Goal: Task Accomplishment & Management: Manage account settings

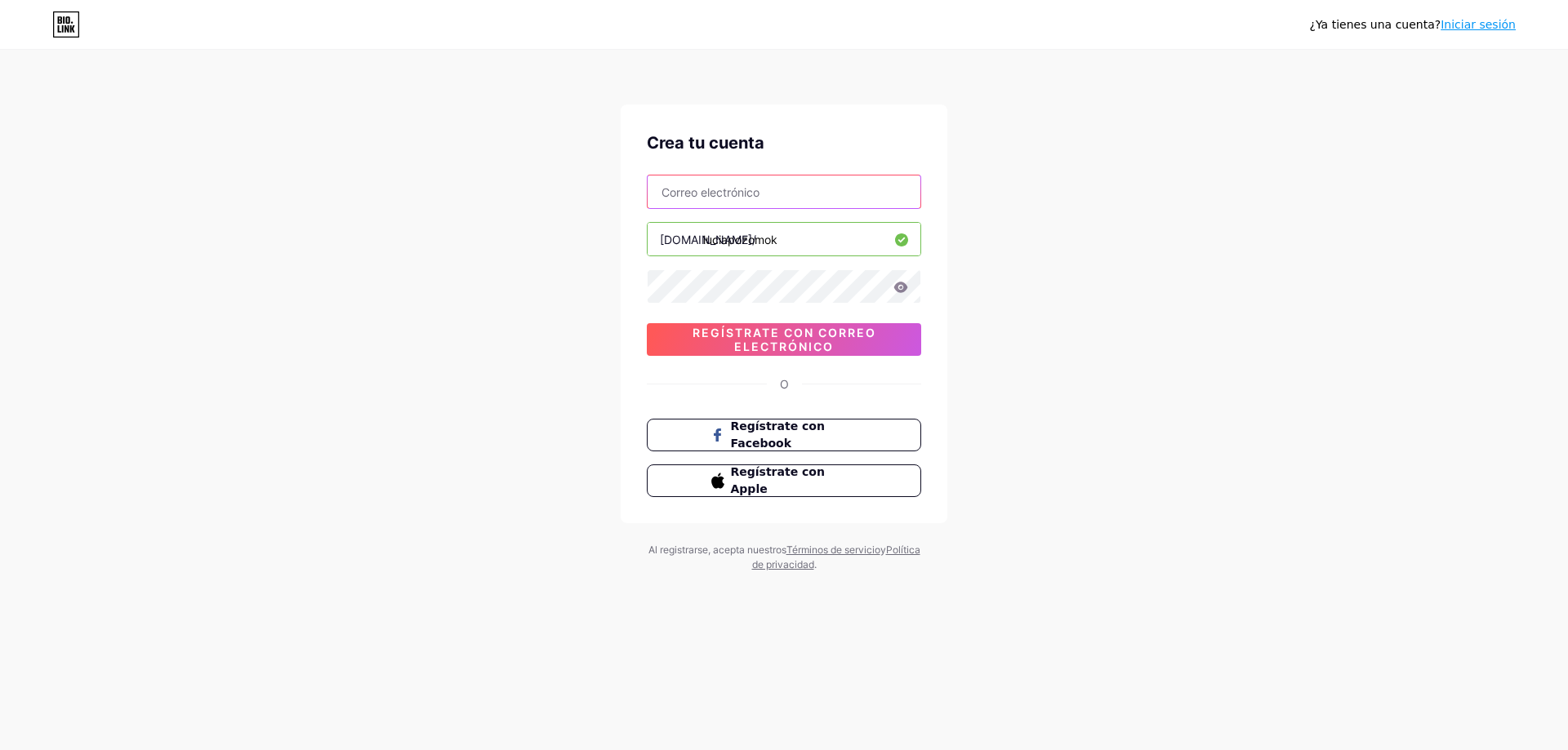
click at [828, 196] on input "text" at bounding box center [784, 191] width 273 height 33
type input "[EMAIL_ADDRESS][DOMAIN_NAME]"
click at [902, 289] on icon at bounding box center [901, 287] width 15 height 11
click at [608, 285] on div "¿Ya tienes una cuenta? Iniciar sesión Crea tu cuenta [EMAIL_ADDRESS][DOMAIN_NAM…" at bounding box center [784, 312] width 1568 height 624
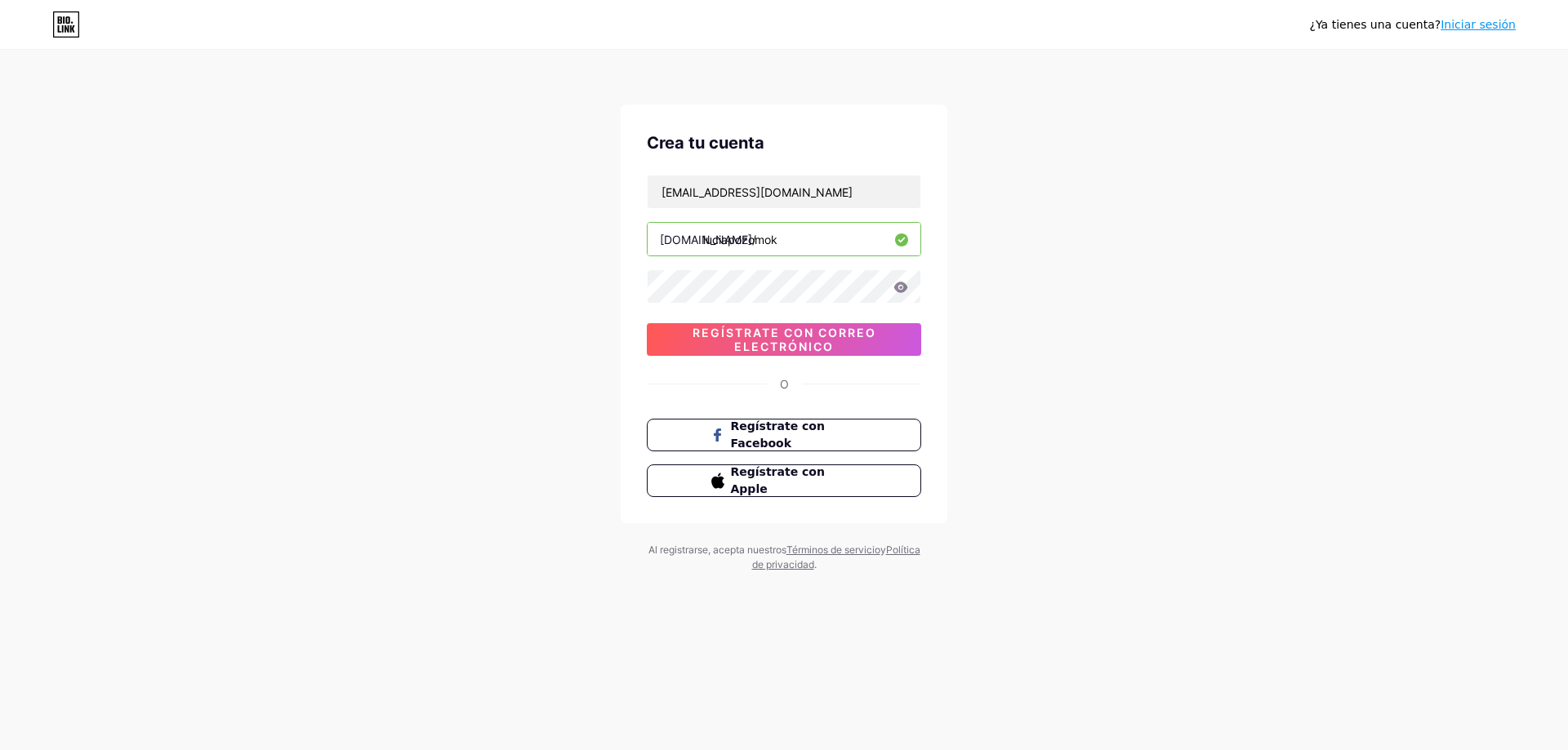
click at [899, 292] on icon at bounding box center [901, 286] width 14 height 10
click at [901, 287] on icon at bounding box center [901, 286] width 14 height 10
click at [989, 313] on div "¿Ya tienes una cuenta? Iniciar sesión Crea tu cuenta [EMAIL_ADDRESS][DOMAIN_NAM…" at bounding box center [784, 312] width 1568 height 624
click at [561, 288] on div "¿Ya tienes una cuenta? Iniciar sesión Crea tu cuenta [EMAIL_ADDRESS][DOMAIN_NAM…" at bounding box center [784, 312] width 1568 height 624
click at [906, 288] on icon at bounding box center [901, 286] width 14 height 10
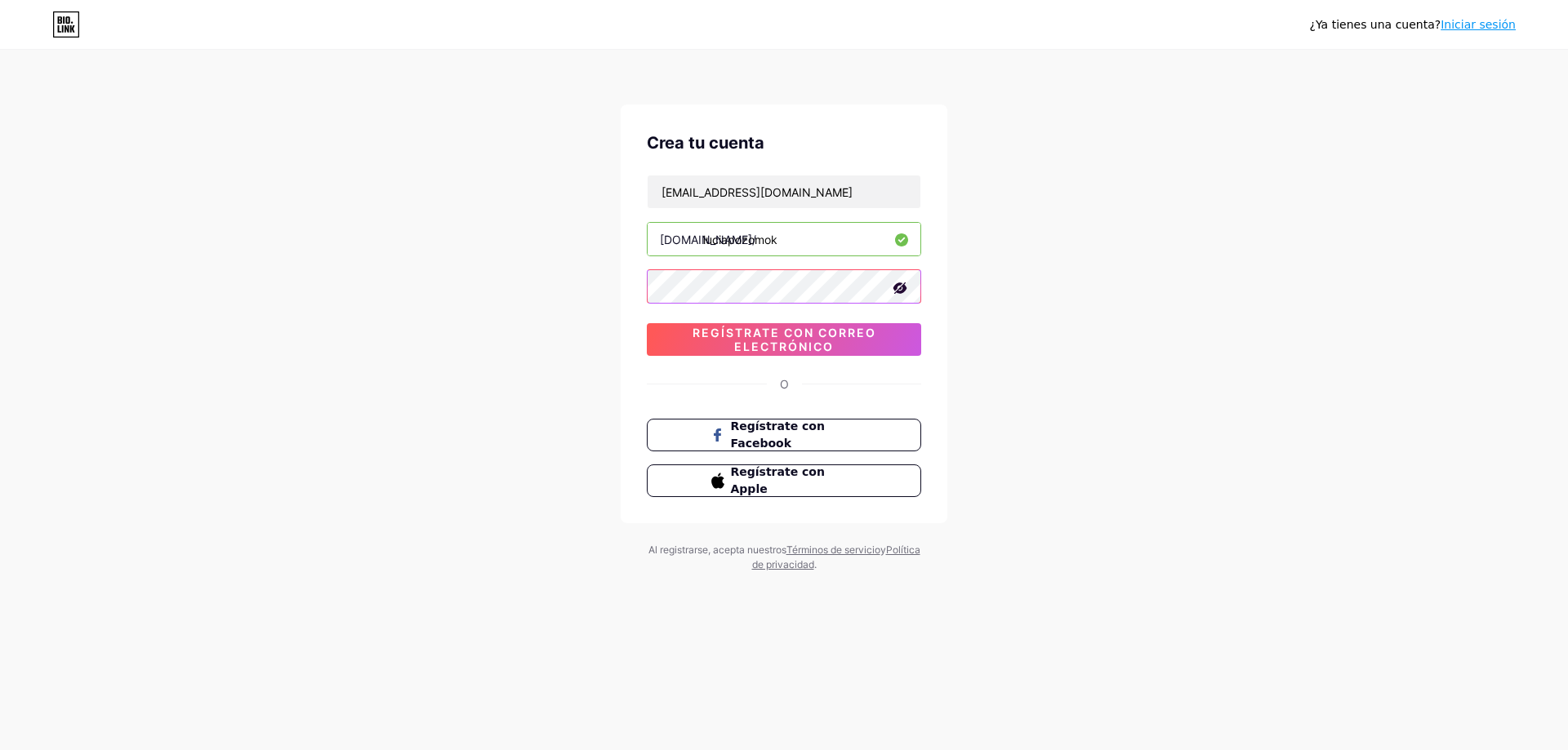
click at [637, 295] on div "Crea tu cuenta [EMAIL_ADDRESS][DOMAIN_NAME] [DOMAIN_NAME]/ luciapozomok 0cAFcWe…" at bounding box center [784, 313] width 326 height 418
click at [814, 338] on font "Regístrate con correo electrónico" at bounding box center [784, 340] width 184 height 28
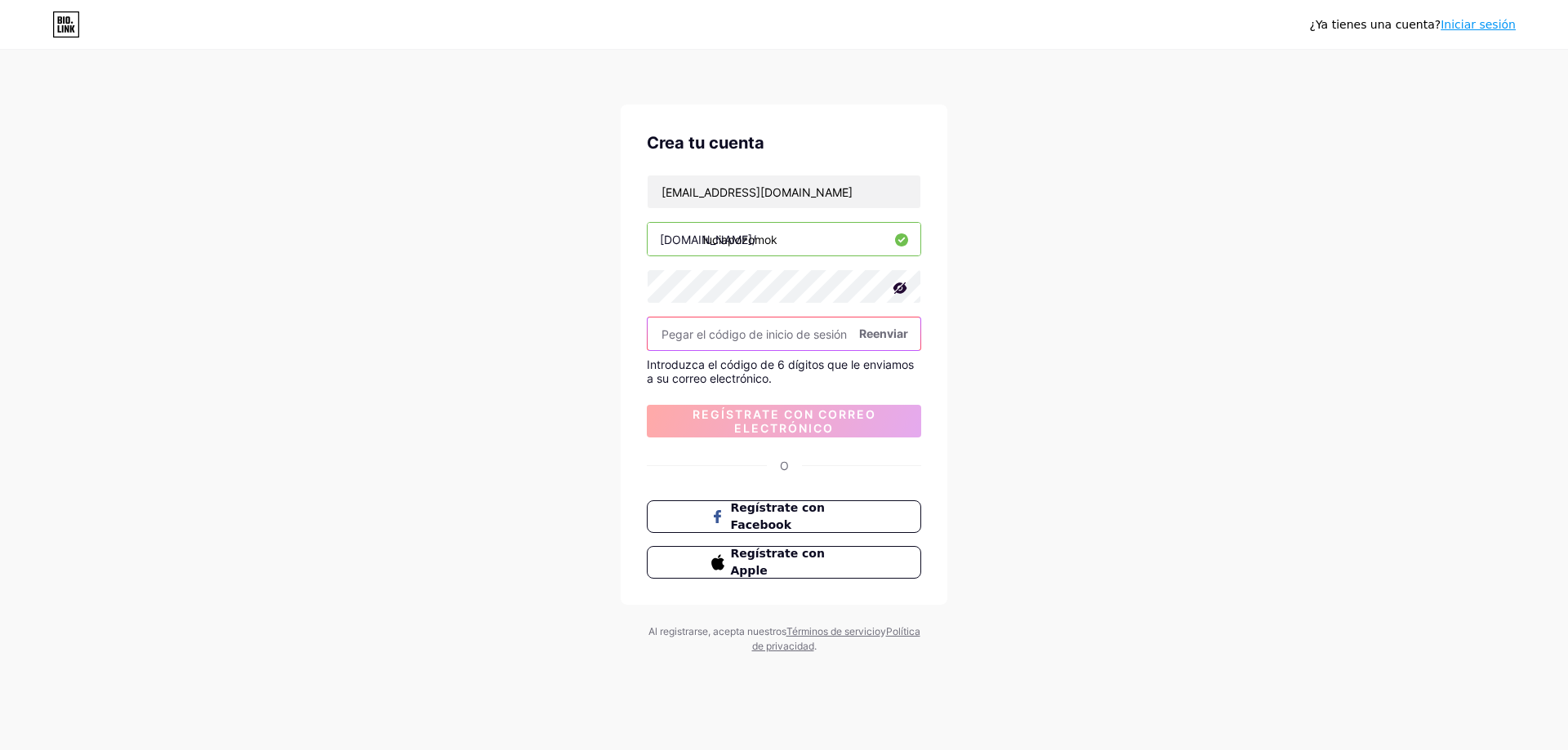
click at [709, 345] on input "text" at bounding box center [784, 334] width 273 height 33
paste input "775206"
type input "775206"
click at [832, 430] on font "Regístrate con correo electrónico" at bounding box center [784, 421] width 184 height 28
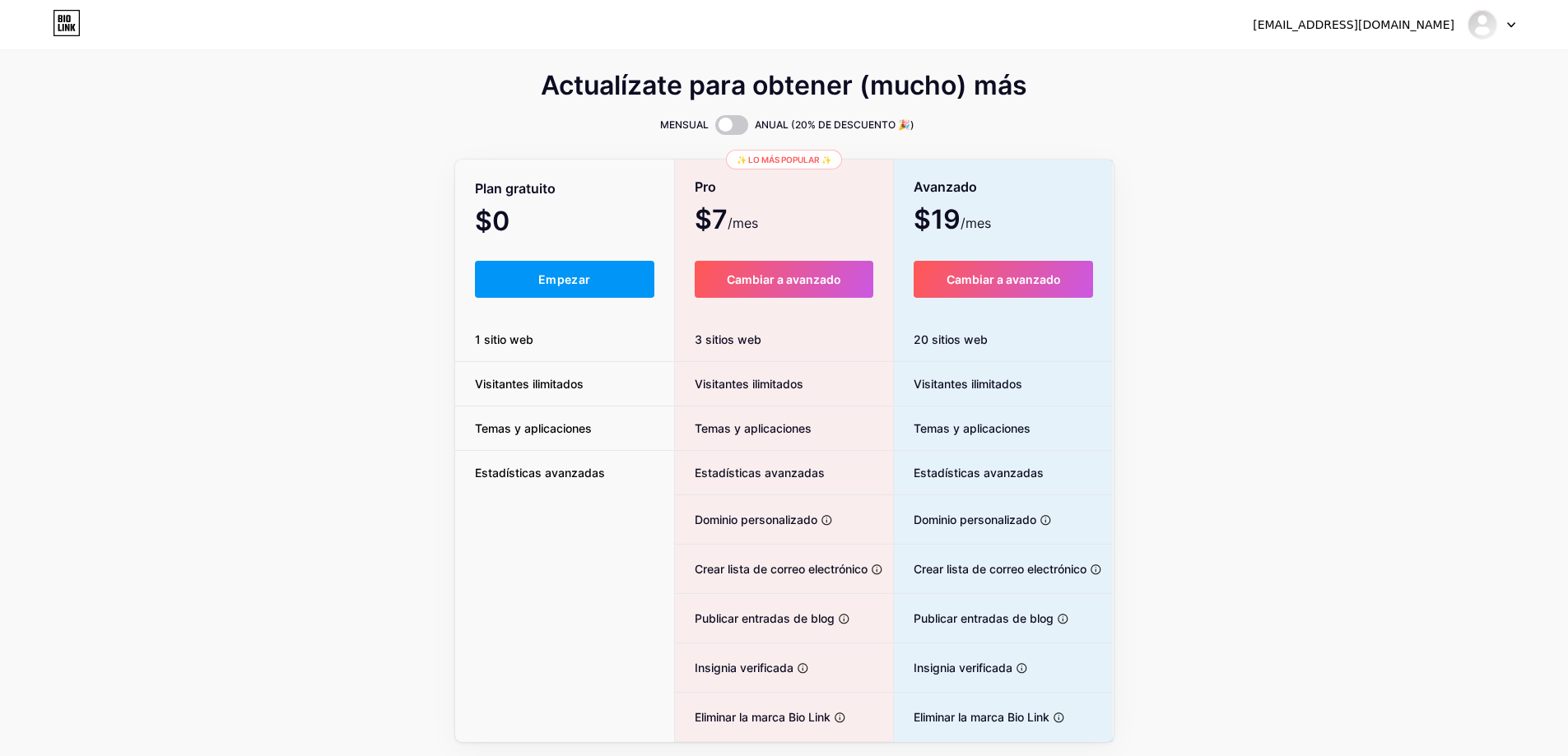
click at [580, 275] on font "Empezar" at bounding box center [564, 279] width 52 height 14
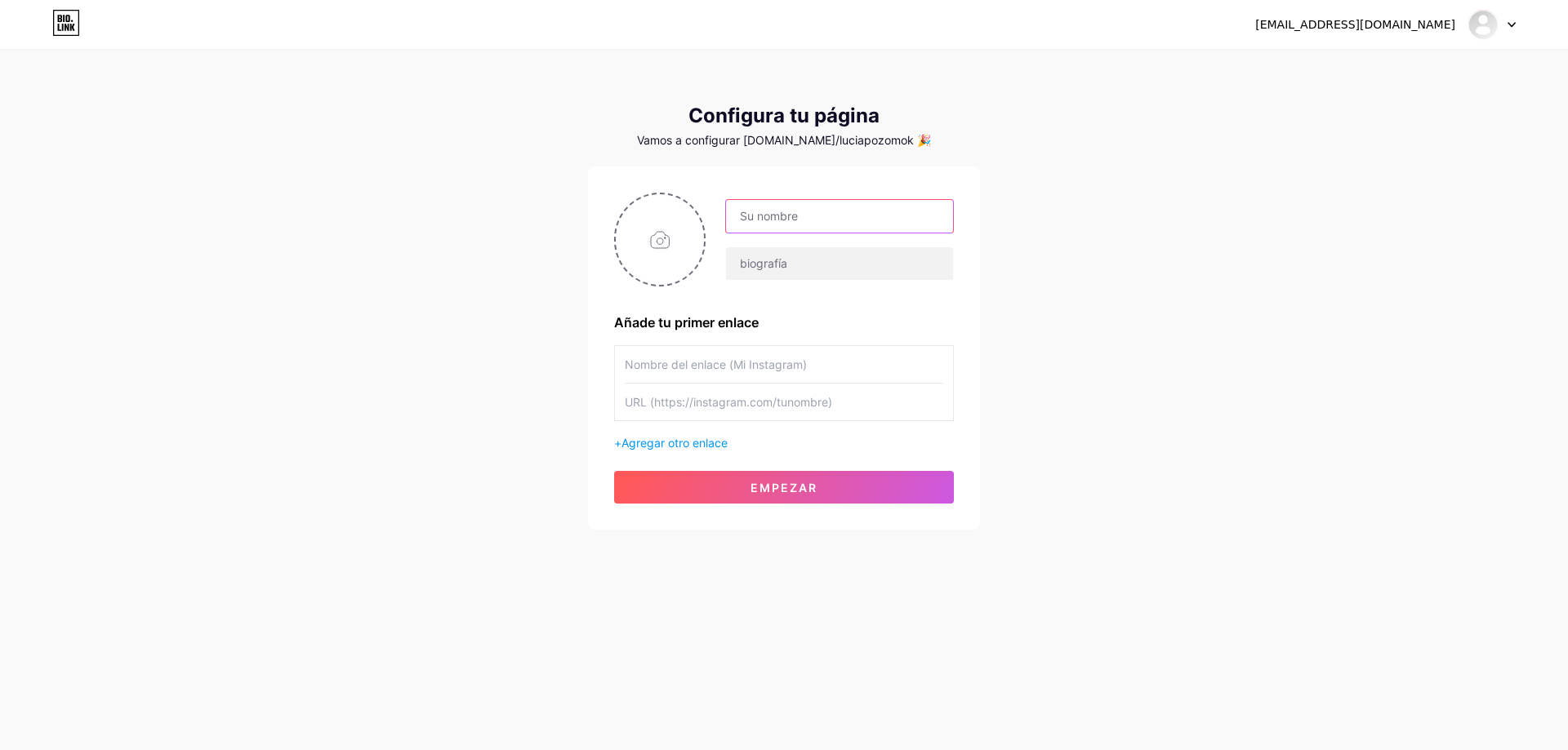
click at [810, 221] on input "text" at bounding box center [840, 216] width 227 height 33
type input "[PERSON_NAME]"
click at [766, 273] on input "text" at bounding box center [840, 263] width 227 height 33
type input "a"
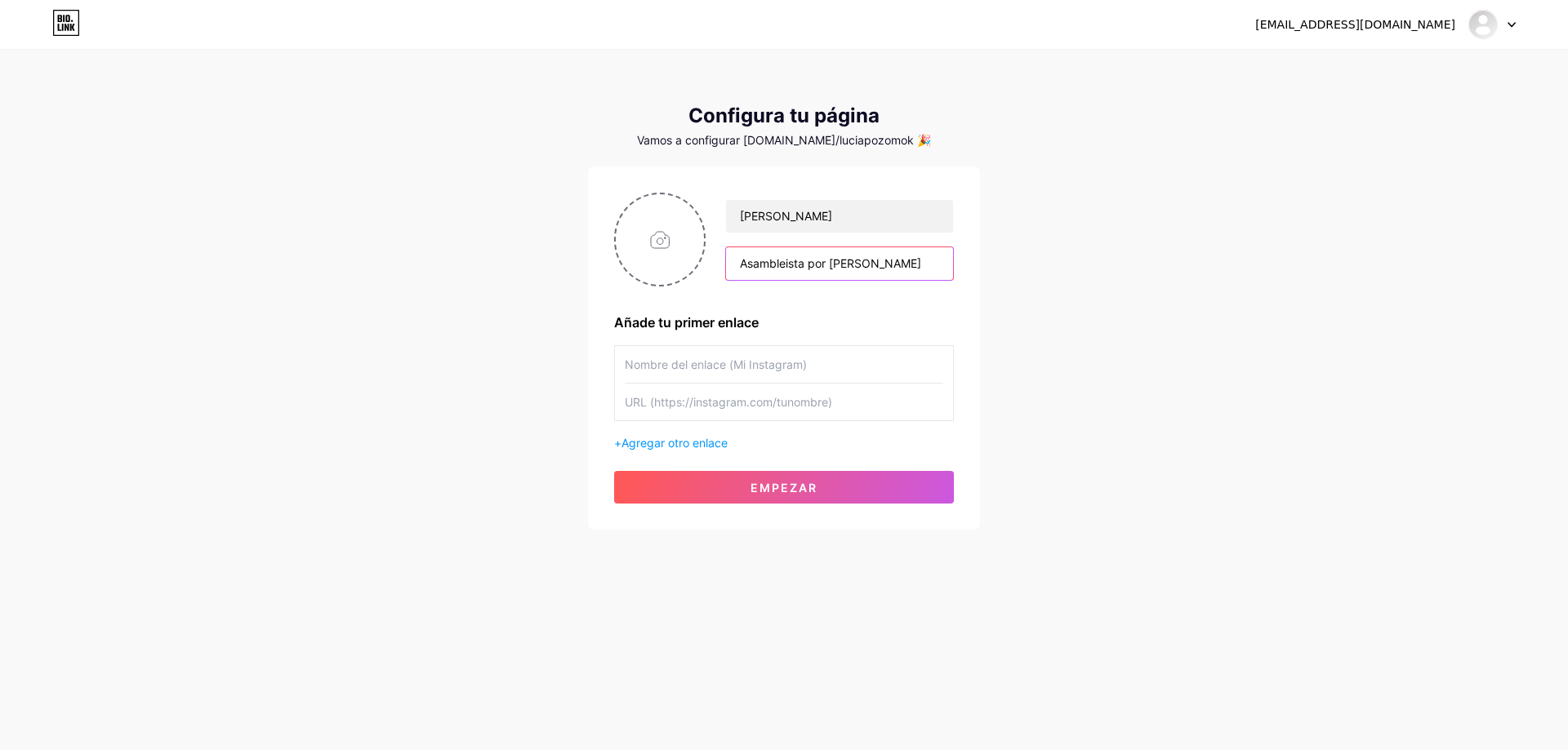
type input "Asambleista por [PERSON_NAME]"
click at [789, 363] on input "text" at bounding box center [784, 363] width 319 height 36
type input "I"
type input "FACEBOOK"
click at [714, 396] on input "text" at bounding box center [784, 402] width 319 height 36
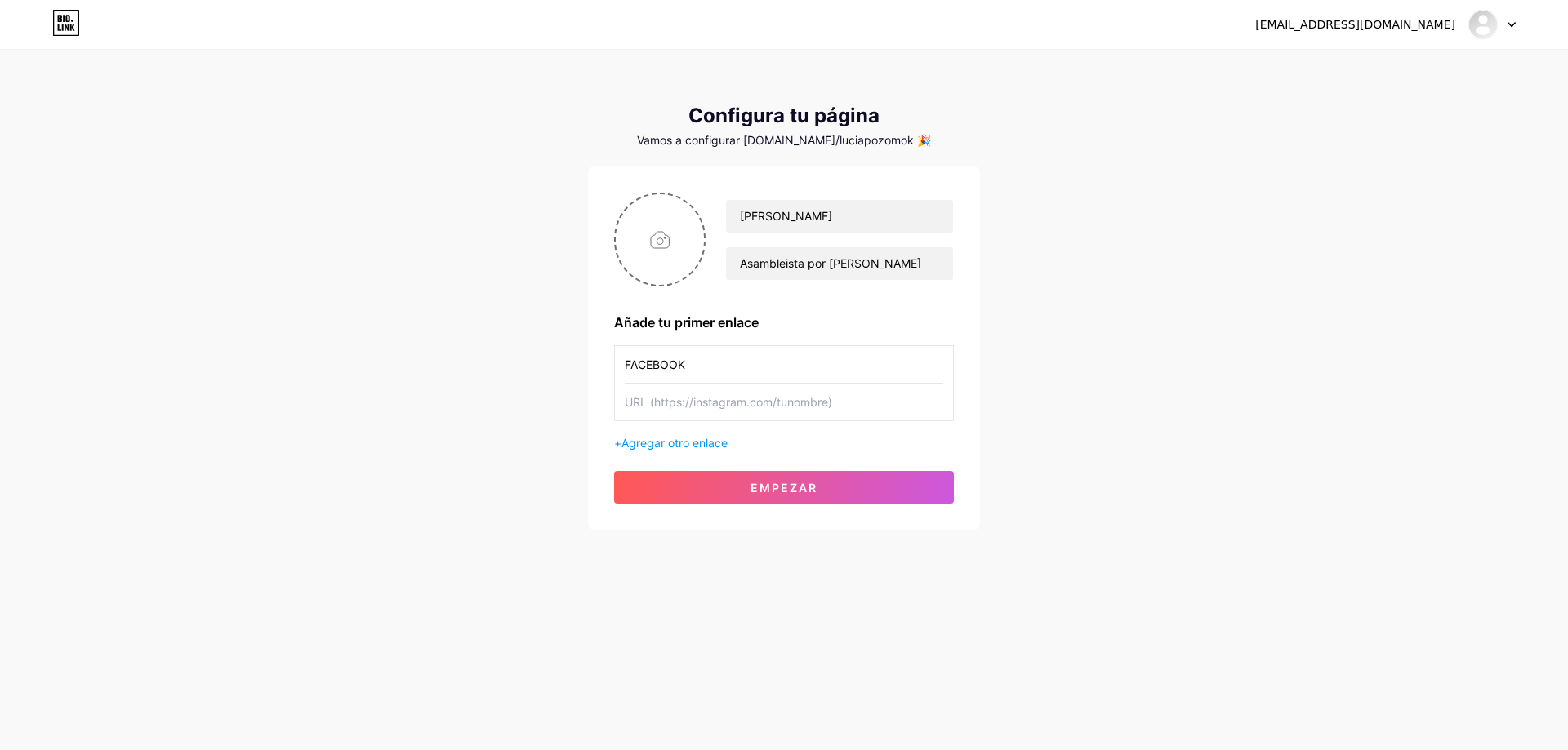
paste input "[URL][DOMAIN_NAME]"
type input "[URL][DOMAIN_NAME]"
click at [708, 444] on font "Agregar otro enlace" at bounding box center [675, 443] width 106 height 14
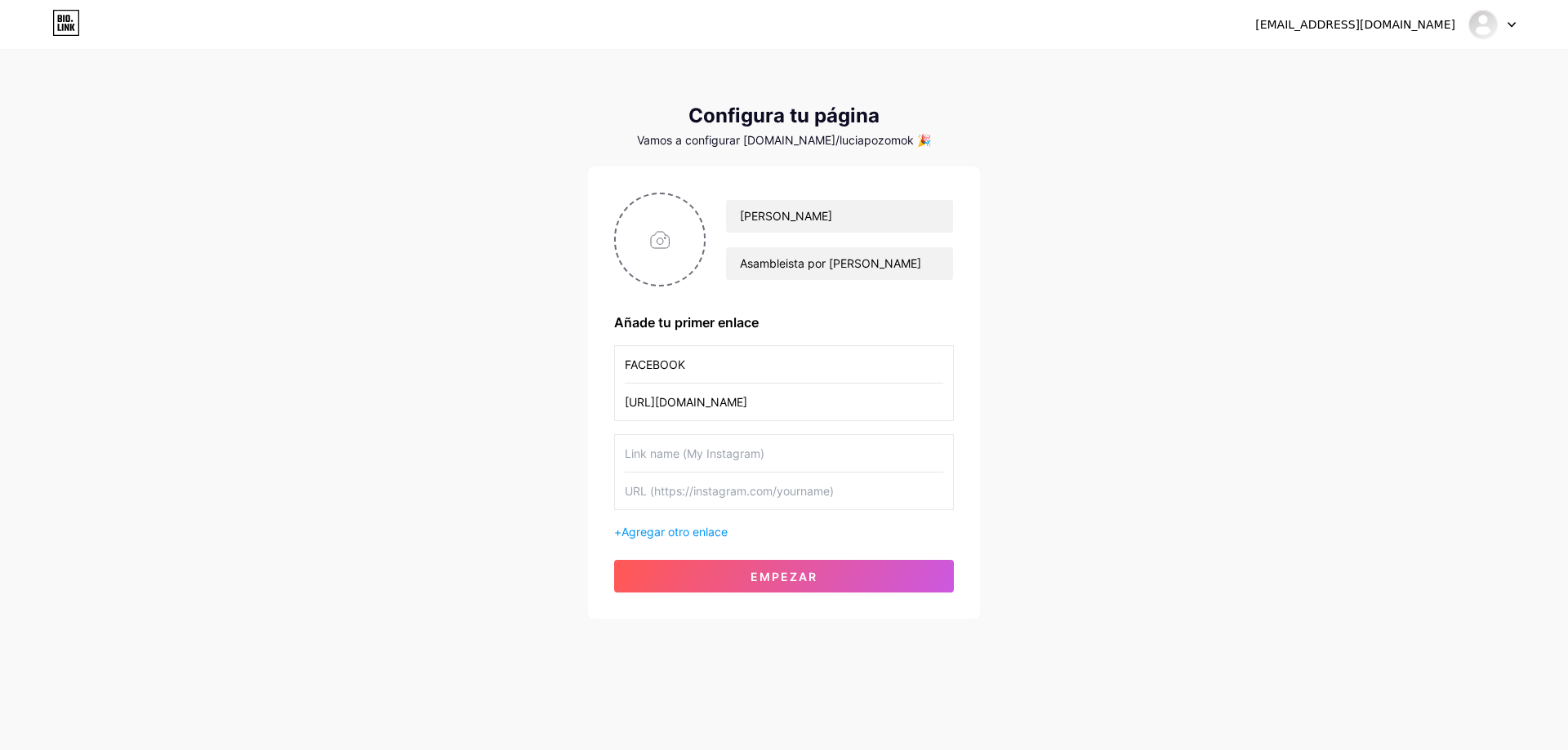
click at [703, 457] on input "text" at bounding box center [784, 453] width 319 height 36
type input "INSTAGARM"
click at [726, 481] on input "text" at bounding box center [784, 490] width 319 height 36
paste input "[URL][DOMAIN_NAME]"
type input "[URL][DOMAIN_NAME]"
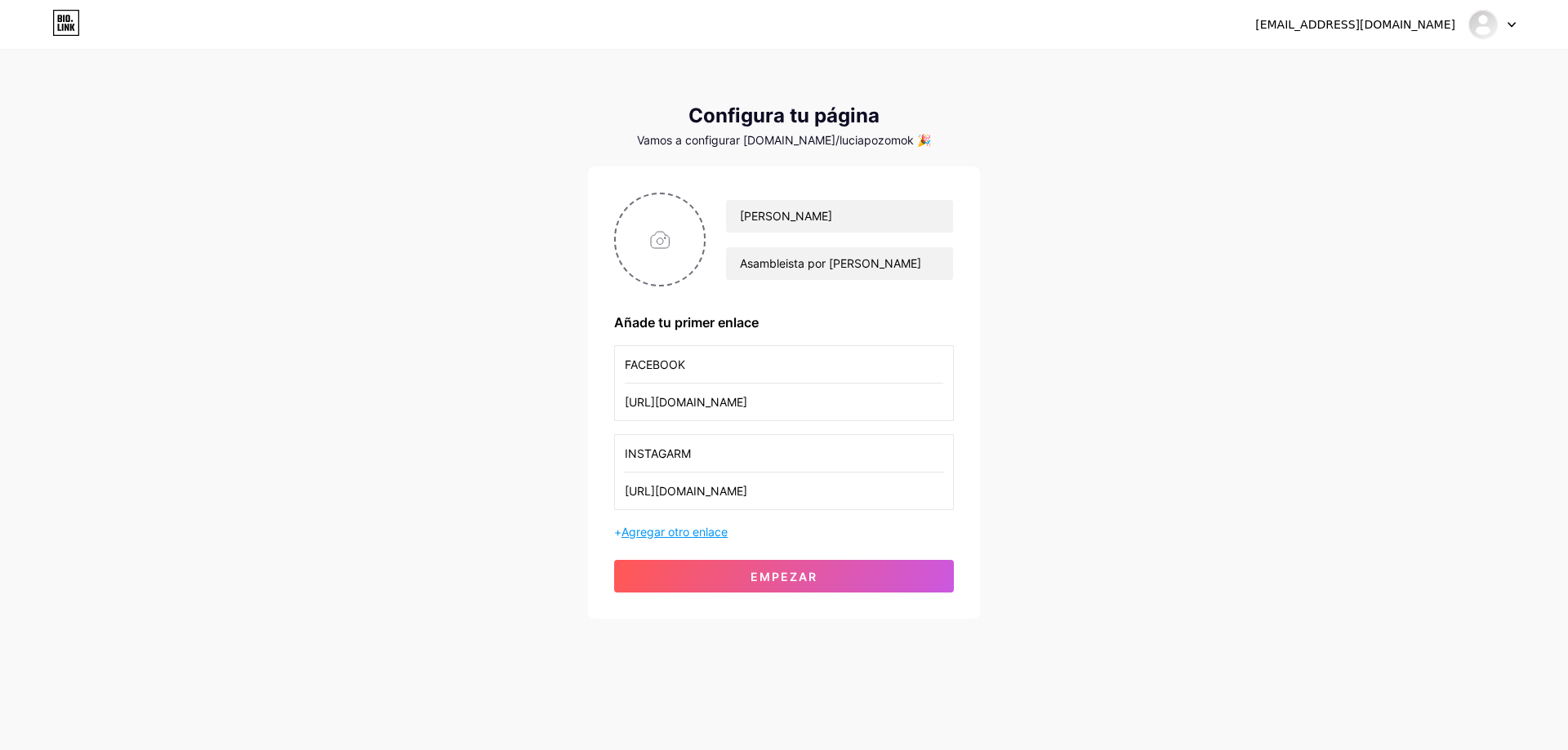
click at [699, 532] on font "Agregar otro enlace" at bounding box center [675, 531] width 106 height 14
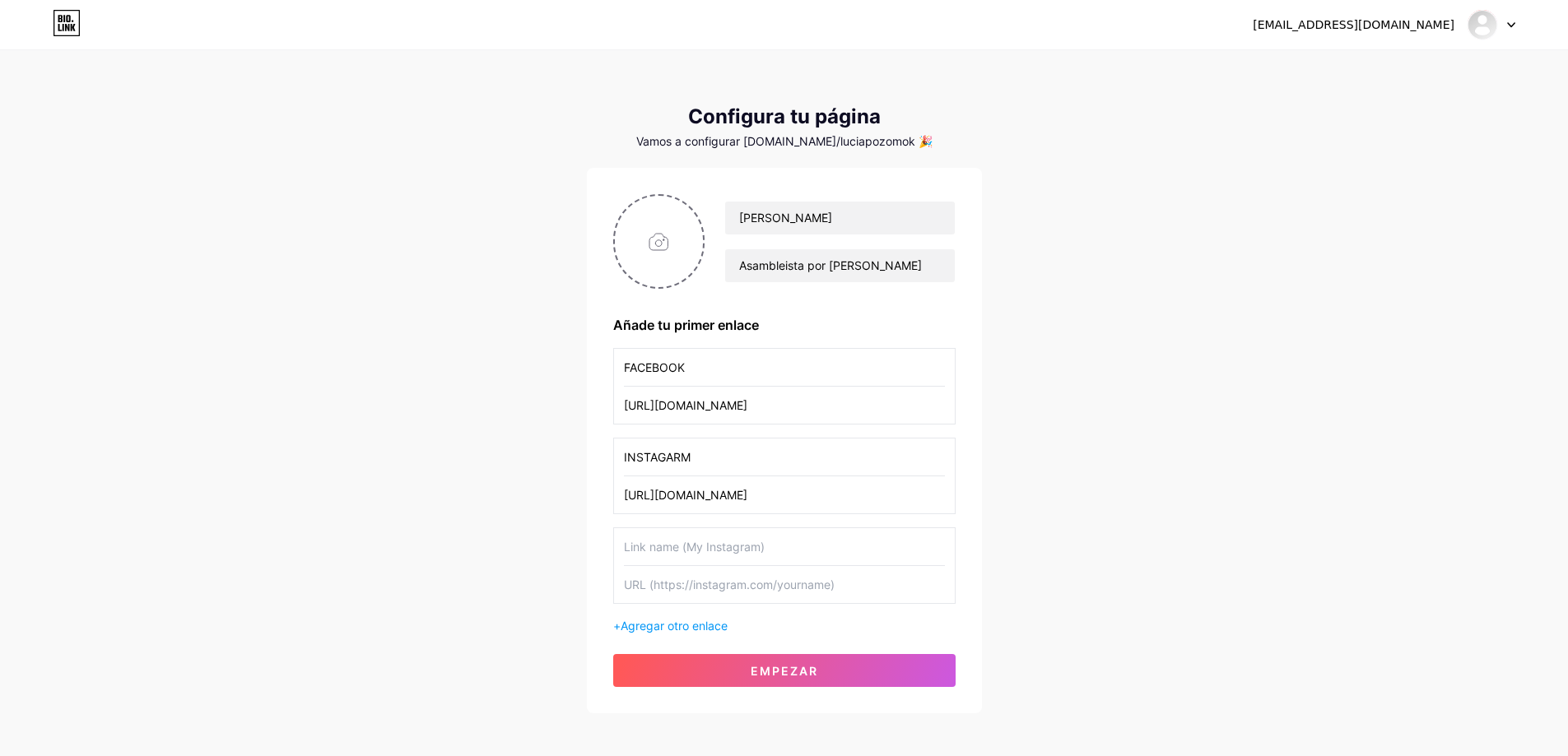
click at [697, 543] on input "text" at bounding box center [784, 546] width 321 height 37
type input "RED X"
click at [686, 586] on input "text" at bounding box center [784, 584] width 321 height 37
paste input "[URL][DOMAIN_NAME]"
type input "[URL][DOMAIN_NAME]"
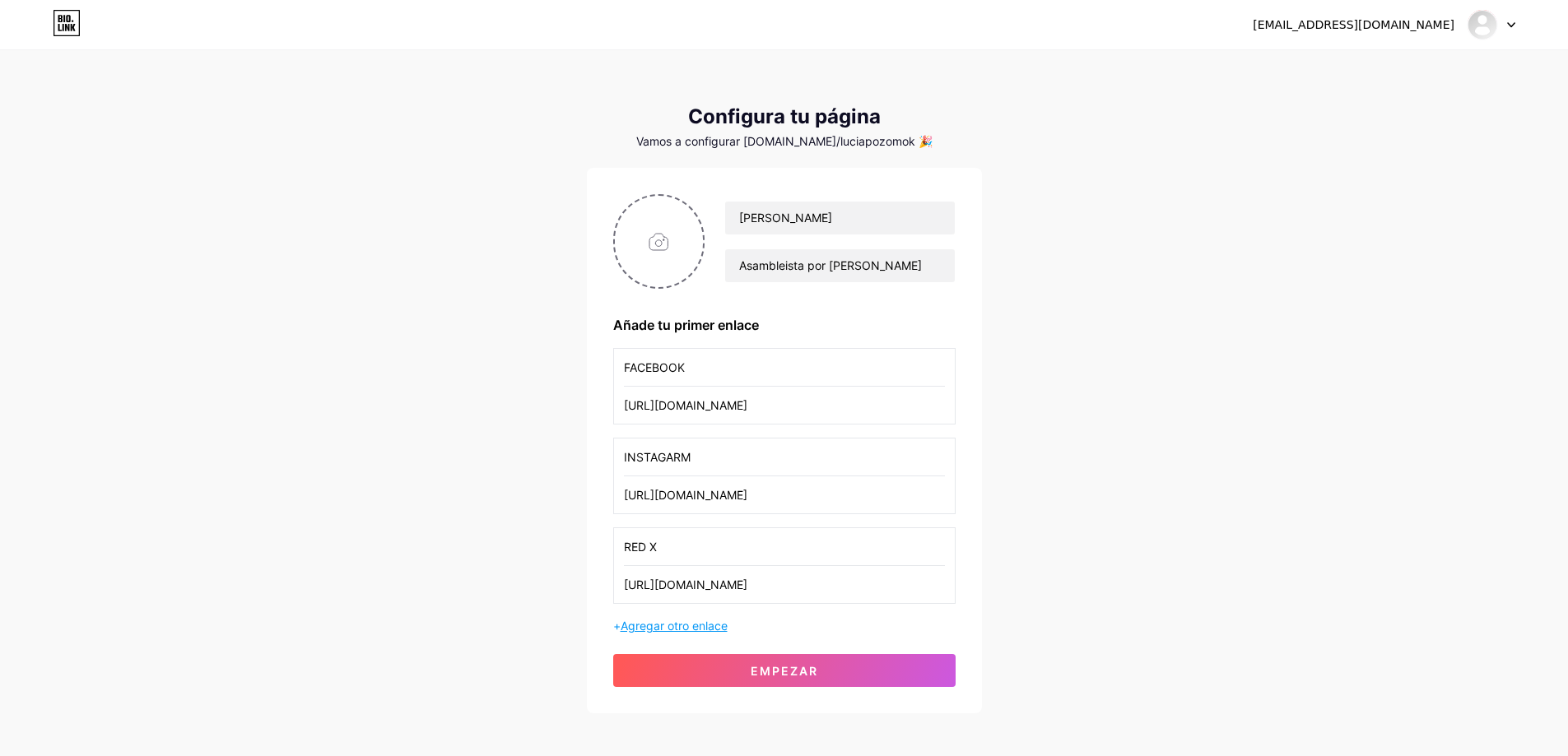
click at [675, 627] on font "Agregar otro enlace" at bounding box center [675, 625] width 107 height 14
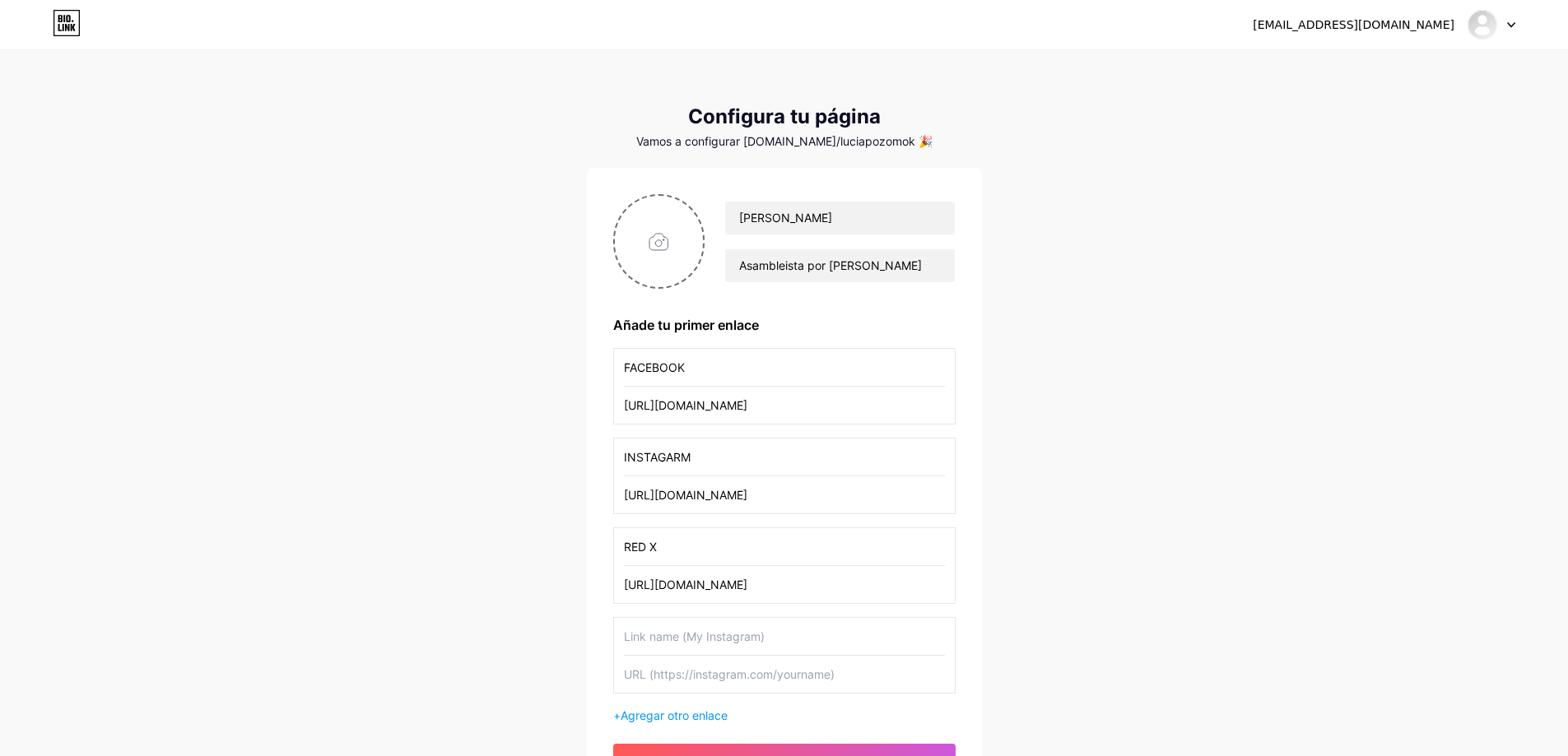
click at [644, 635] on input "text" at bounding box center [784, 636] width 321 height 37
type input "I"
type input "TIKTOK"
click at [668, 682] on input "text" at bounding box center [784, 673] width 321 height 37
click at [689, 674] on input "text" at bounding box center [784, 673] width 321 height 37
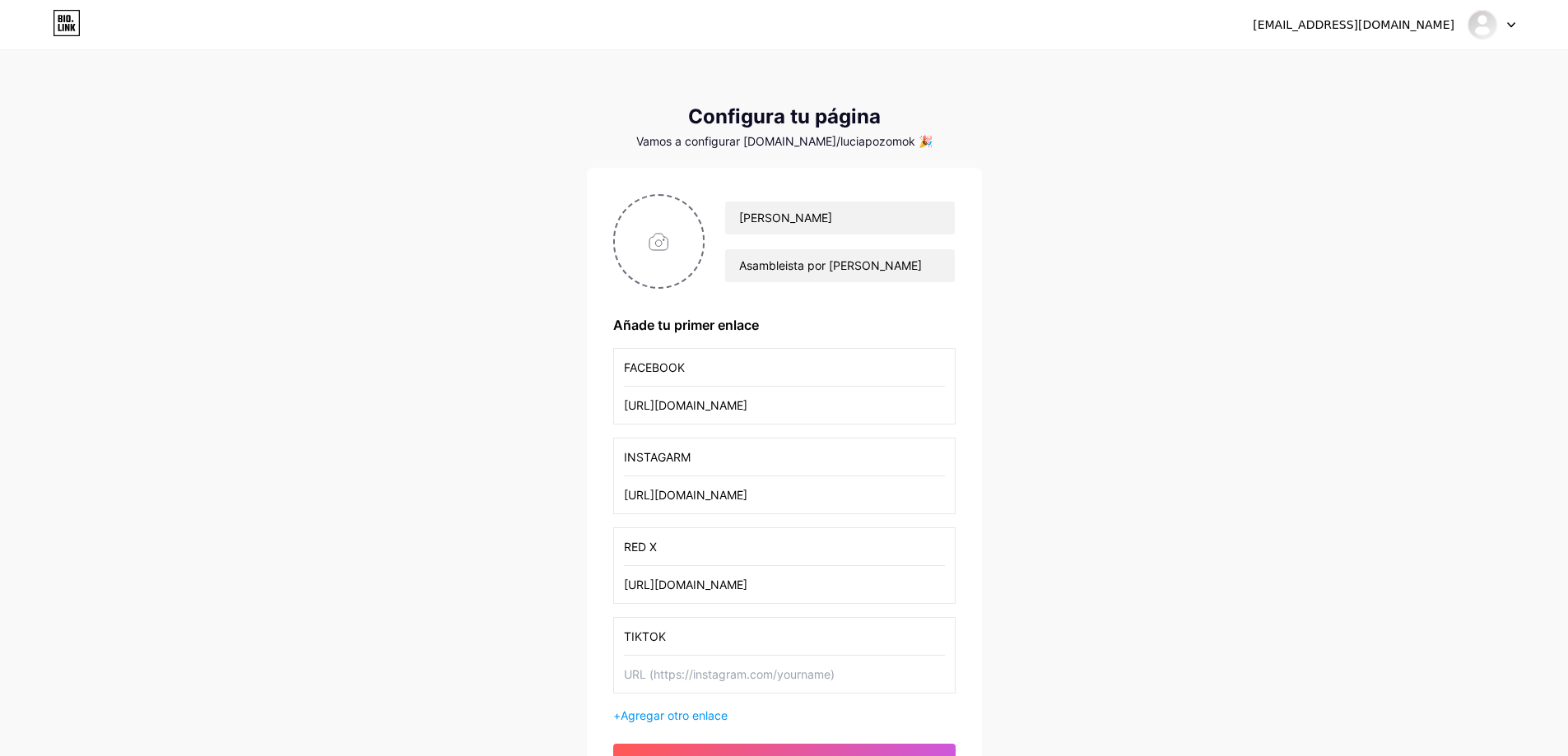
paste input "[URL][DOMAIN_NAME]"
type input "[URL][DOMAIN_NAME]"
click at [648, 236] on input "file" at bounding box center [659, 241] width 89 height 91
type input "C:\fakepath\466043452_423146794166904_3048806829486904616_n.jpg"
click at [656, 249] on img at bounding box center [660, 241] width 92 height 95
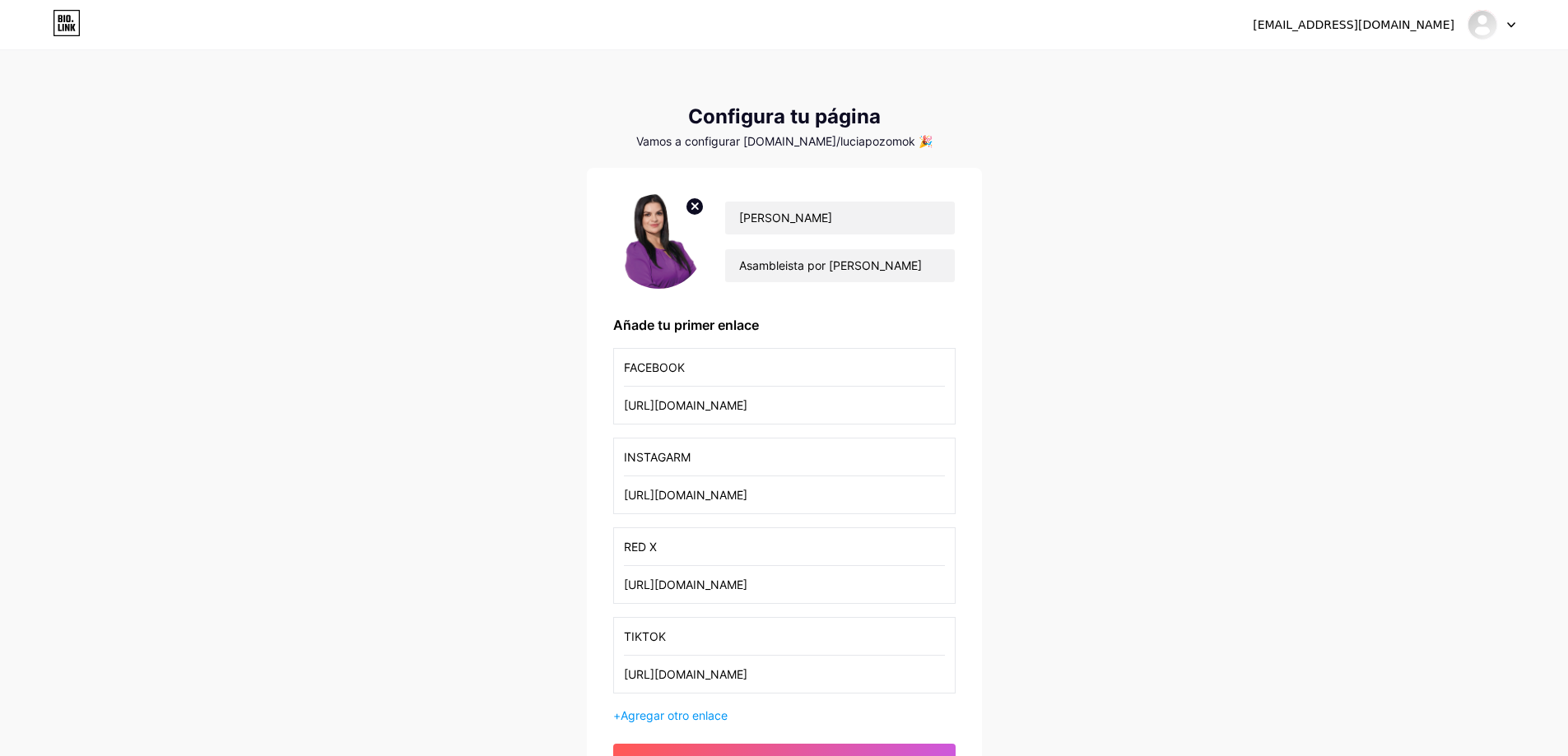
click at [656, 249] on img at bounding box center [660, 241] width 92 height 95
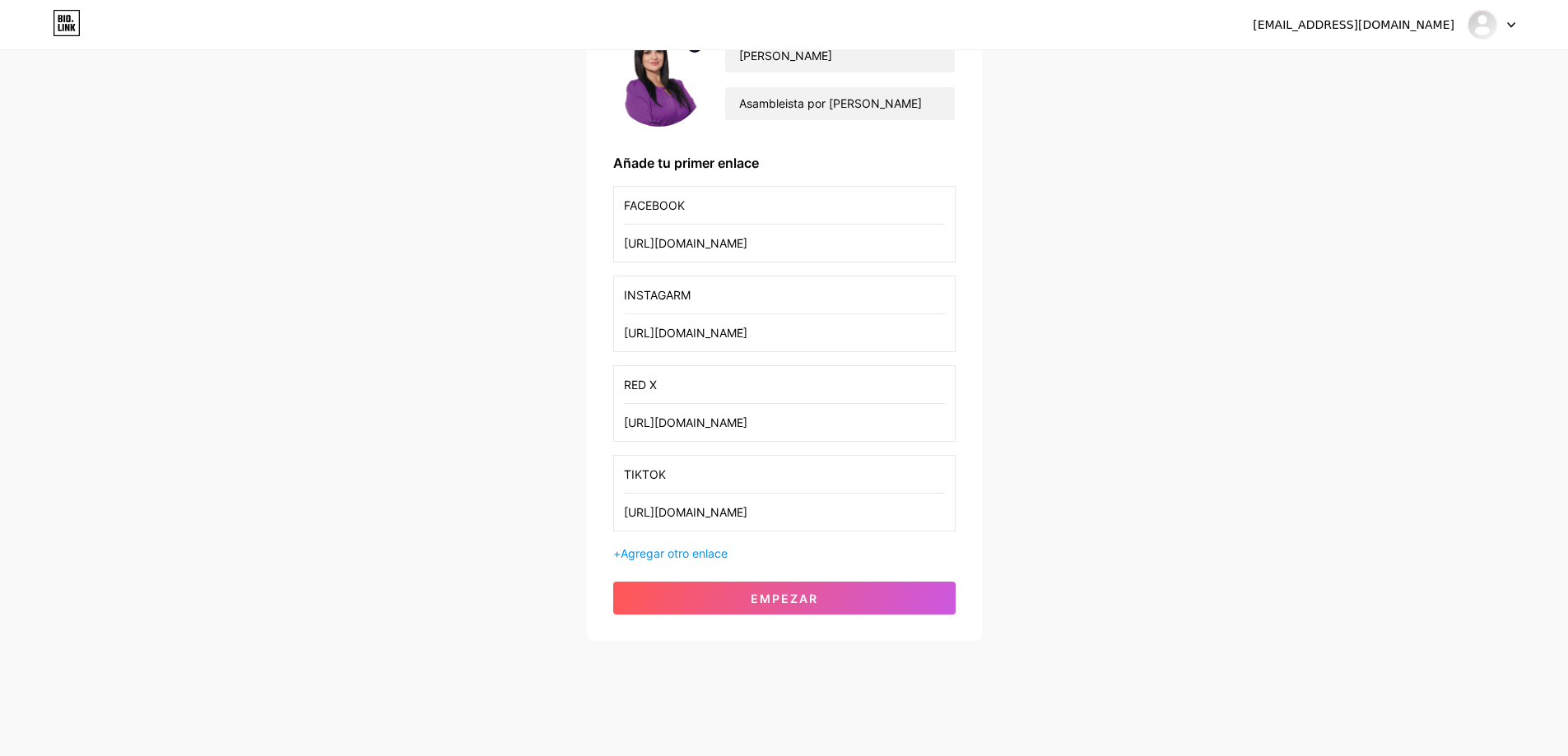
scroll to position [165, 0]
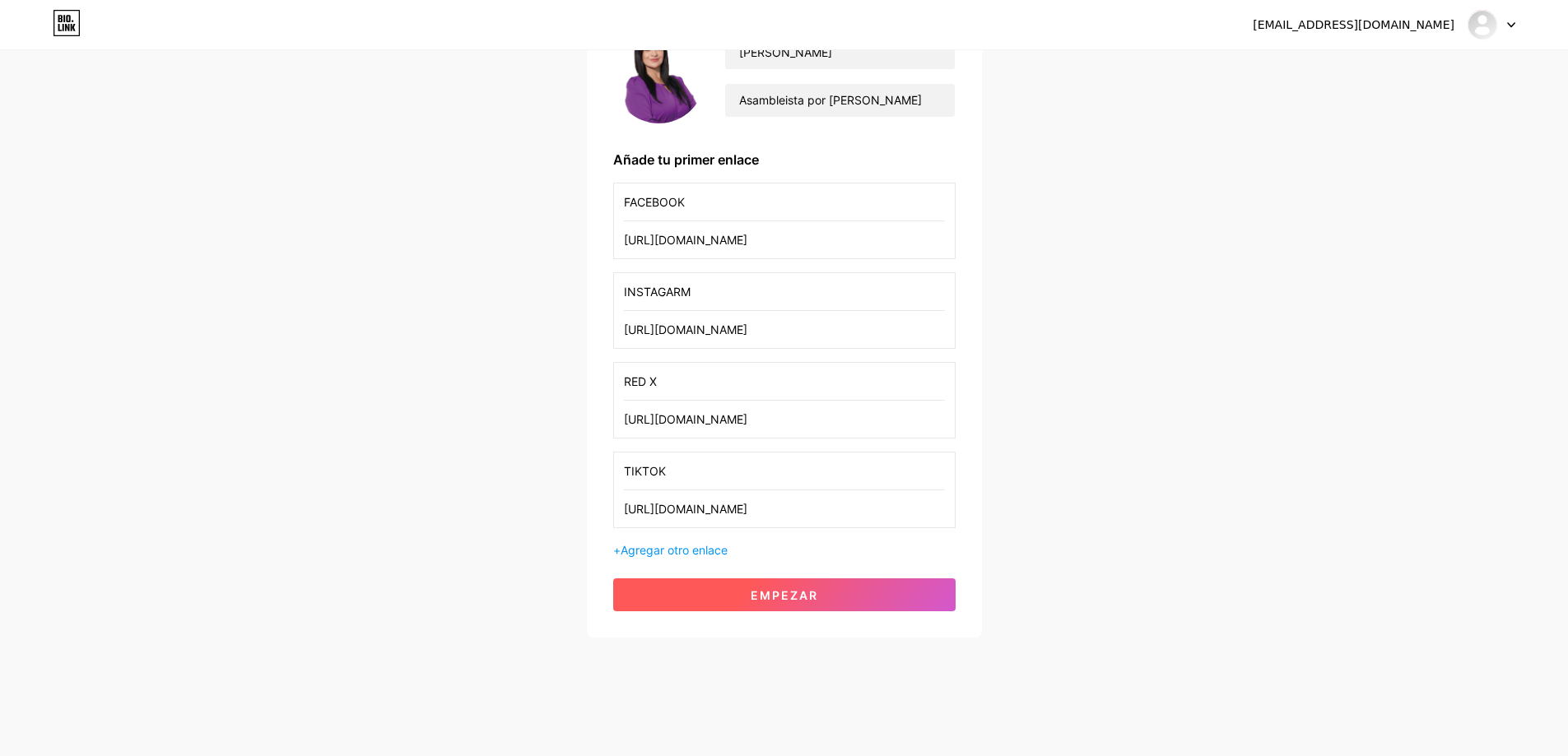
click at [768, 592] on font "Empezar" at bounding box center [784, 594] width 68 height 14
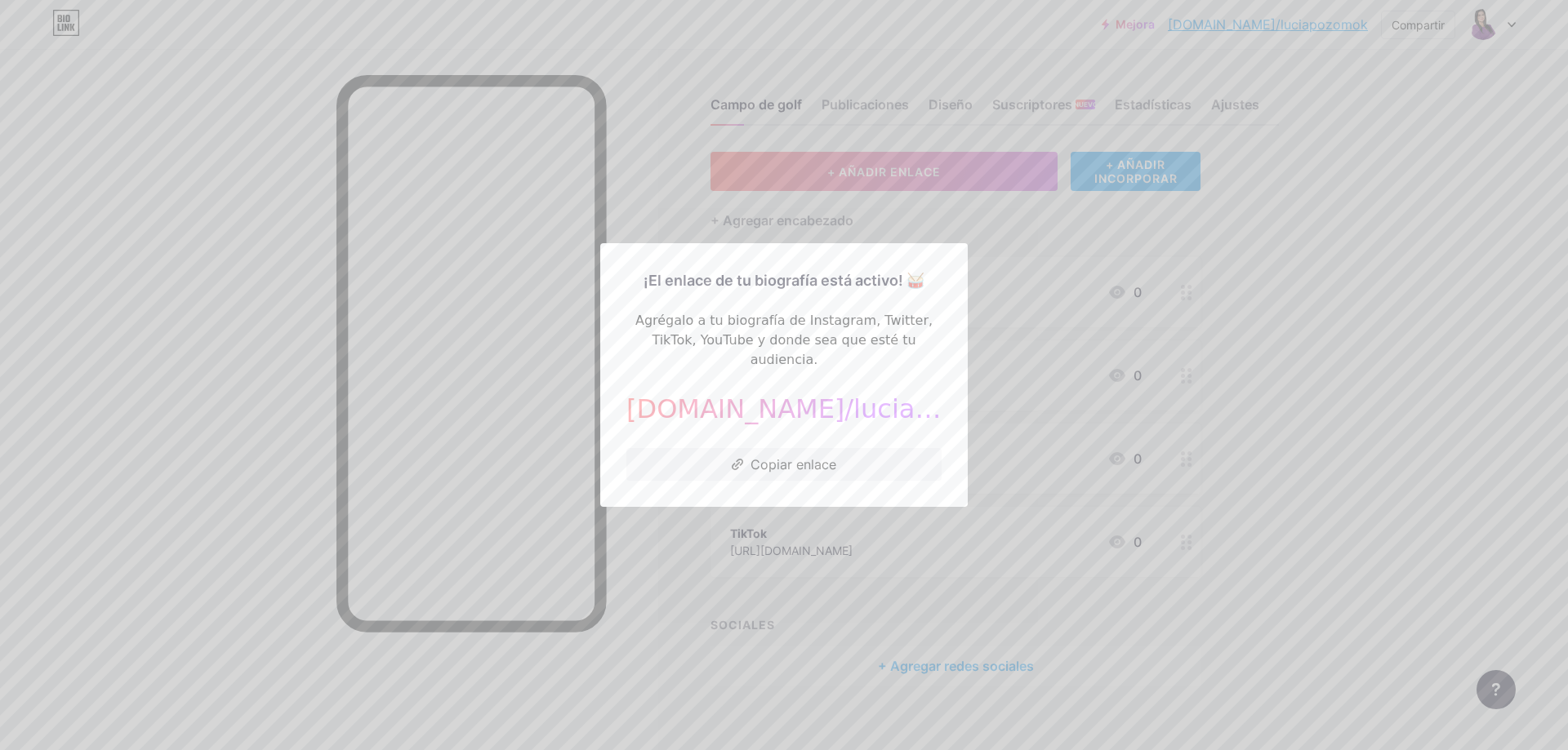
click at [1401, 285] on div at bounding box center [784, 375] width 1568 height 750
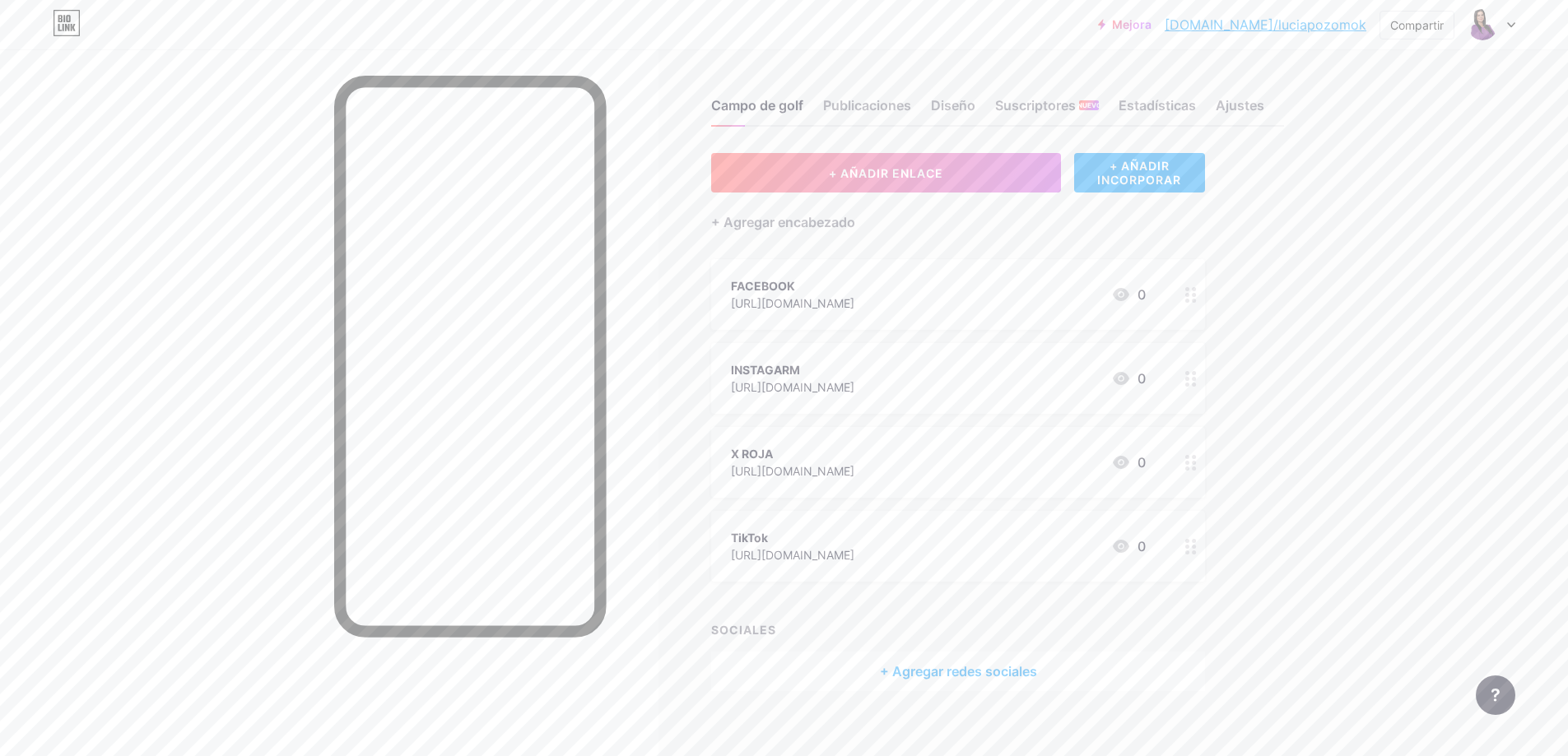
drag, startPoint x: 600, startPoint y: 305, endPoint x: 1395, endPoint y: 457, distance: 809.4
click at [1395, 457] on div "Mejora [DOMAIN_NAME]/luciap... [DOMAIN_NAME]/luciapozomok Compartir Cambiar de …" at bounding box center [784, 387] width 1568 height 774
click at [1193, 381] on icon at bounding box center [1191, 378] width 11 height 16
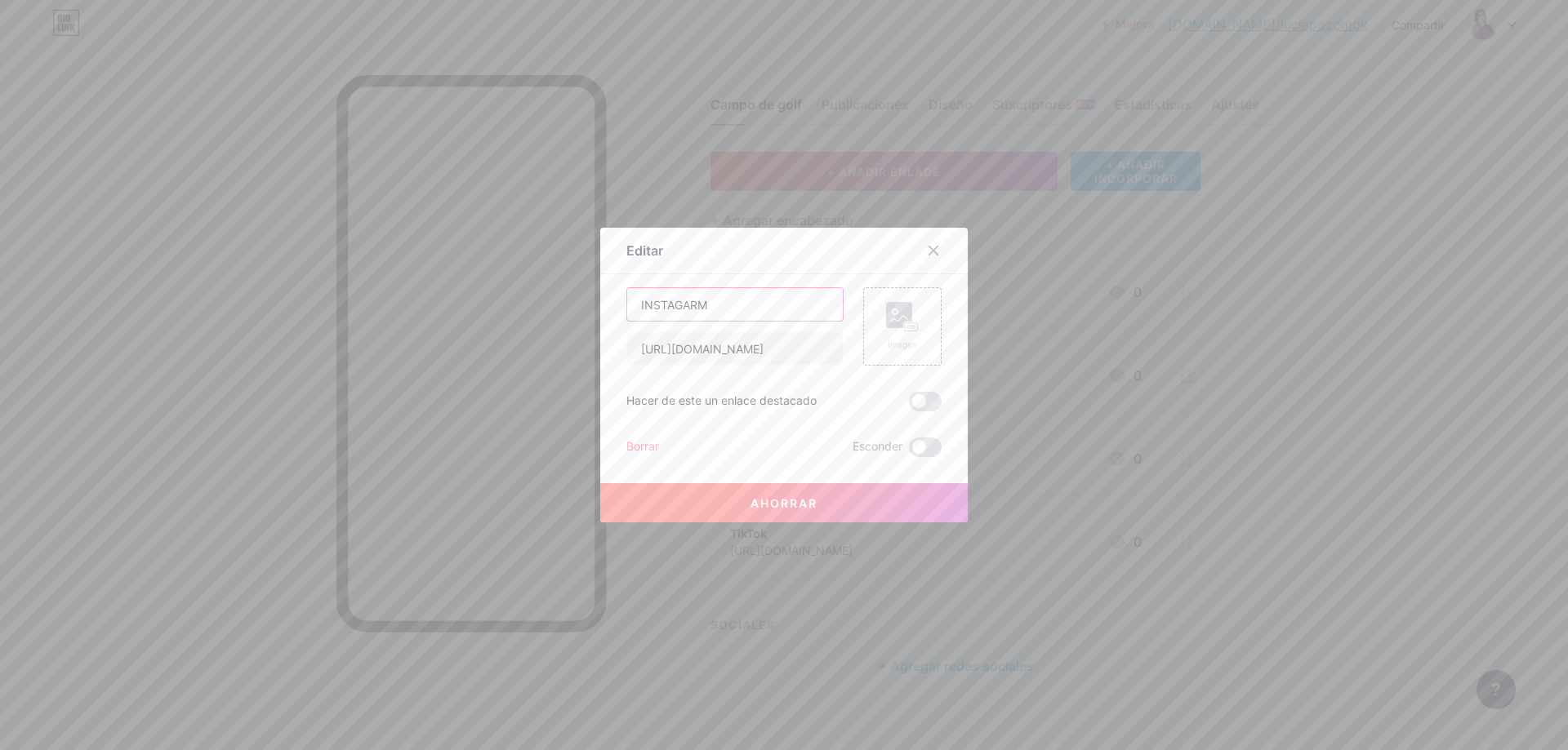
click at [707, 303] on input "INSTAGARM" at bounding box center [735, 304] width 215 height 33
type input "INSTAGRAM"
click at [1237, 467] on div at bounding box center [784, 375] width 1568 height 750
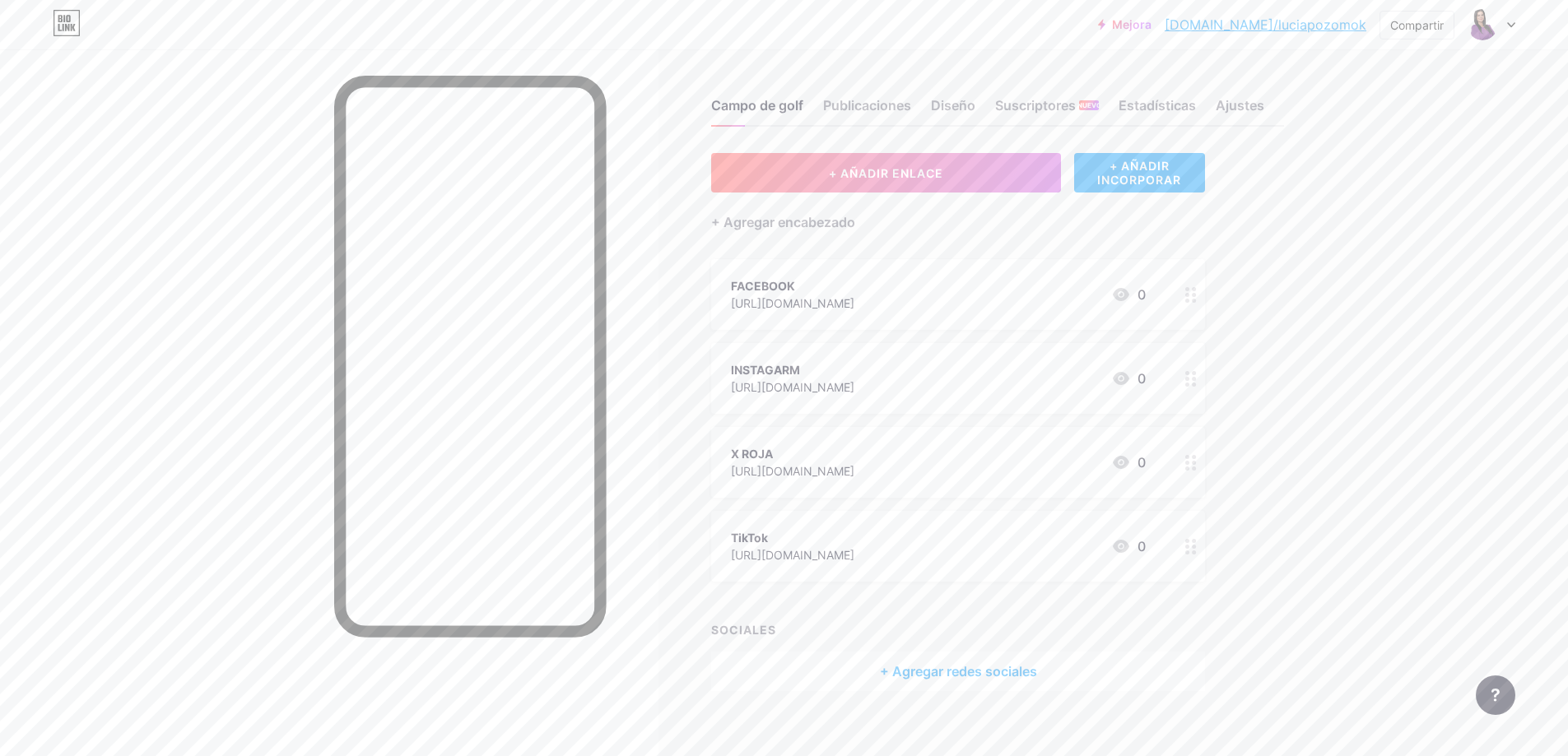
click at [1187, 379] on div at bounding box center [1191, 378] width 28 height 70
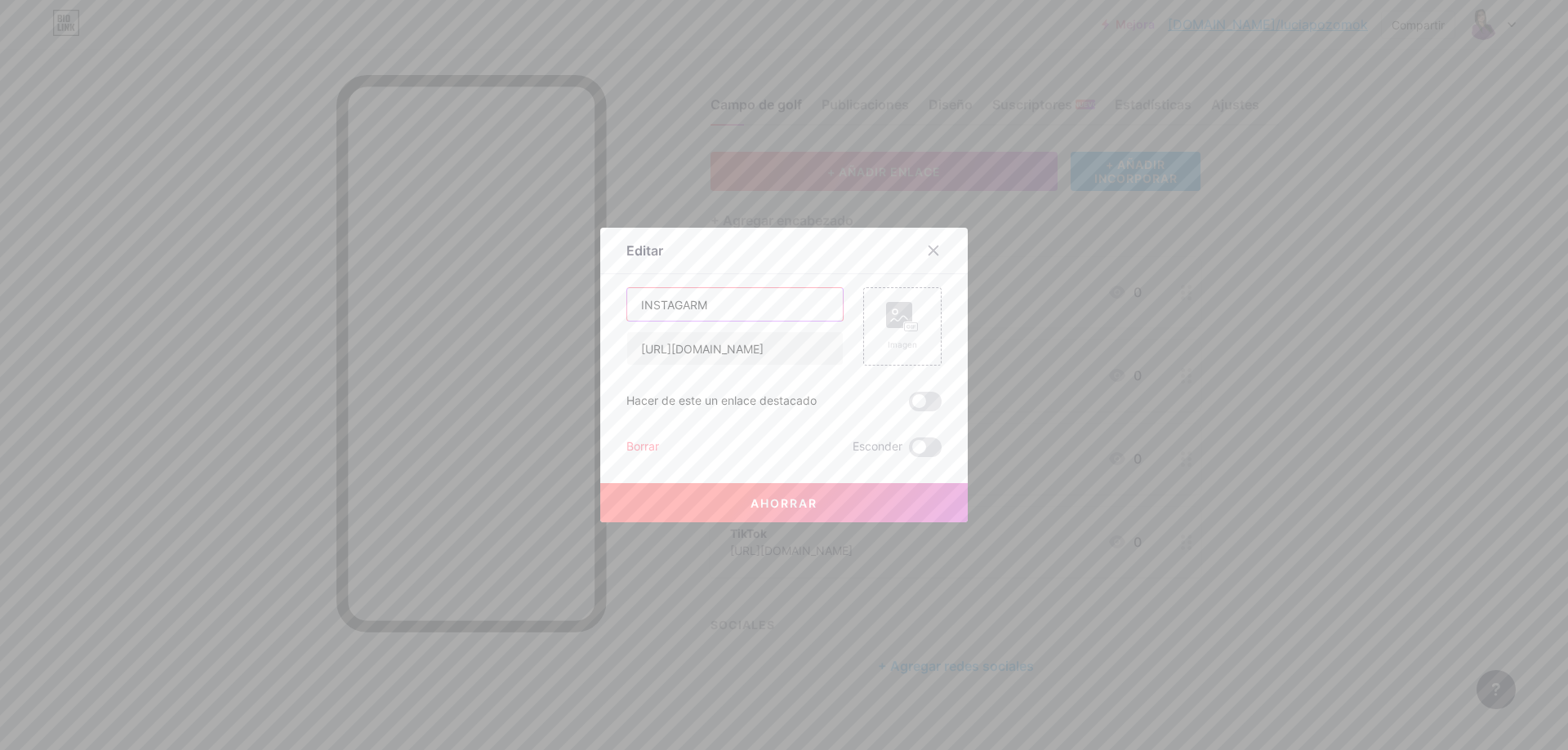
click at [752, 307] on input "INSTAGARM" at bounding box center [735, 304] width 215 height 33
type input "INSTAGRAM"
click at [637, 447] on font "Borrar" at bounding box center [642, 445] width 33 height 14
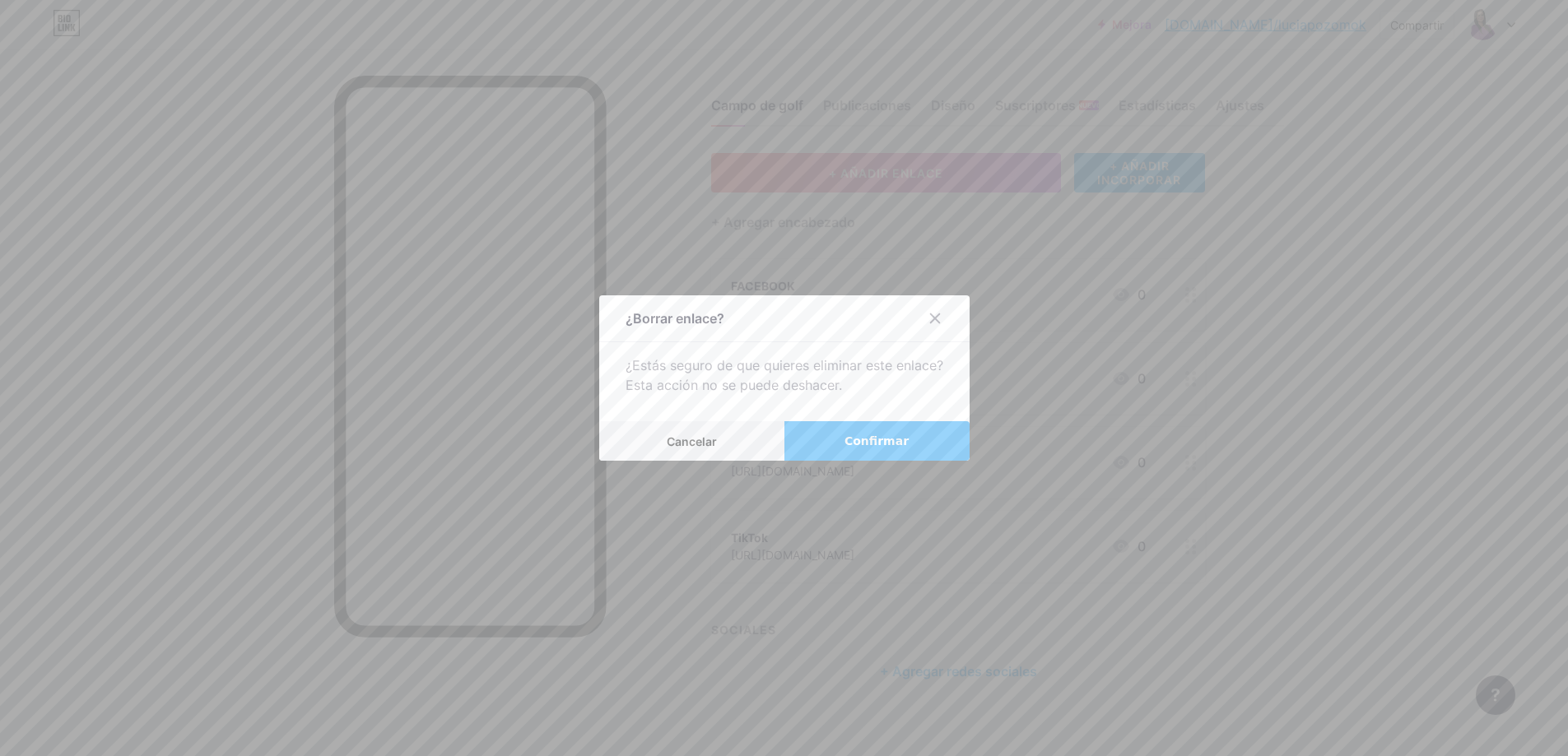
click at [804, 440] on button "Confirmar" at bounding box center [877, 441] width 185 height 39
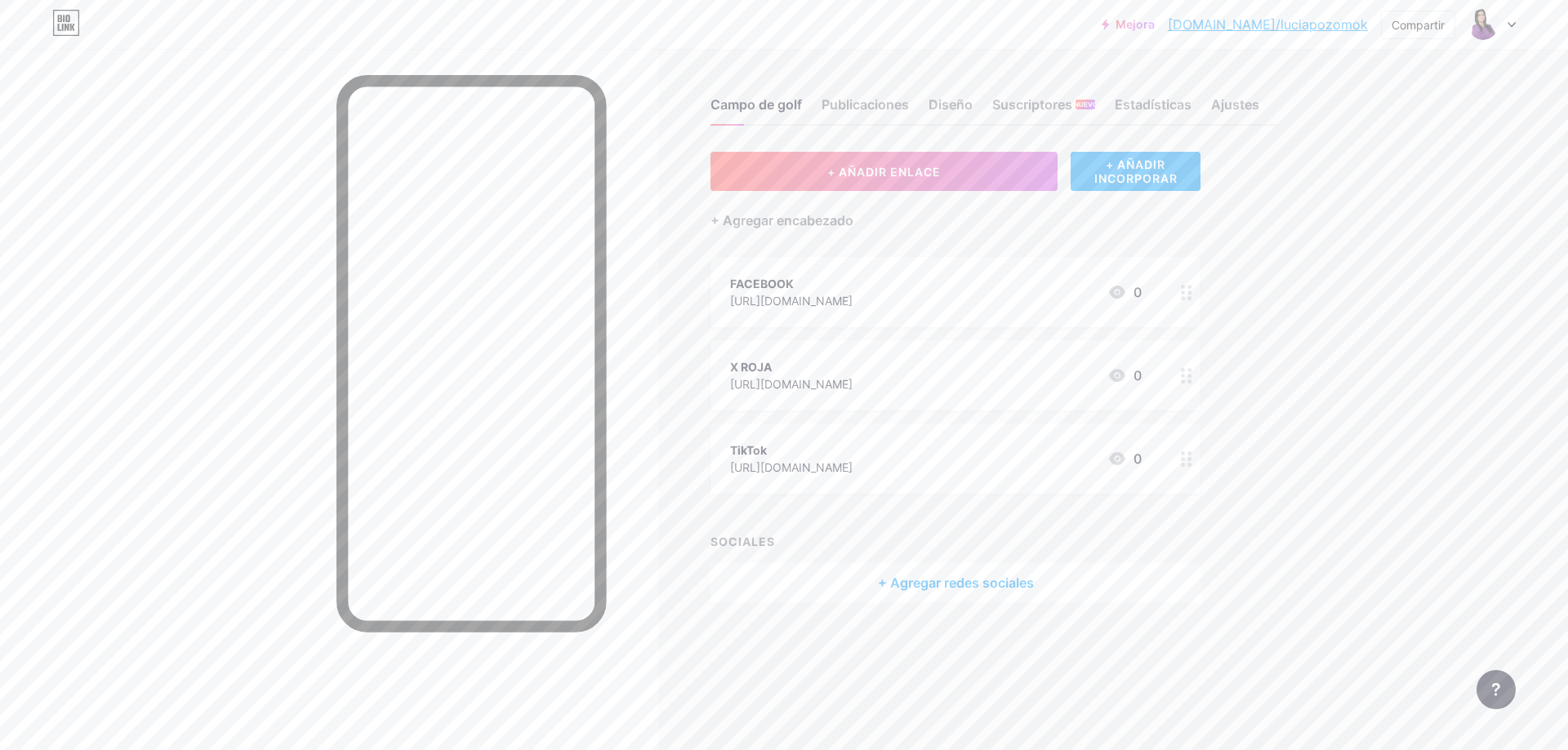
click at [933, 584] on font "+ Agregar redes sociales" at bounding box center [956, 583] width 156 height 17
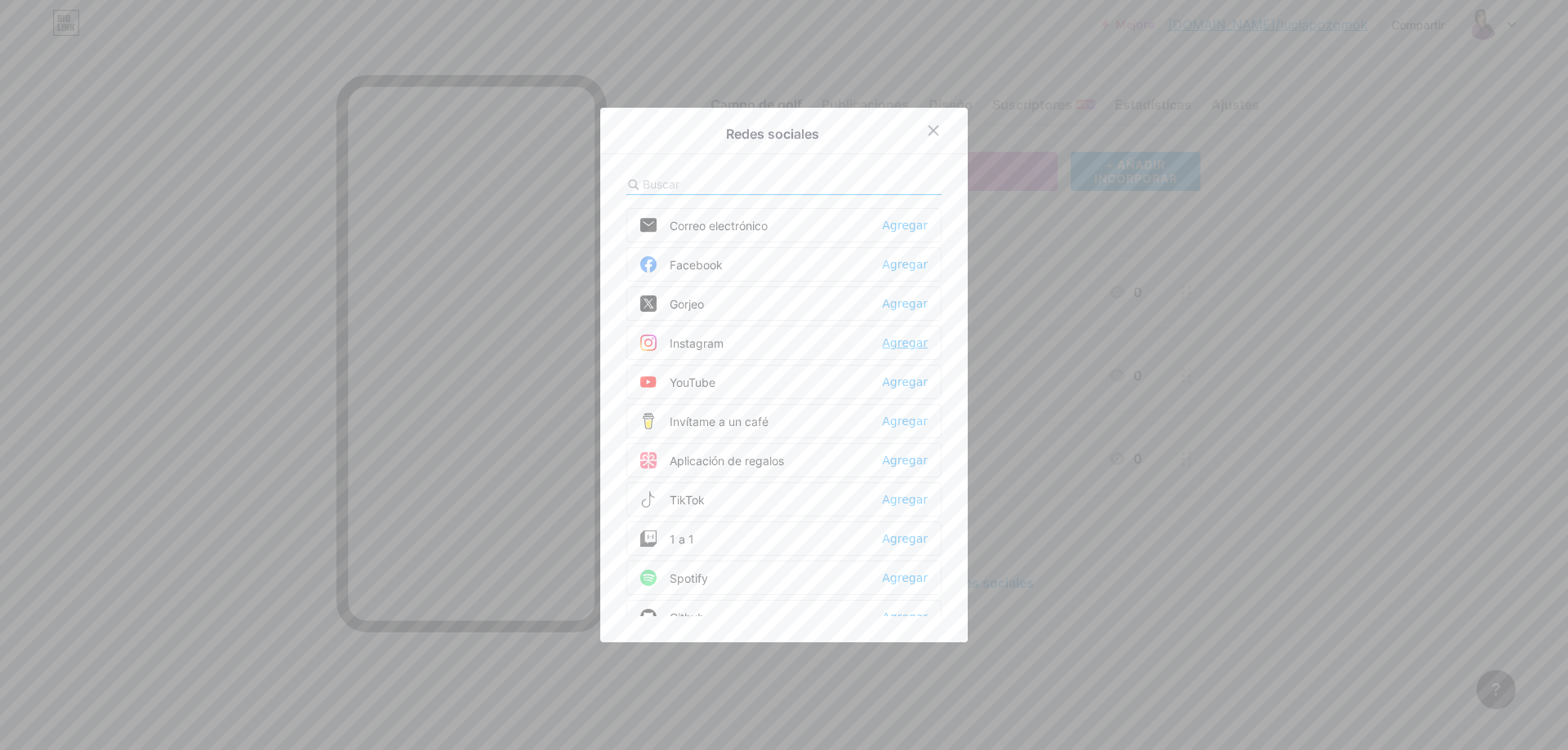
click at [901, 340] on font "Agregar" at bounding box center [904, 343] width 46 height 13
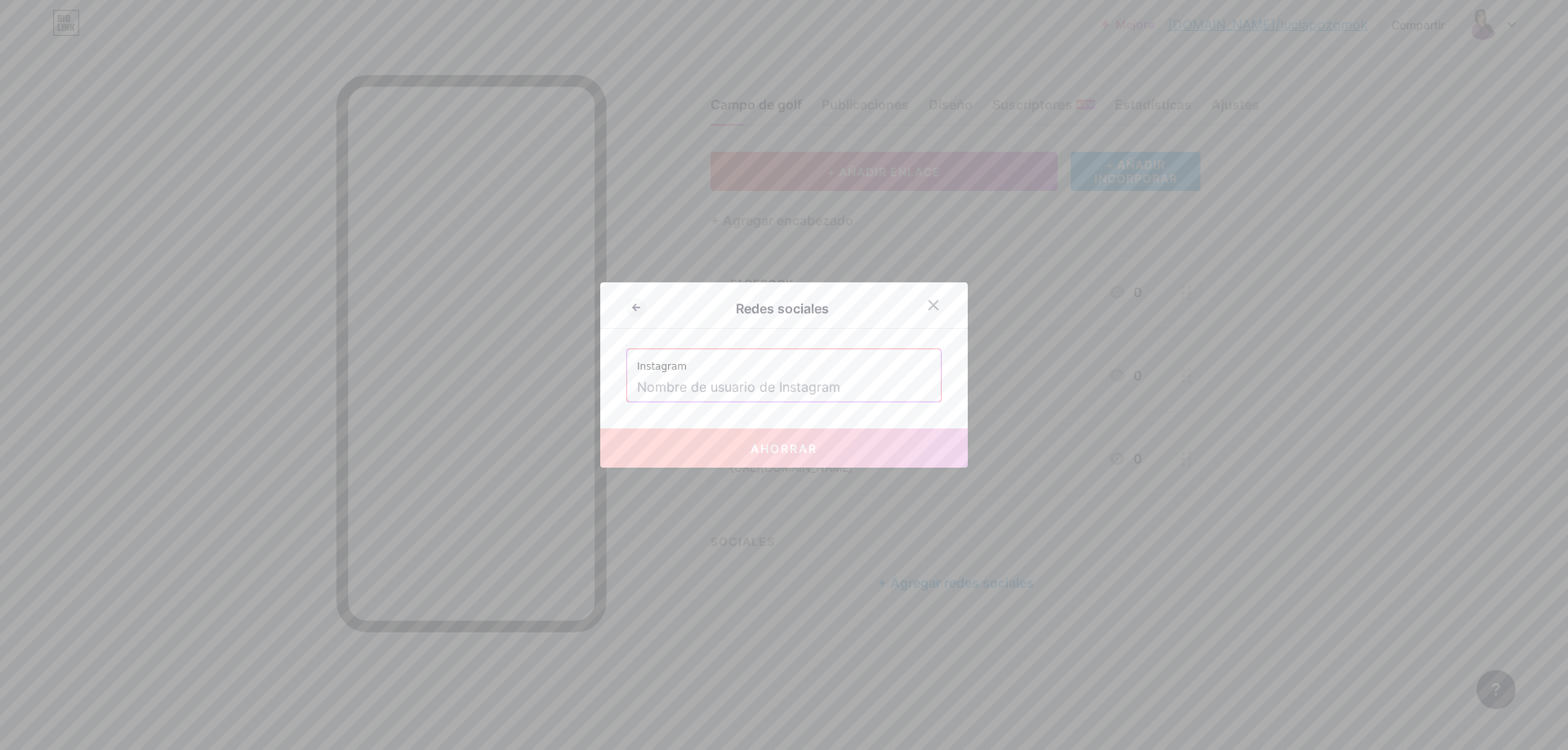
click at [693, 389] on input "text" at bounding box center [783, 388] width 294 height 28
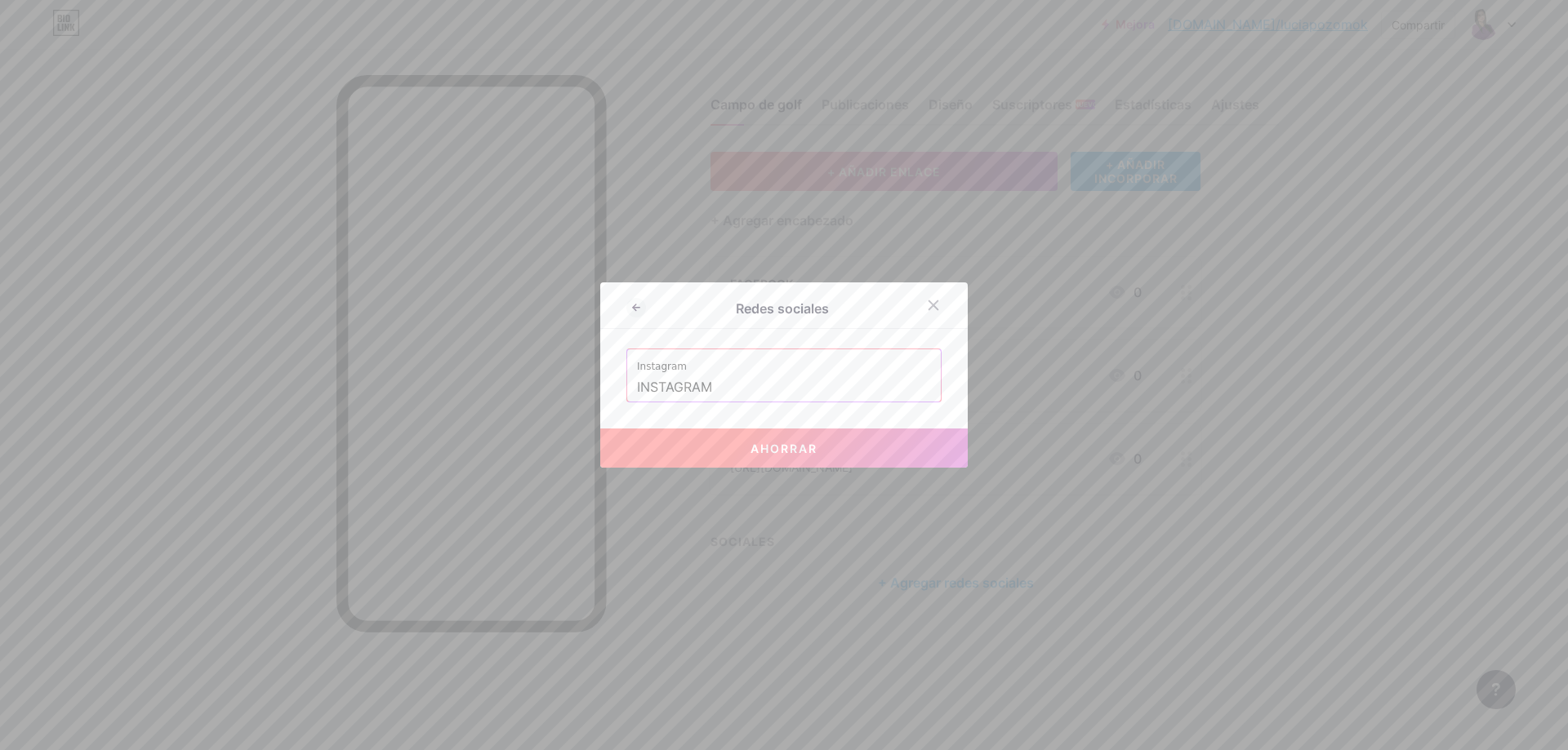
click at [798, 455] on font "Ahorrar" at bounding box center [784, 448] width 67 height 14
type input "[URL][DOMAIN_NAME]"
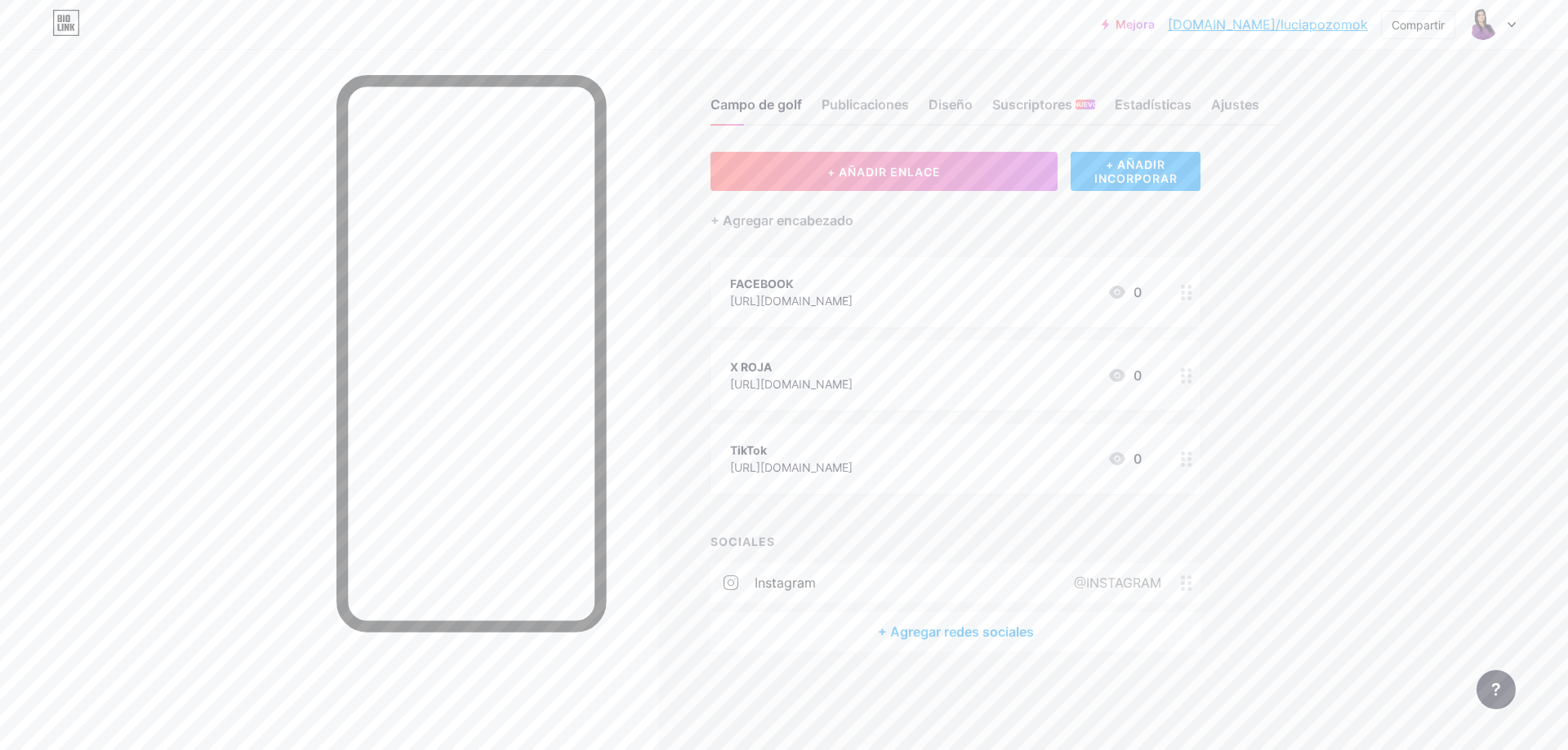
click at [1179, 581] on div "@INSTAGRAM" at bounding box center [1114, 582] width 133 height 20
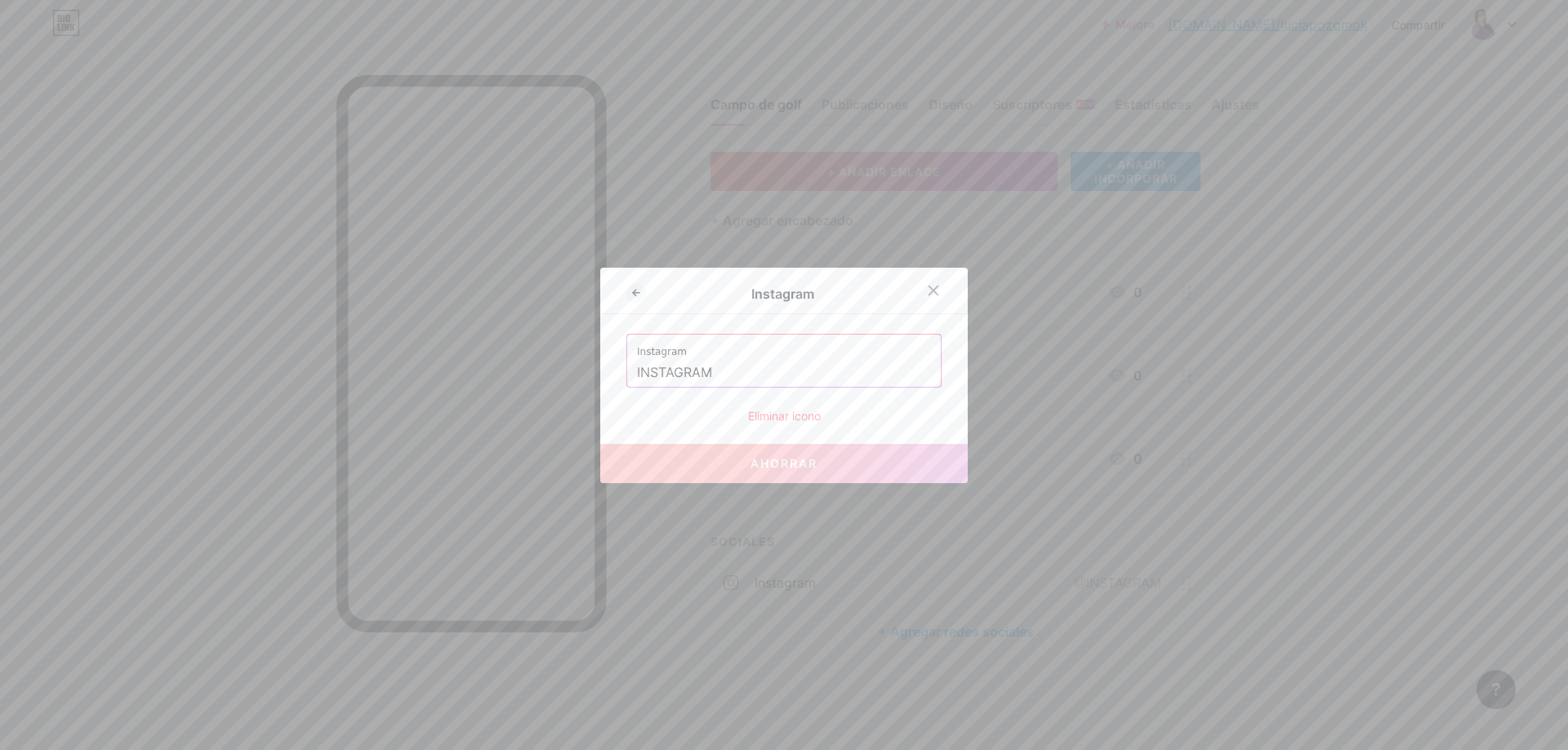
click at [774, 419] on font "Eliminar icono" at bounding box center [785, 416] width 73 height 14
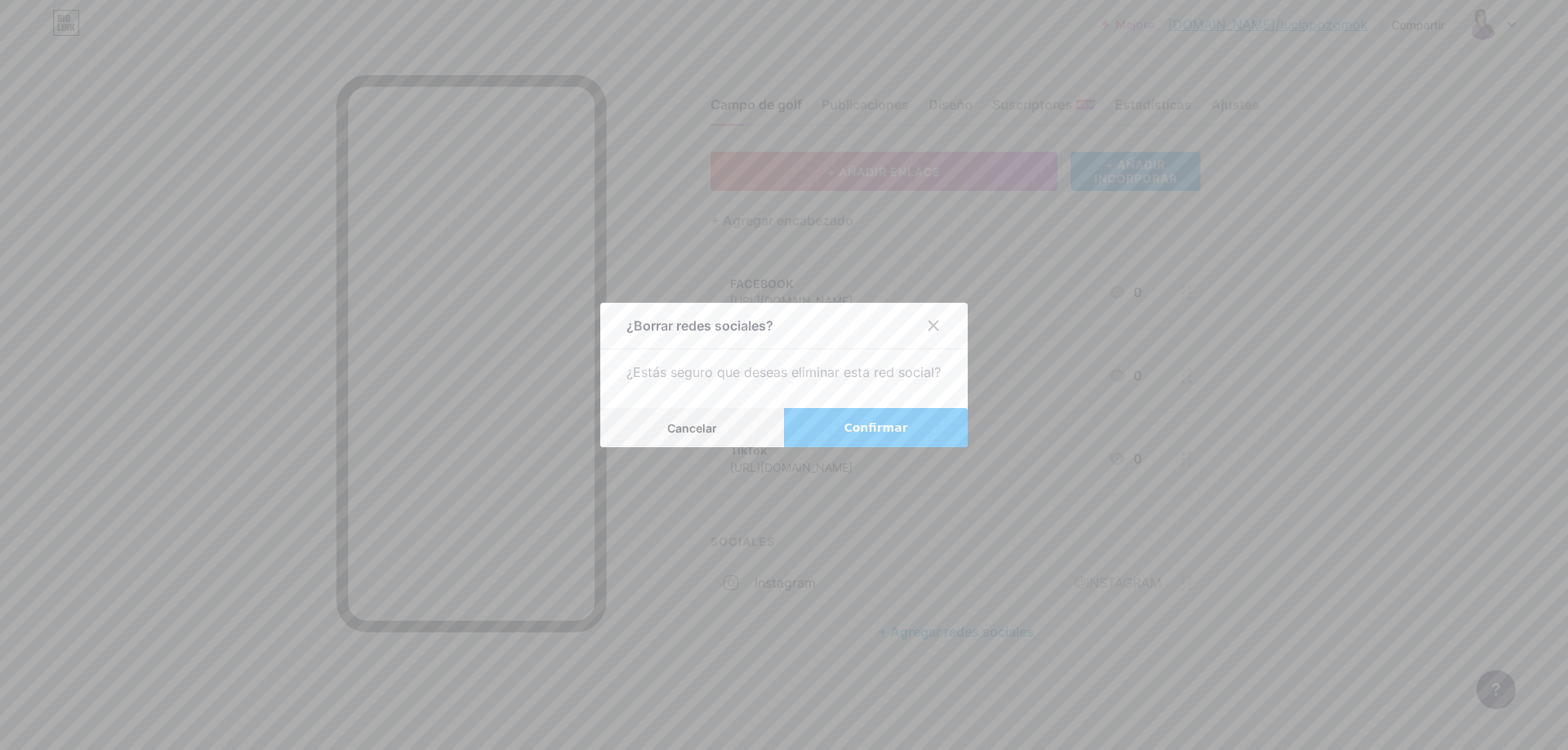
click at [801, 434] on button "Confirmar" at bounding box center [875, 428] width 184 height 39
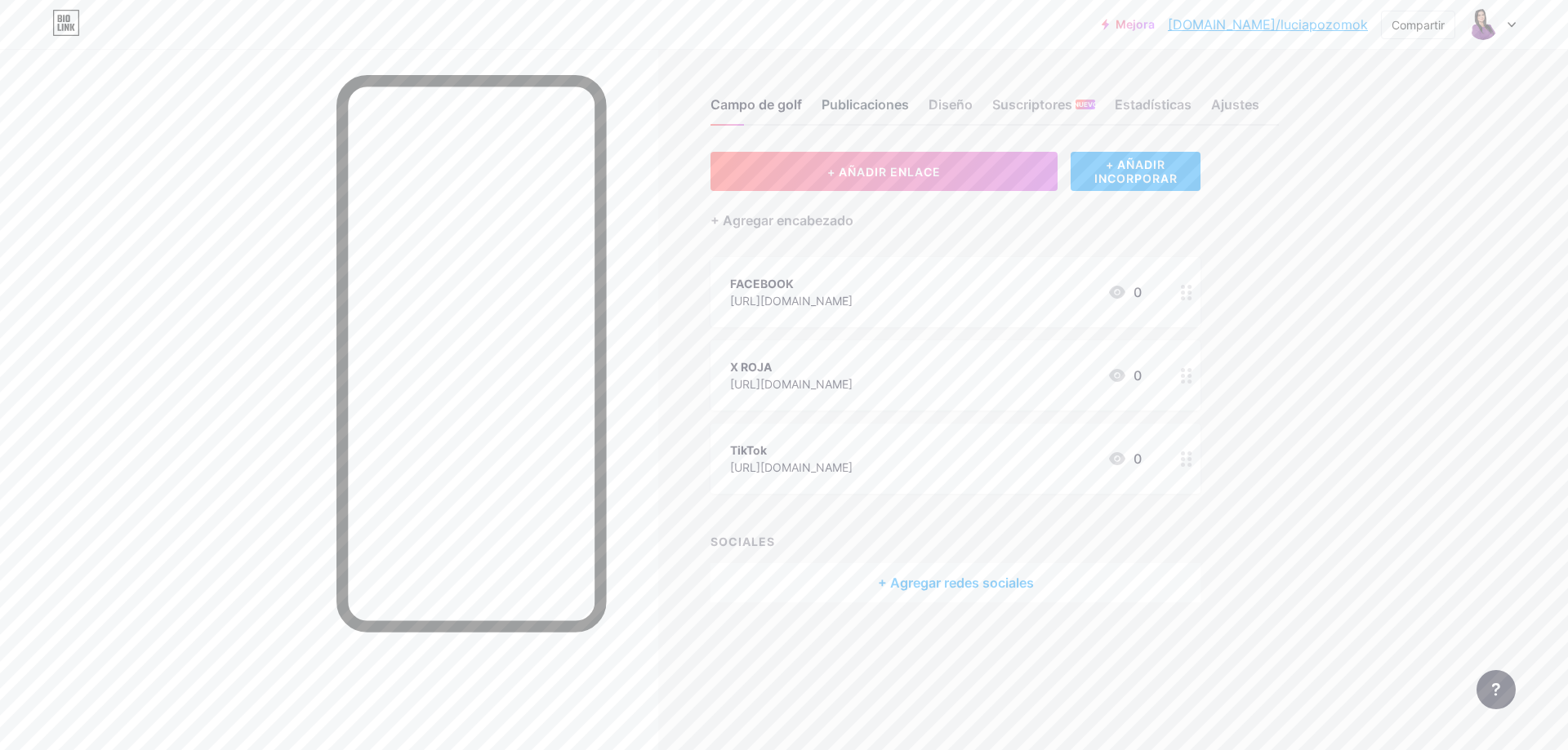
click at [877, 119] on div "Publicaciones" at bounding box center [865, 110] width 88 height 30
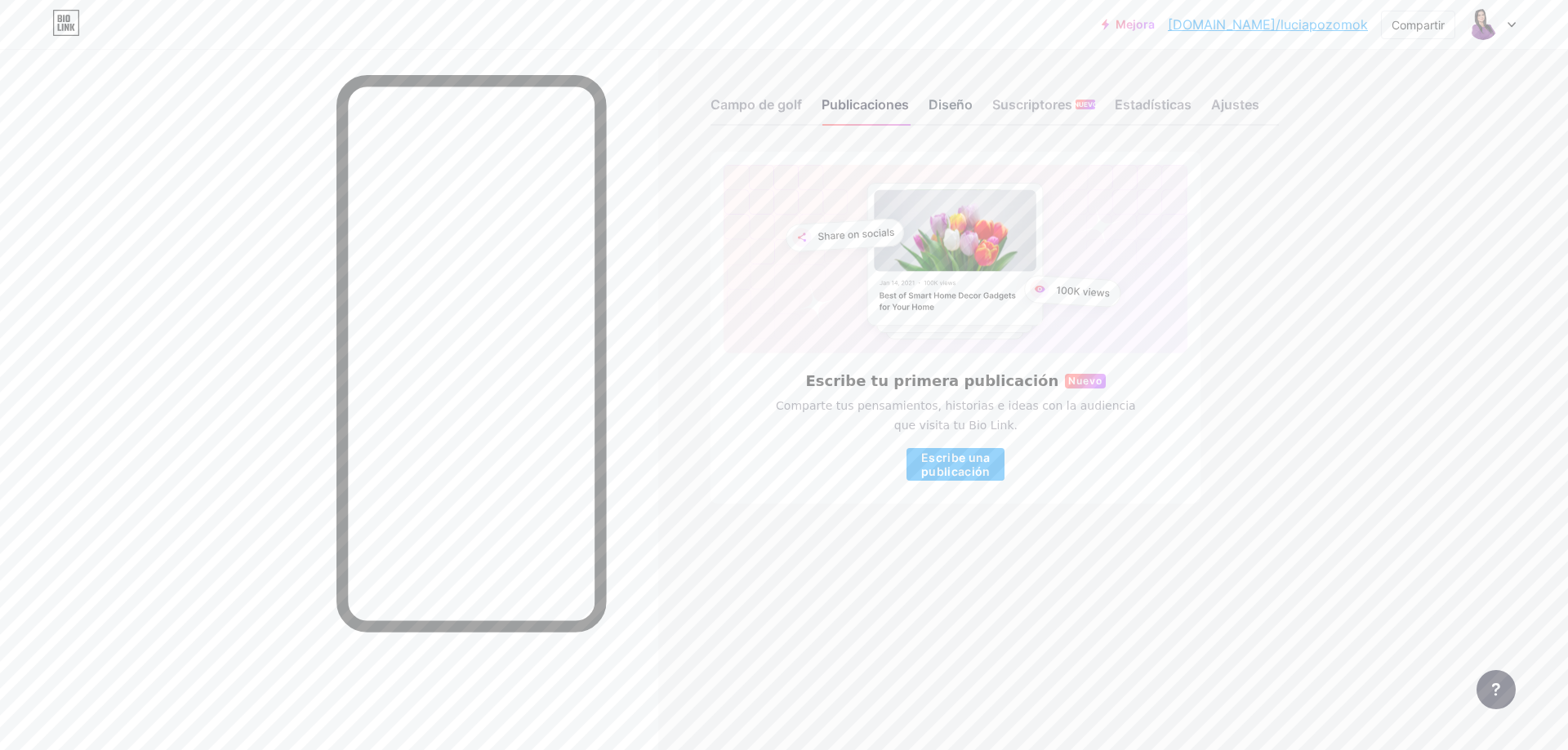
click at [940, 105] on font "Diseño" at bounding box center [950, 104] width 44 height 17
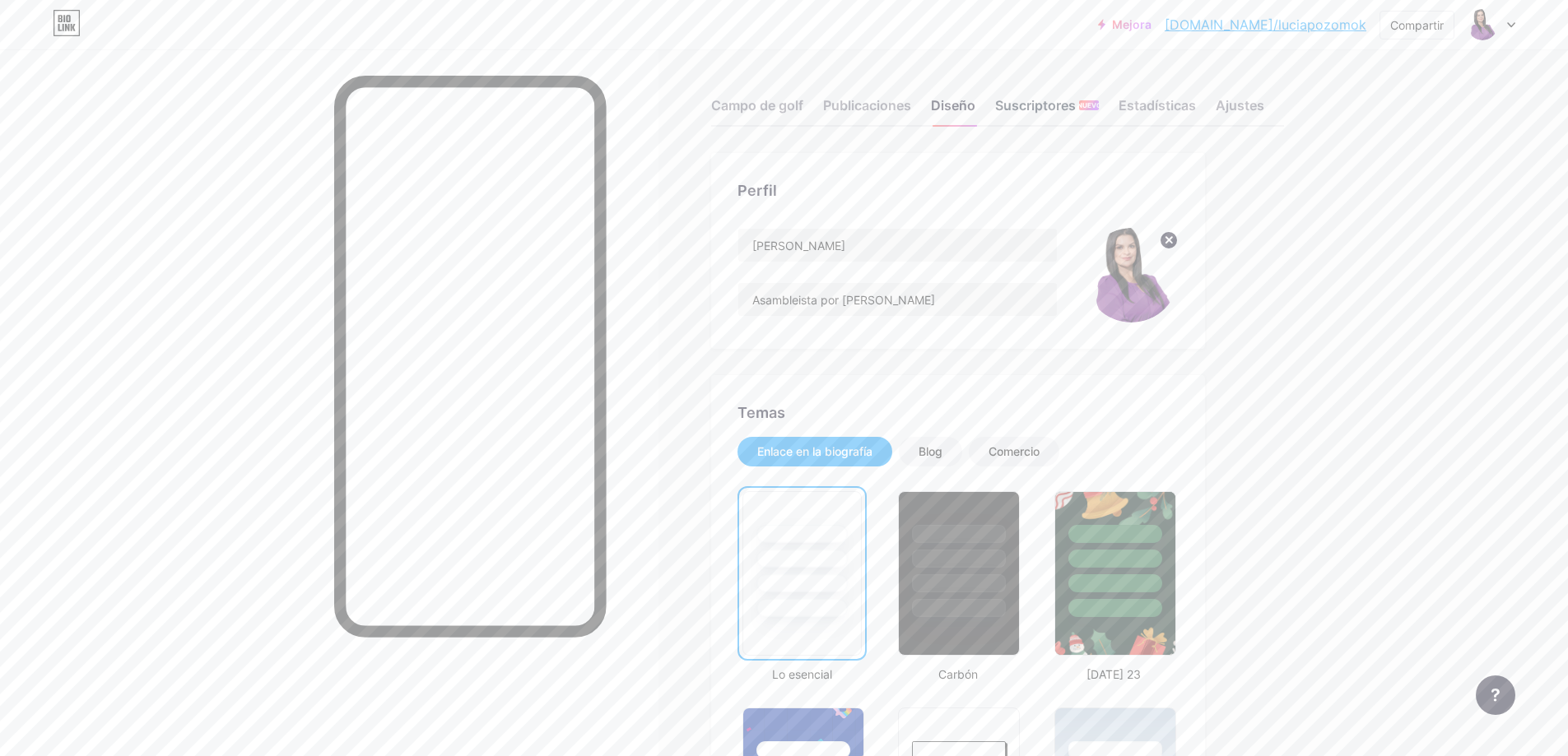
click at [1029, 108] on font "Suscriptores" at bounding box center [1035, 105] width 81 height 17
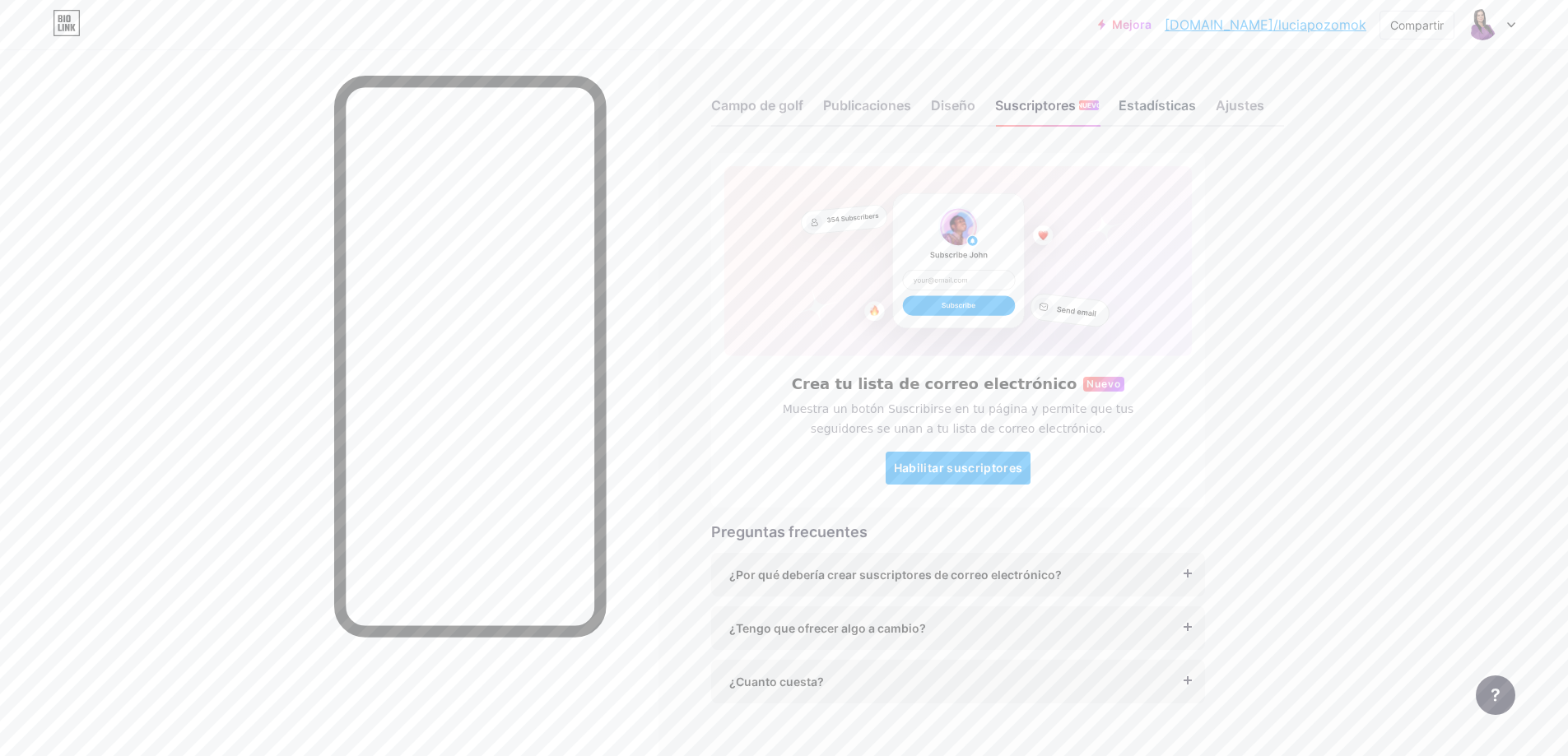
click at [1142, 106] on font "Estadísticas" at bounding box center [1157, 105] width 77 height 17
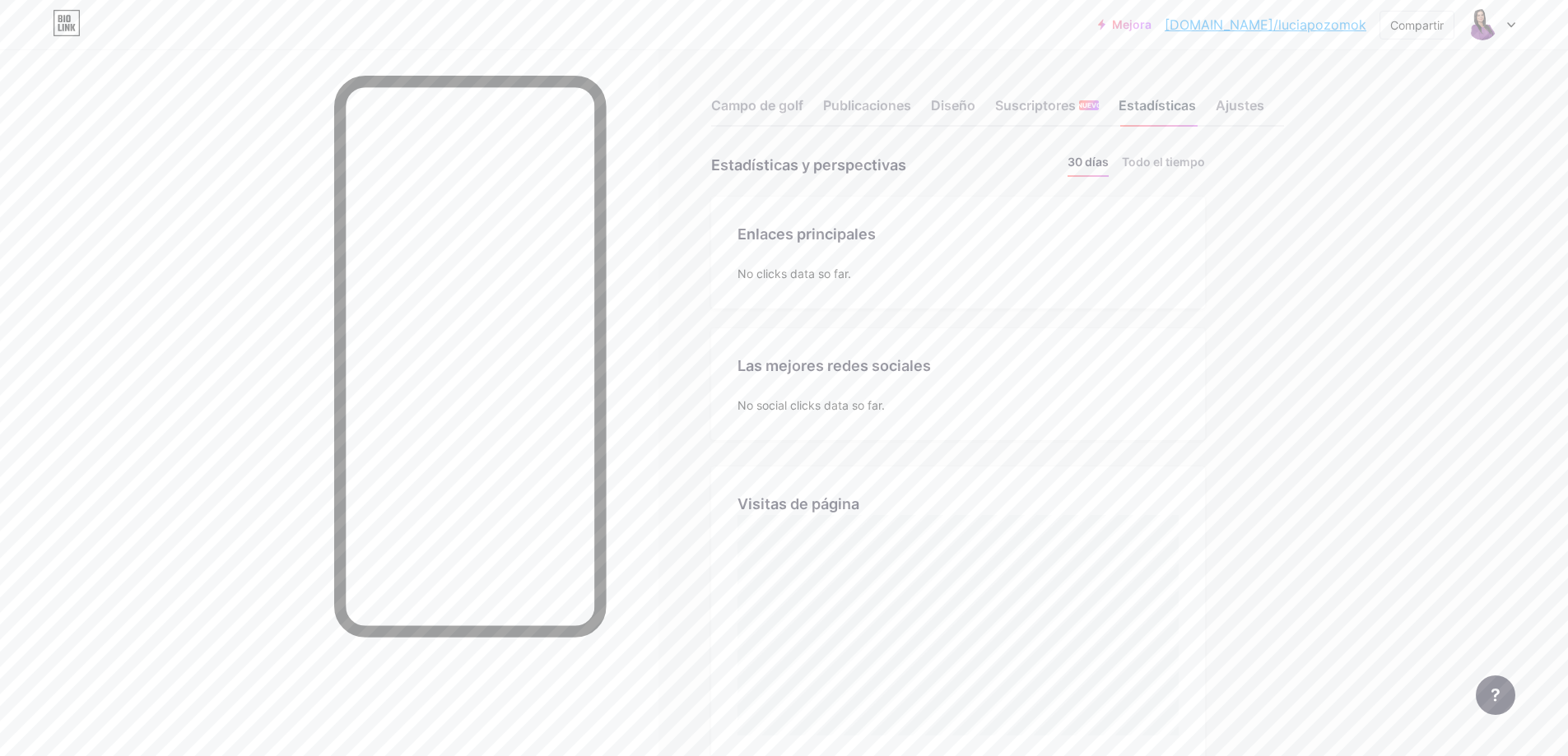
scroll to position [756, 1568]
click at [1246, 104] on font "Ajustes" at bounding box center [1240, 105] width 49 height 17
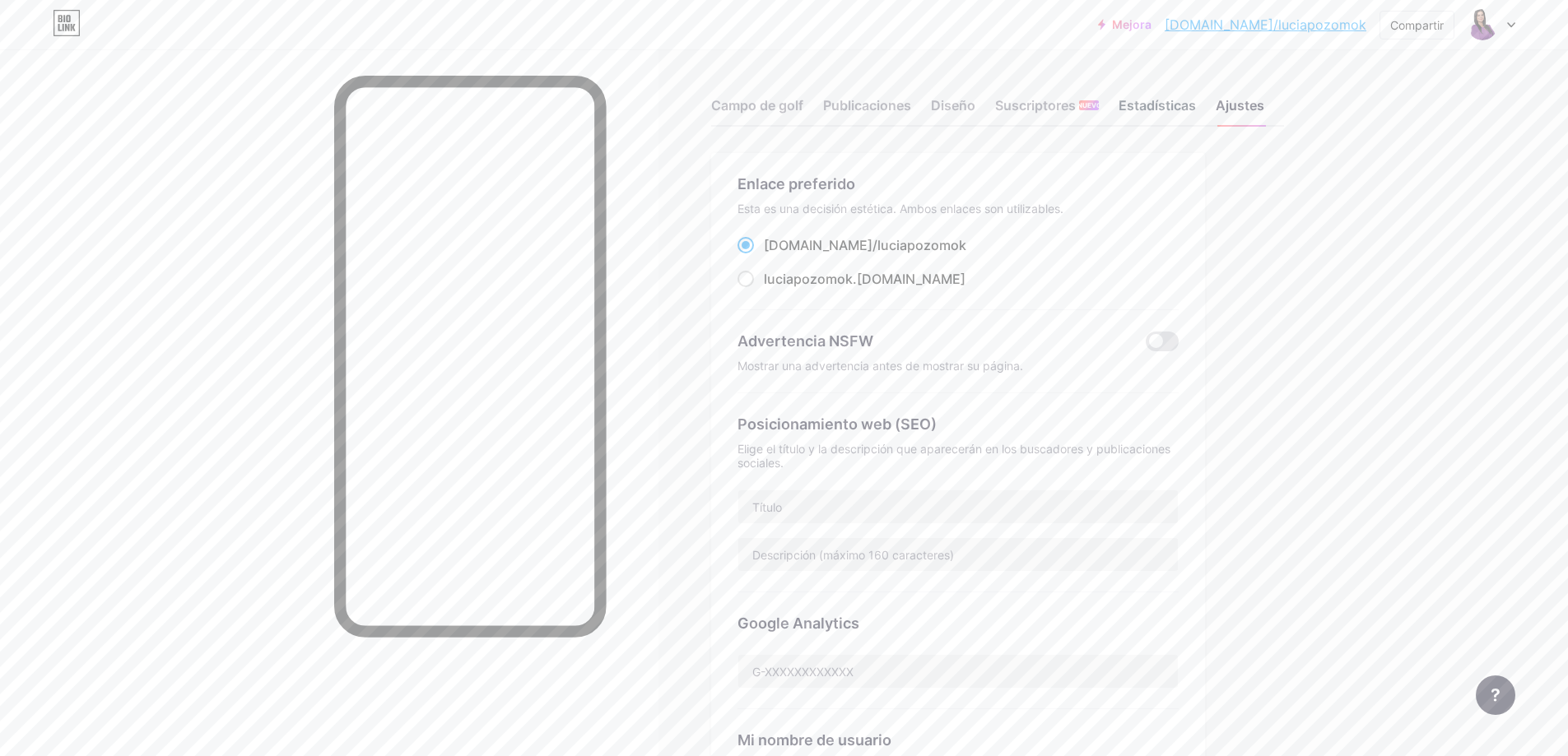
click at [1172, 101] on font "Estadísticas" at bounding box center [1157, 105] width 77 height 17
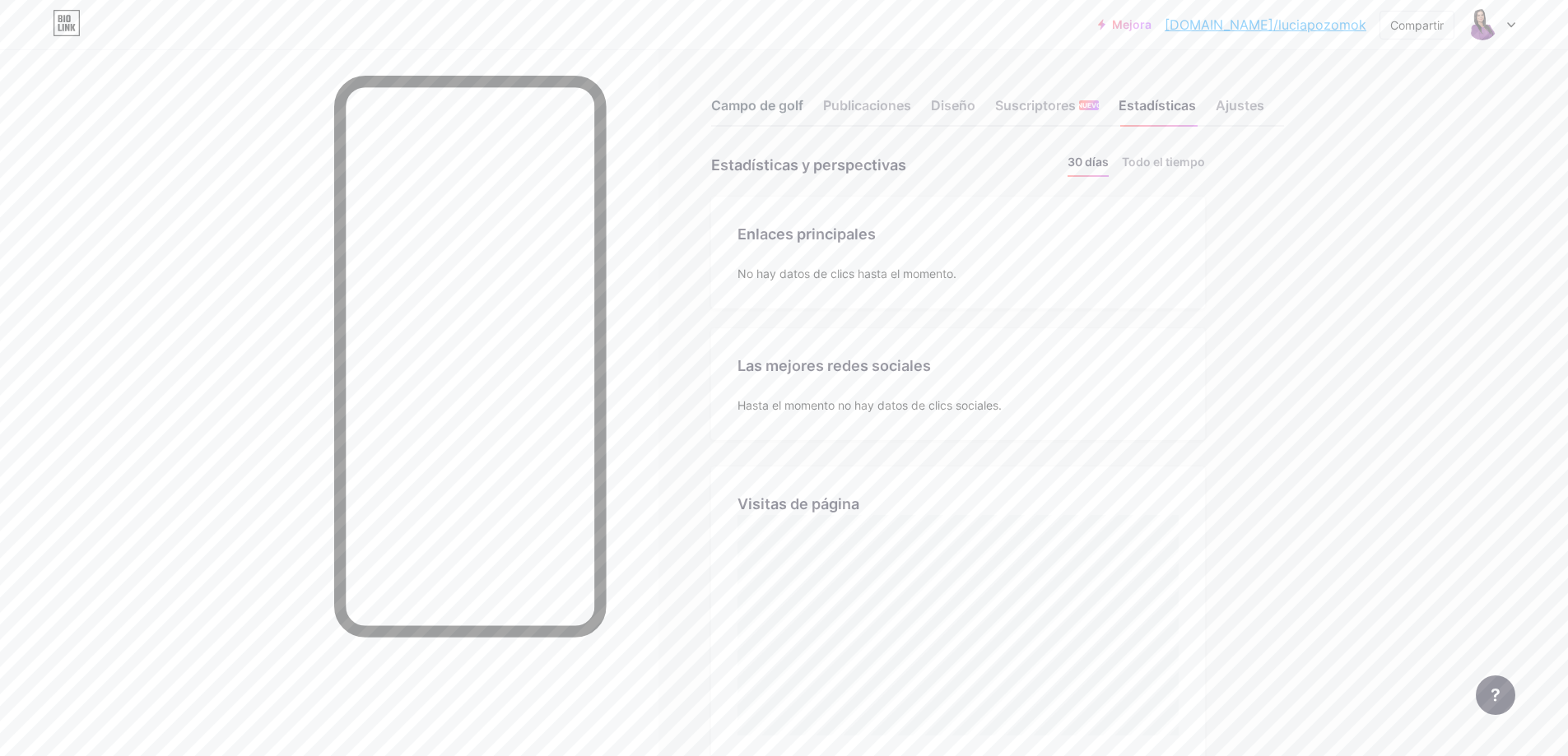
scroll to position [756, 1568]
click at [765, 106] on font "Campo de golf" at bounding box center [757, 105] width 92 height 17
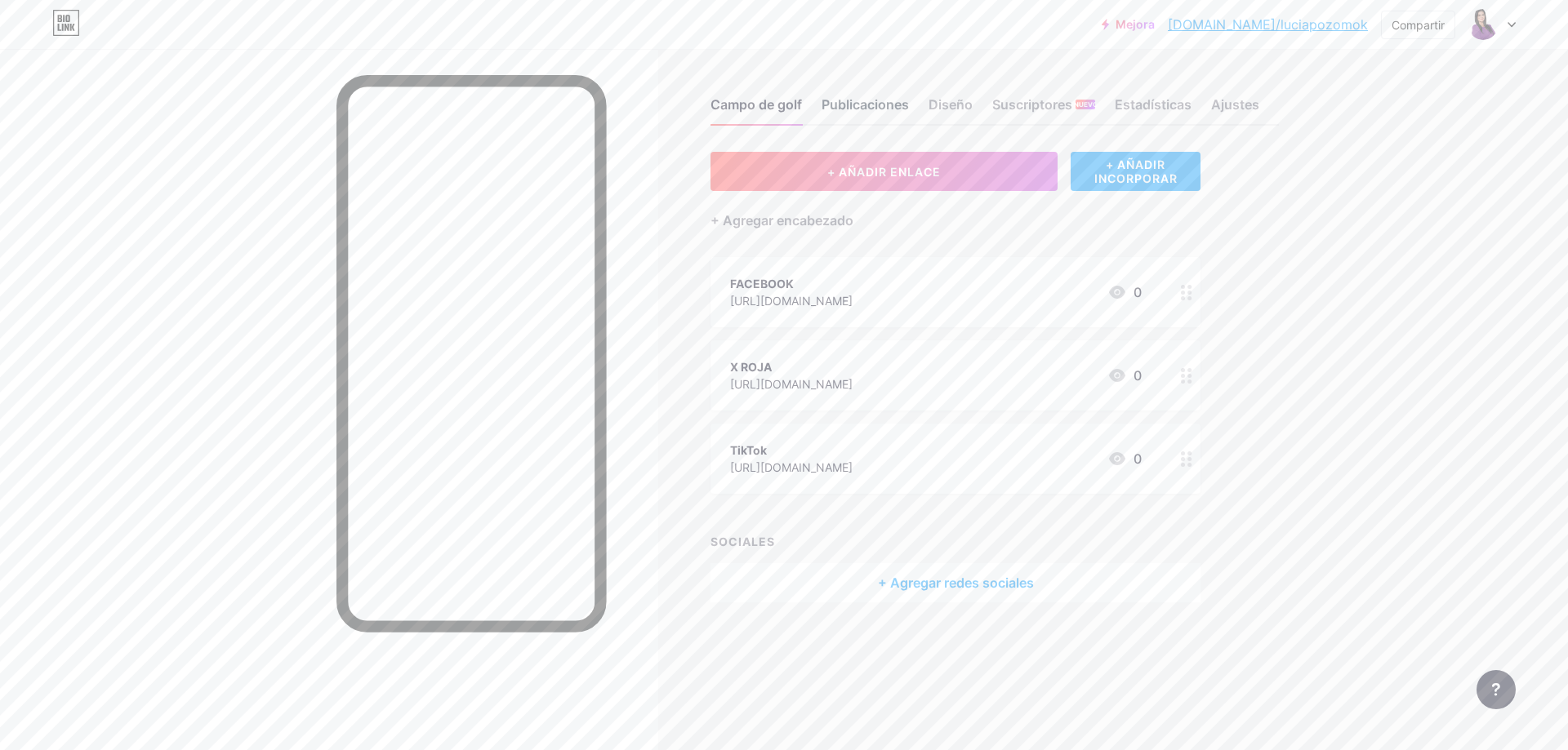
click at [851, 104] on font "Publicaciones" at bounding box center [865, 104] width 88 height 17
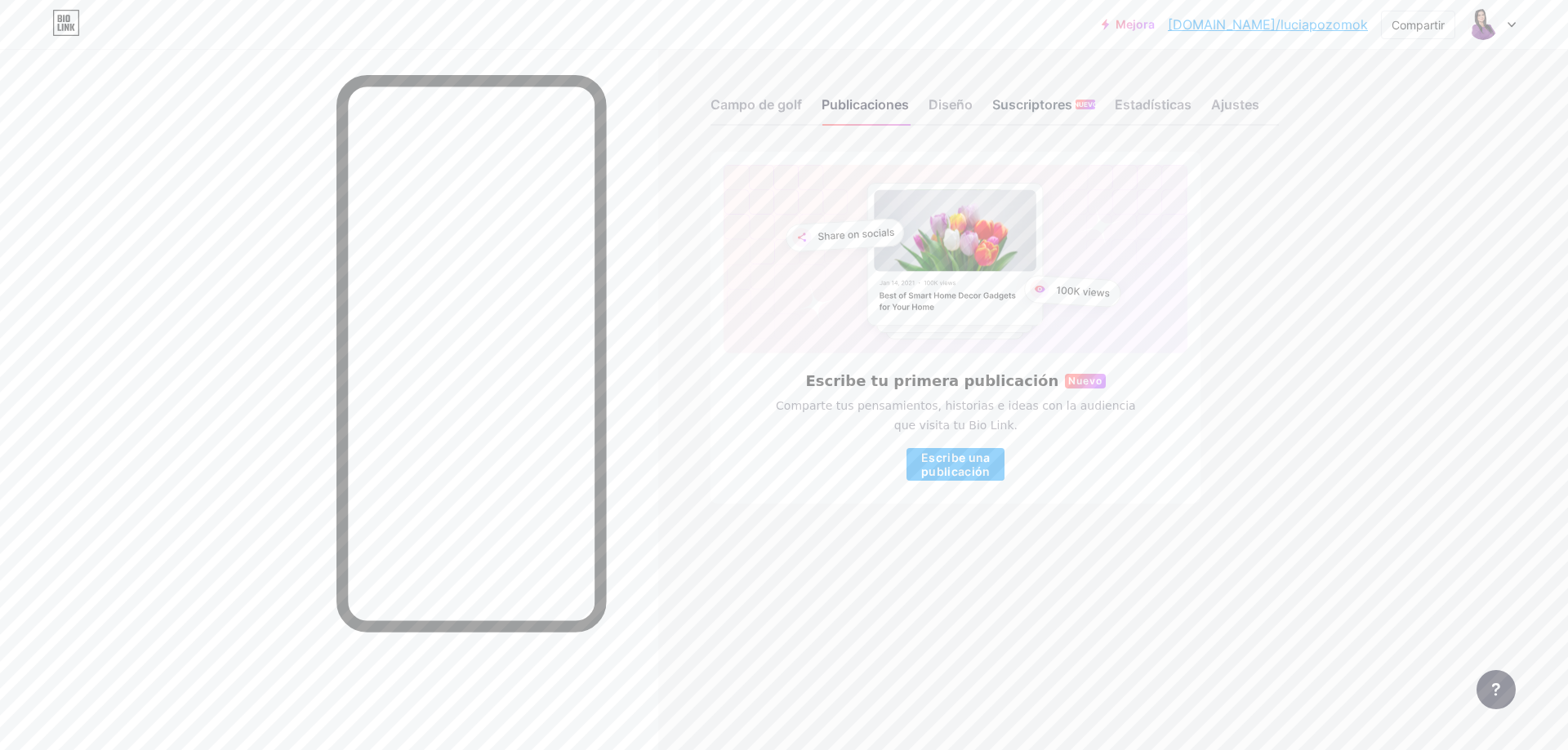
click at [1016, 105] on font "Suscriptores" at bounding box center [1033, 104] width 80 height 17
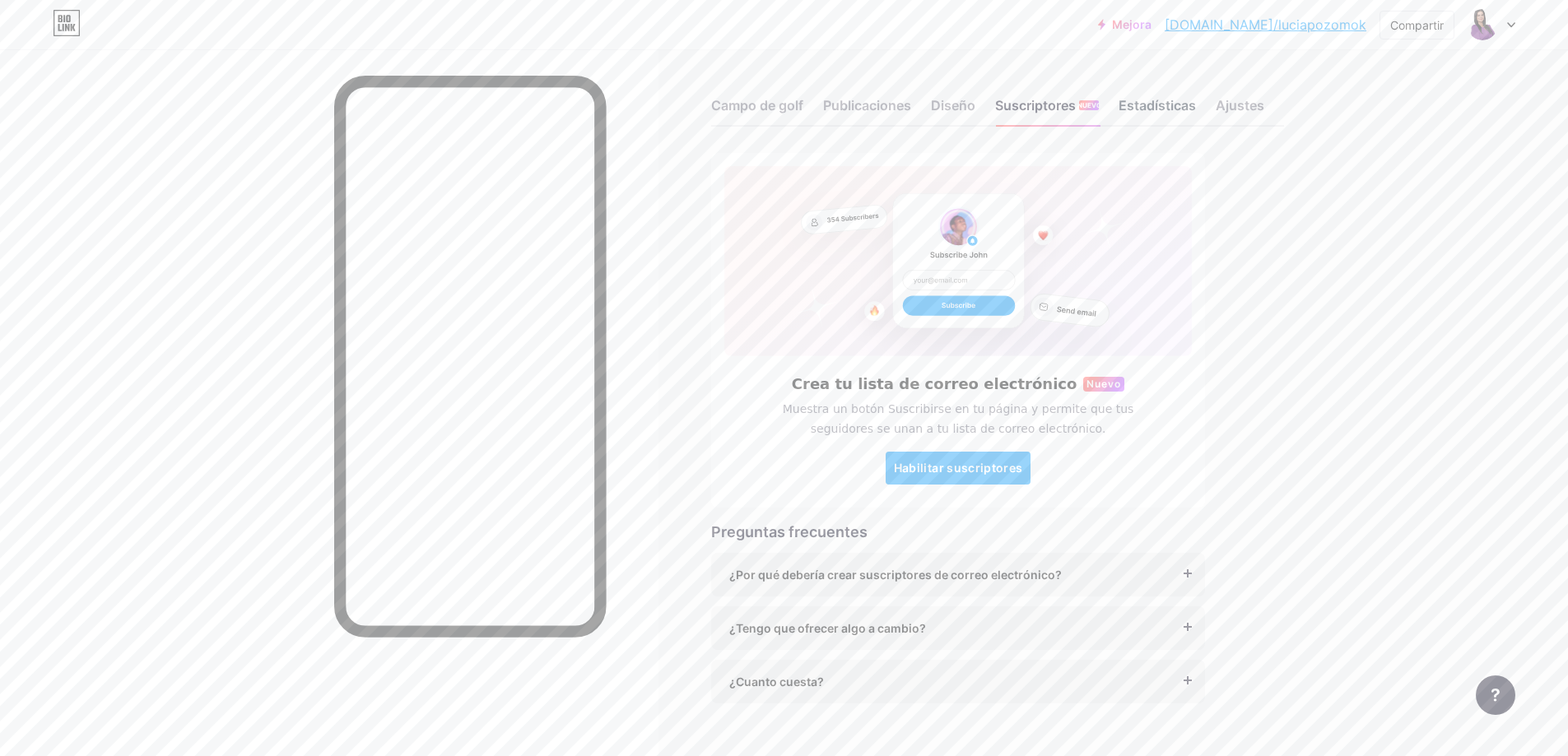
click at [1161, 102] on font "Estadísticas" at bounding box center [1157, 105] width 77 height 17
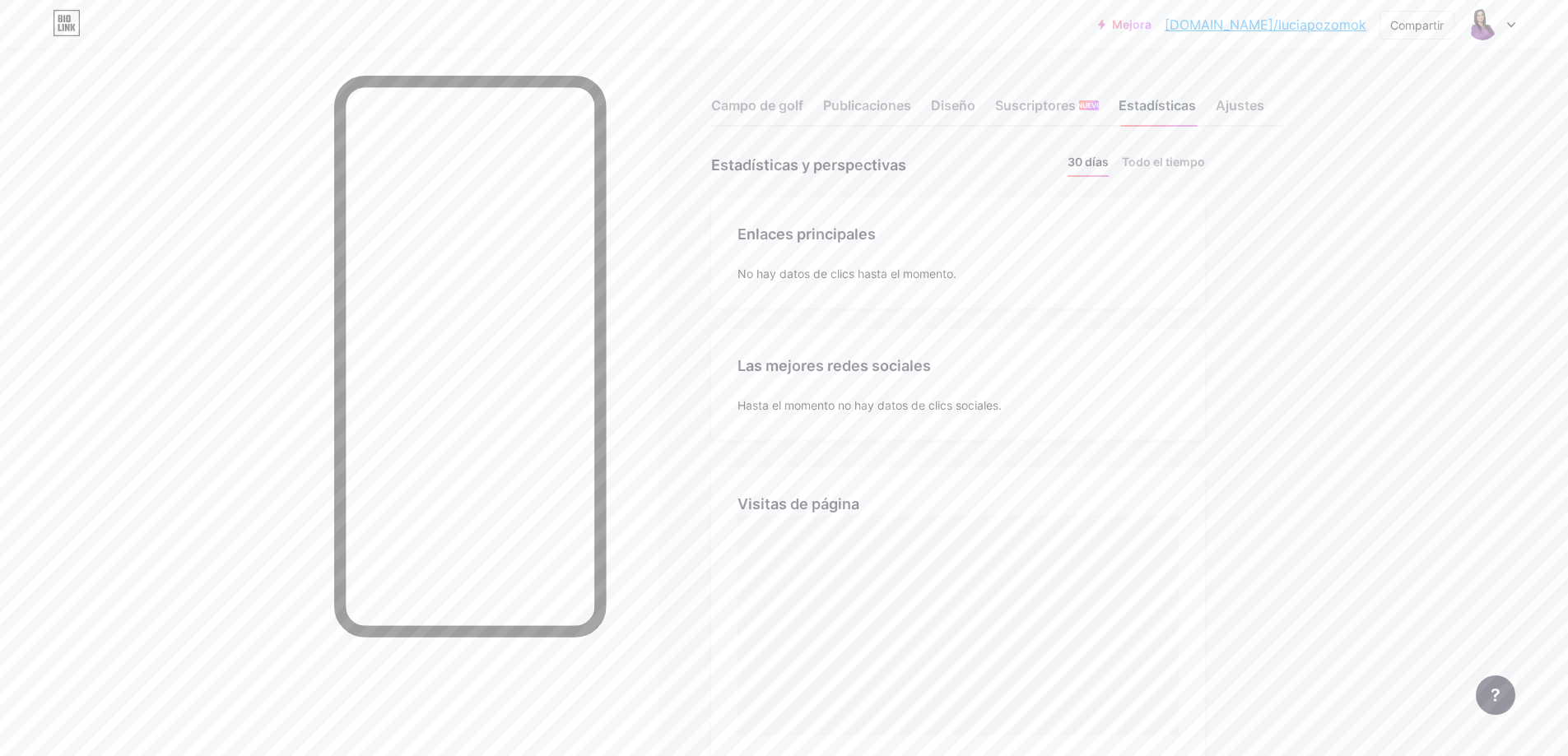
scroll to position [756, 1568]
click at [1144, 162] on font "Todo el tiempo" at bounding box center [1163, 162] width 83 height 14
click at [1084, 162] on font "30 días" at bounding box center [1088, 162] width 41 height 14
click at [1264, 104] on font "Ajustes" at bounding box center [1240, 105] width 49 height 17
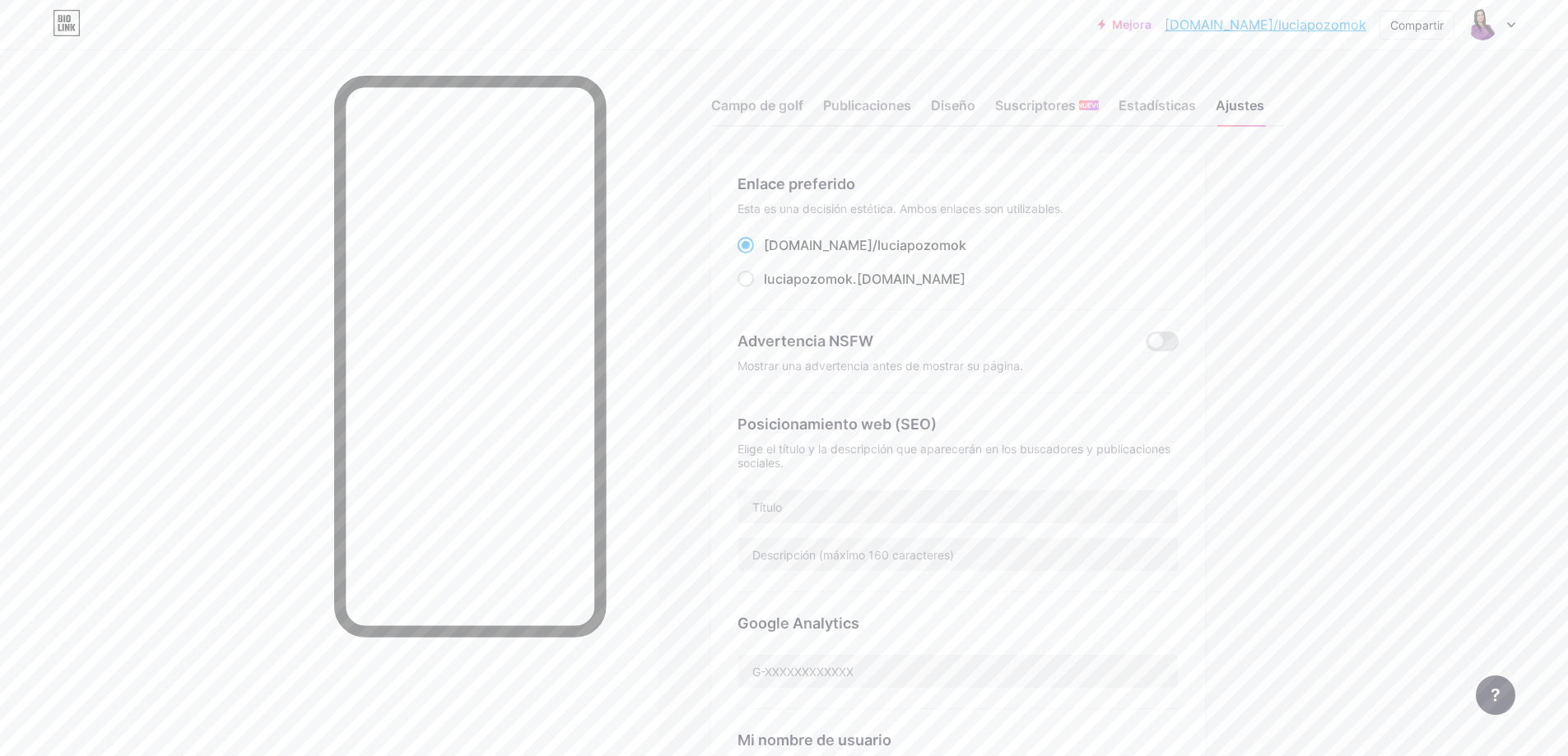
click at [1509, 21] on div at bounding box center [1491, 25] width 48 height 30
click at [955, 101] on font "Diseño" at bounding box center [953, 105] width 44 height 17
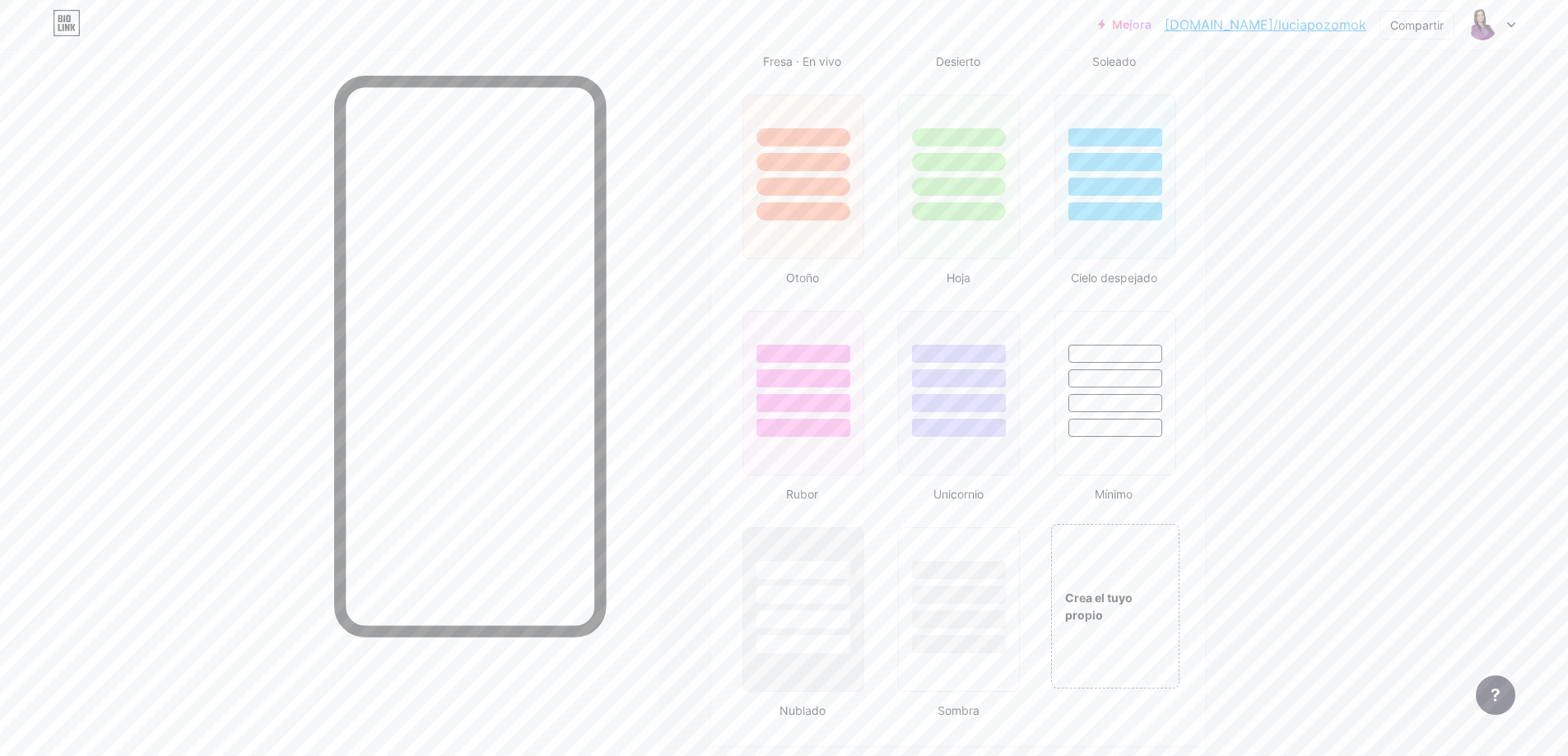
scroll to position [1536, 0]
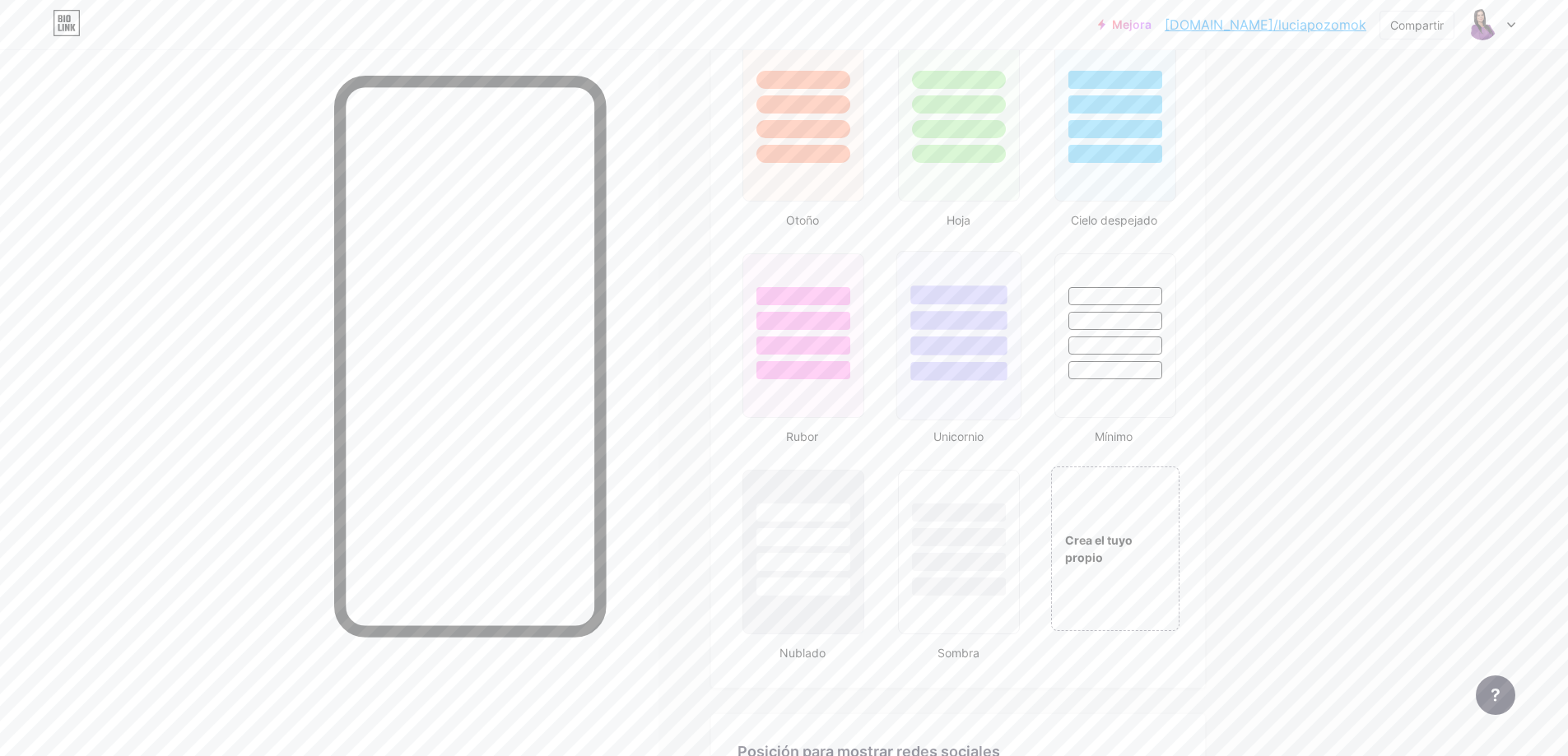
click at [991, 375] on div at bounding box center [959, 372] width 97 height 19
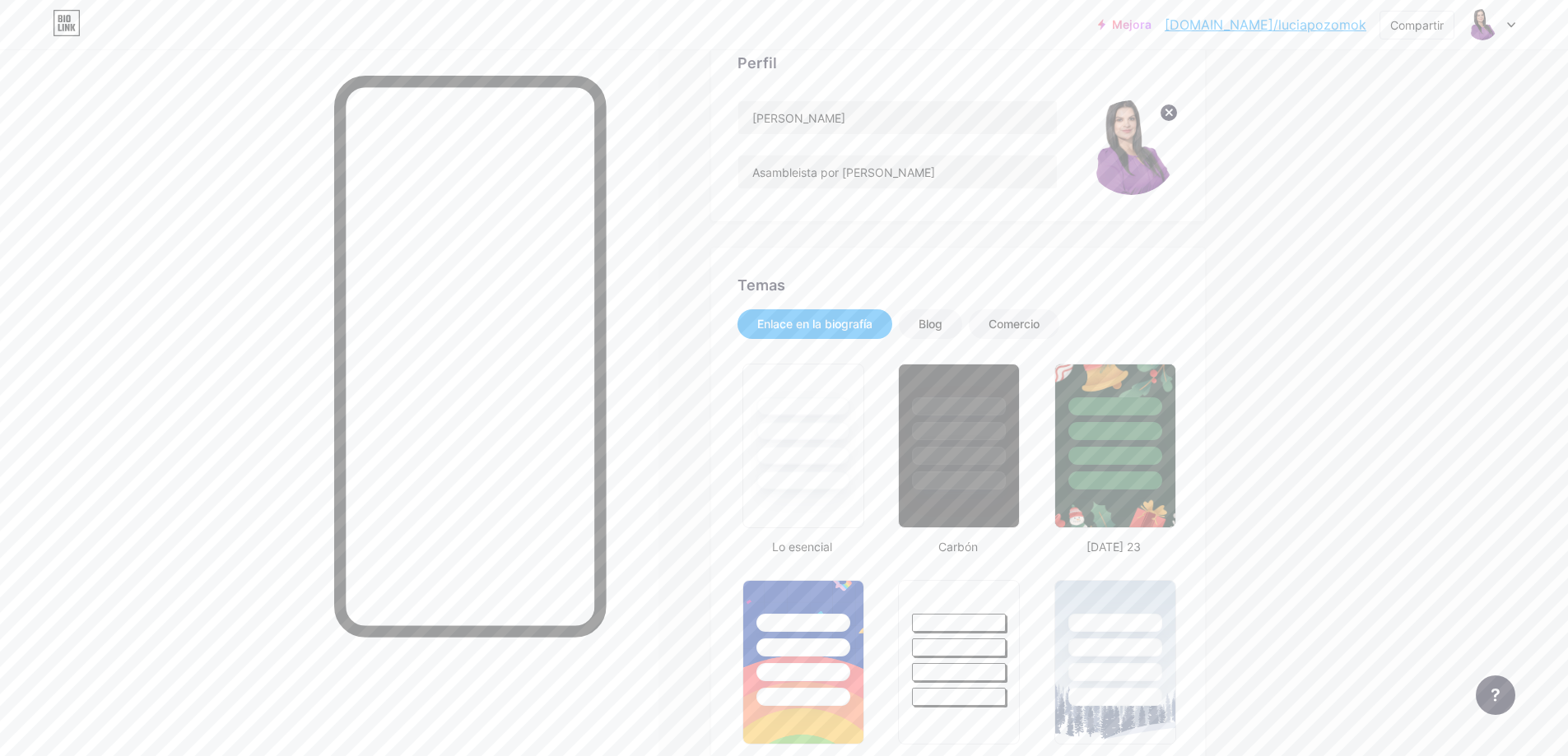
scroll to position [78, 0]
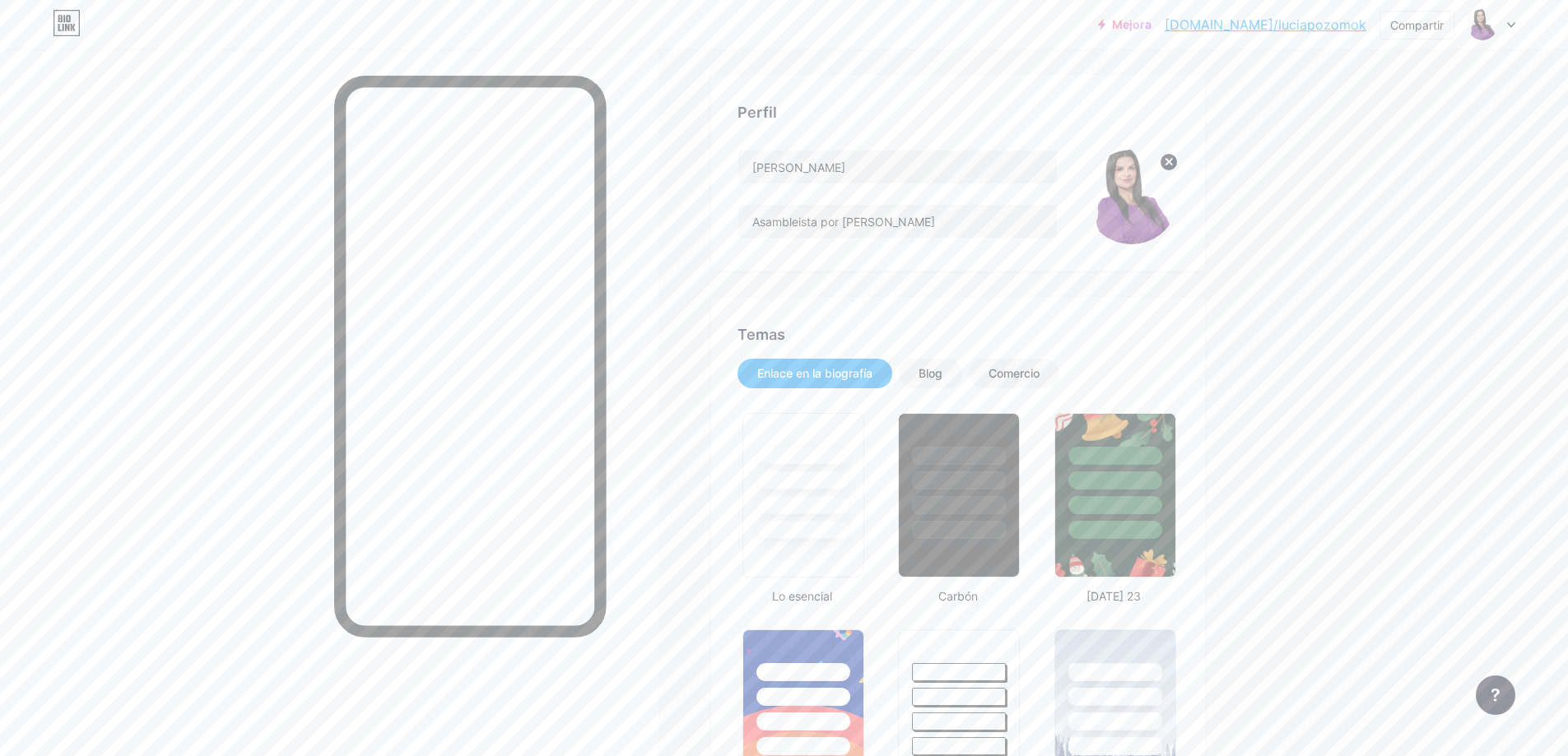
click at [1124, 193] on img at bounding box center [1131, 196] width 95 height 95
drag, startPoint x: 1124, startPoint y: 193, endPoint x: 1121, endPoint y: 170, distance: 23.2
click at [1121, 170] on img at bounding box center [1131, 196] width 95 height 95
drag, startPoint x: 603, startPoint y: 144, endPoint x: 870, endPoint y: 309, distance: 313.9
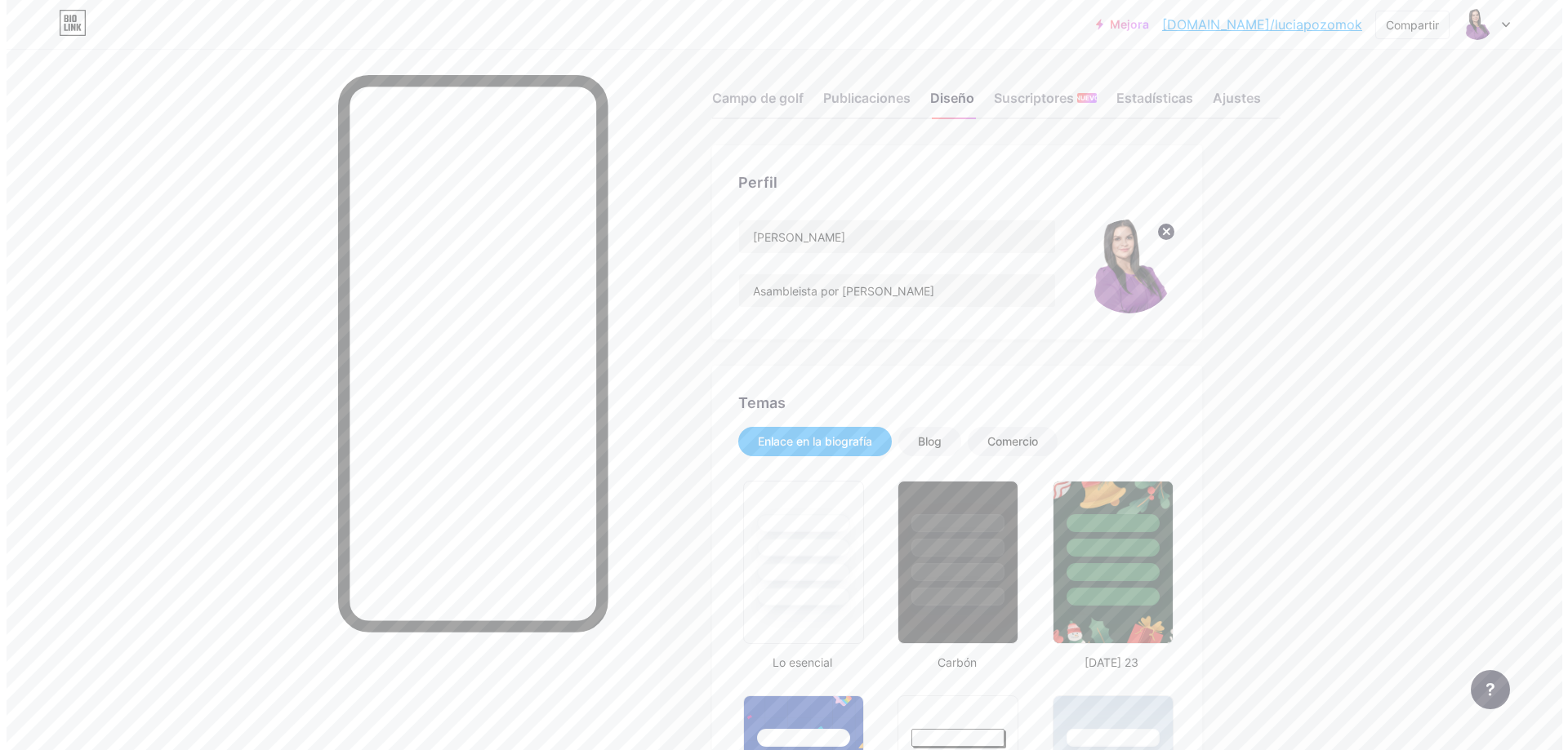
scroll to position [0, 0]
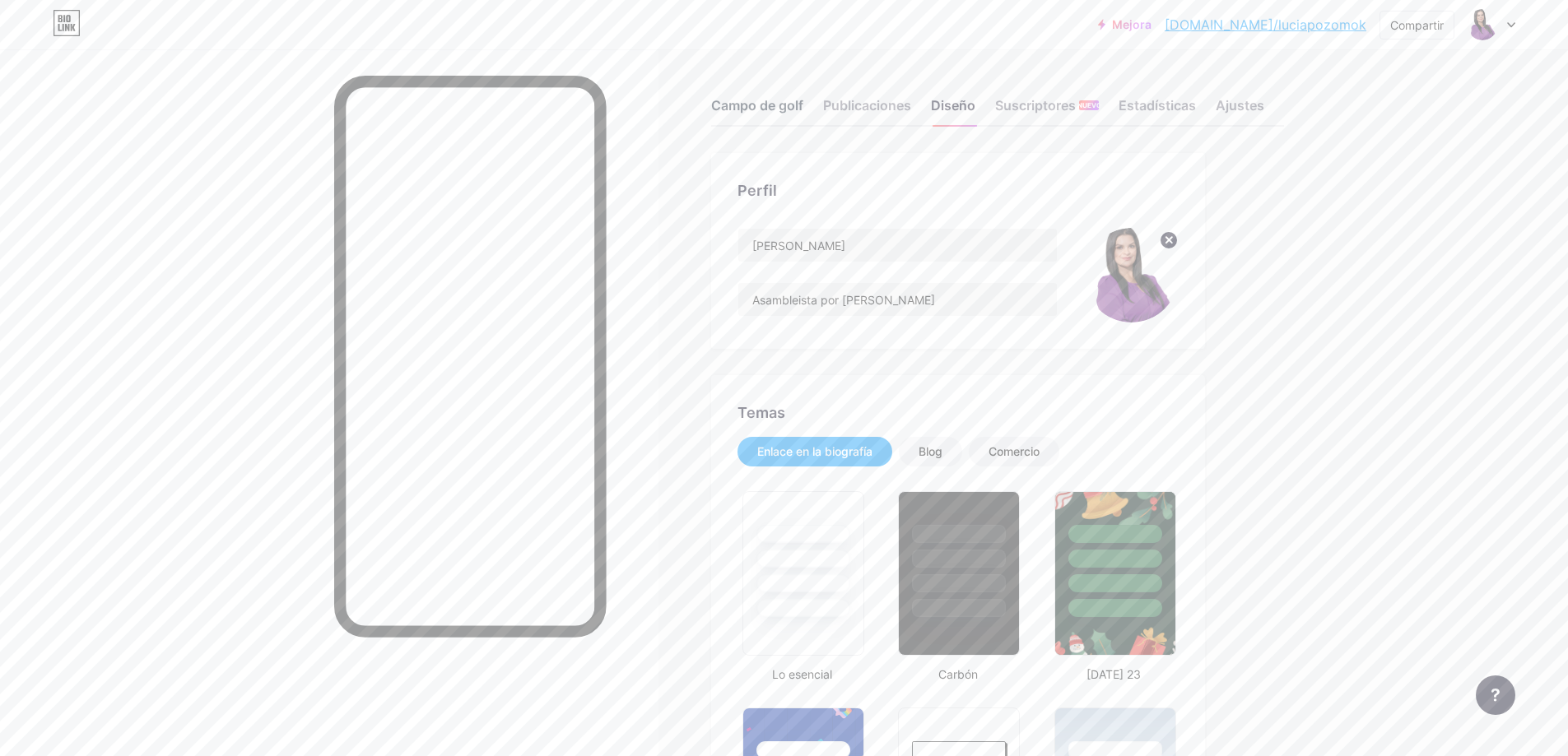
click at [737, 103] on font "Campo de golf" at bounding box center [757, 105] width 92 height 17
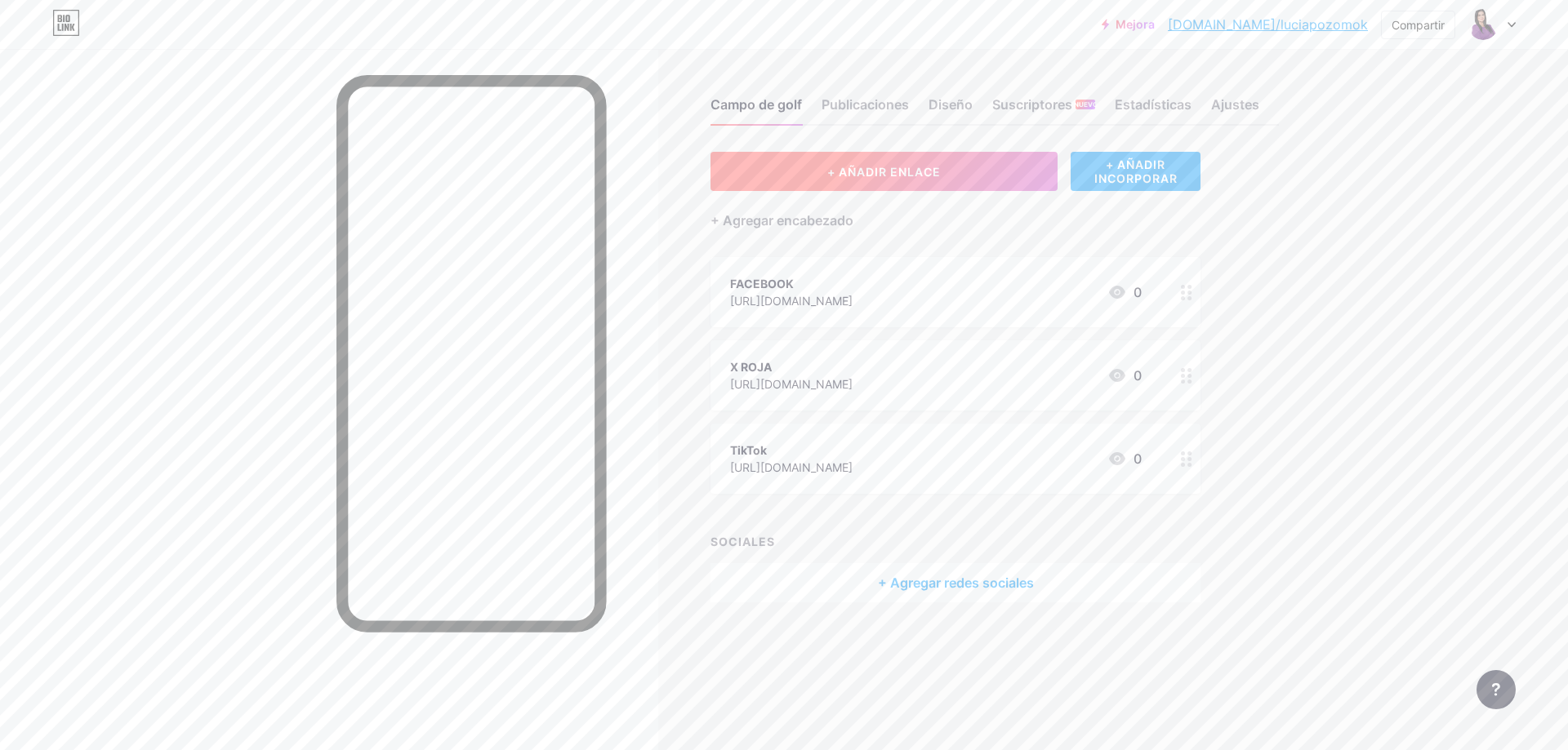
click at [806, 170] on button "+ AÑADIR ENLACE" at bounding box center [884, 171] width 347 height 39
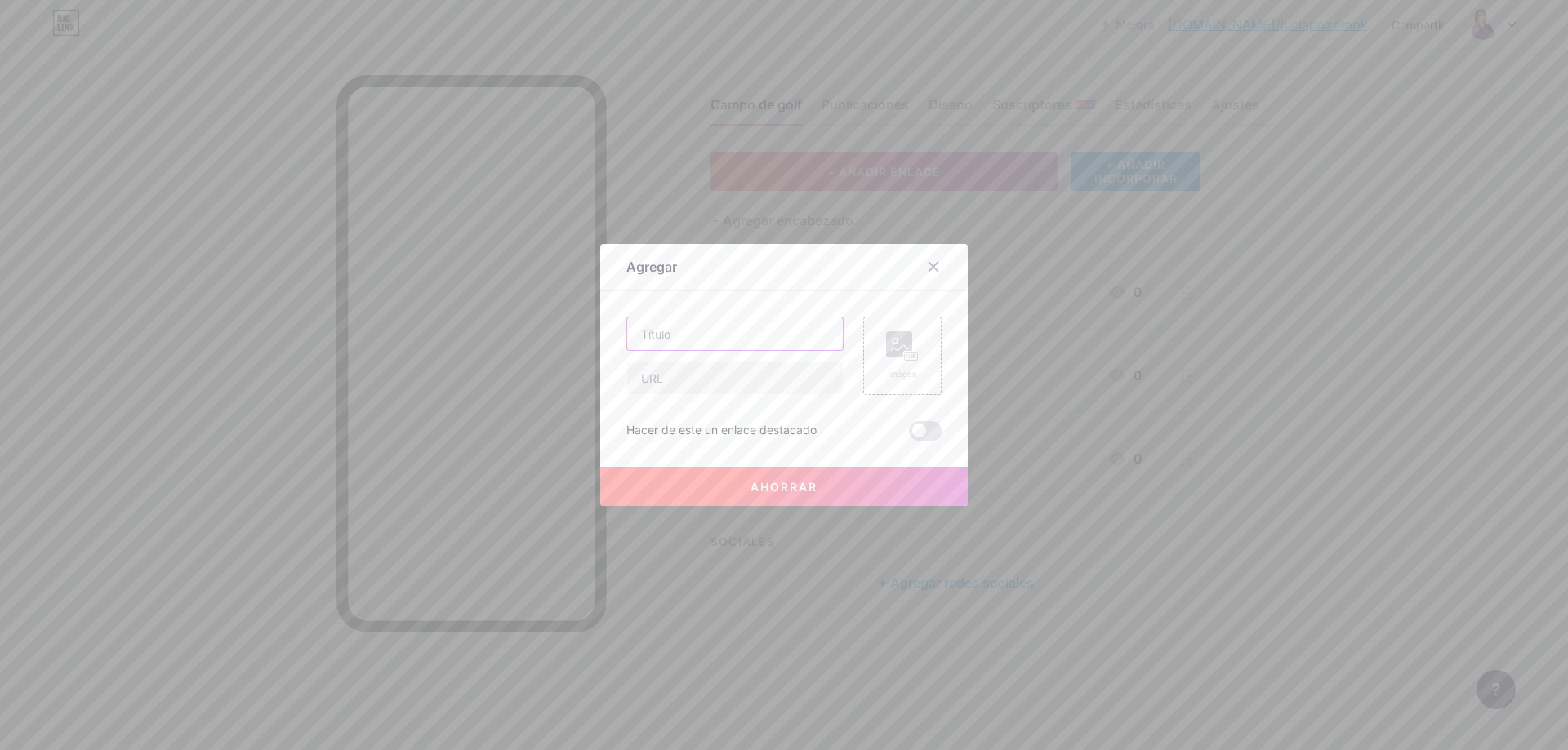
click at [716, 338] on input "text" at bounding box center [735, 334] width 215 height 33
type input "INSTAGRAM"
click at [706, 372] on input "text" at bounding box center [735, 377] width 215 height 33
click at [664, 385] on input "text" at bounding box center [735, 377] width 215 height 33
paste input "[URL][DOMAIN_NAME]"
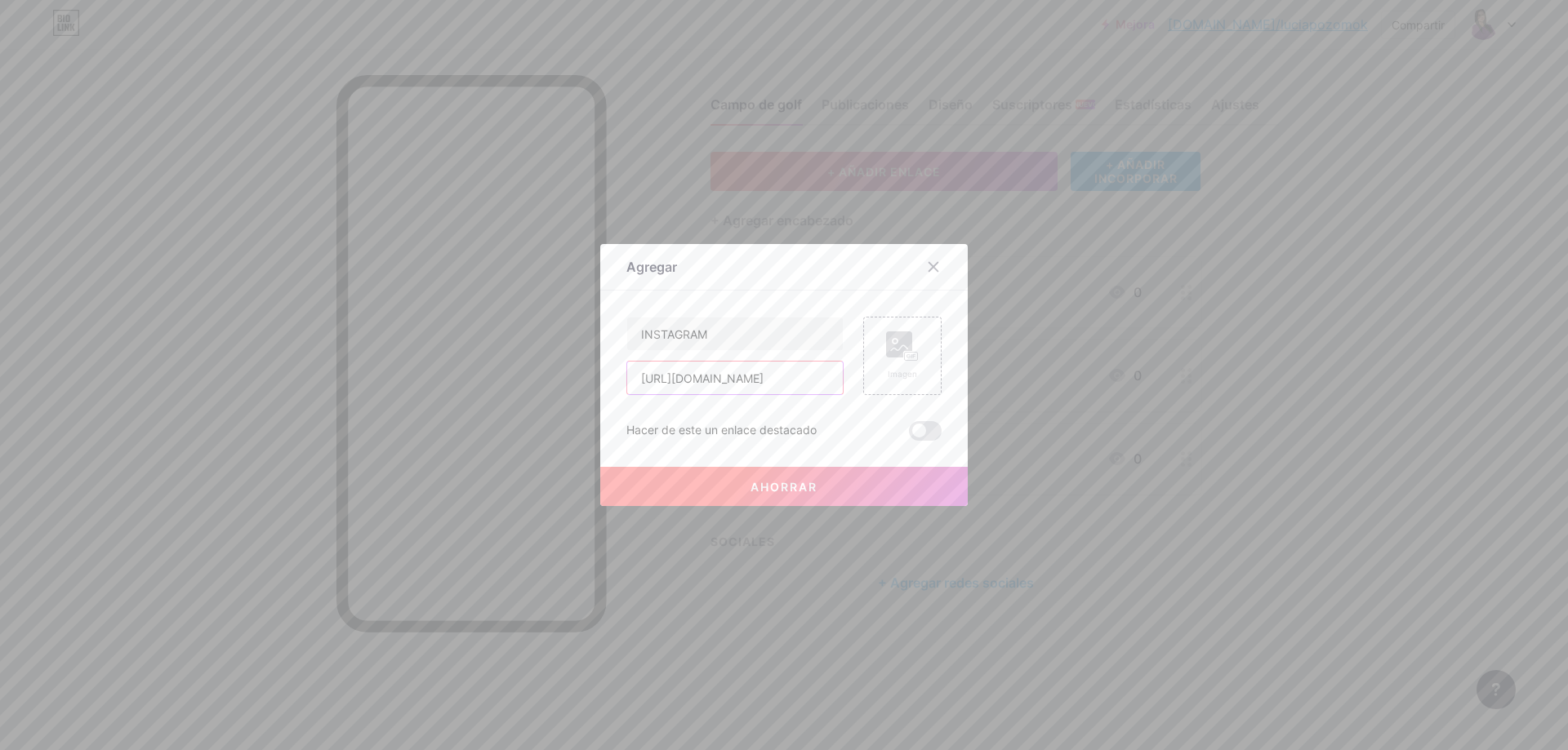
scroll to position [0, 96]
type input "[URL][DOMAIN_NAME]"
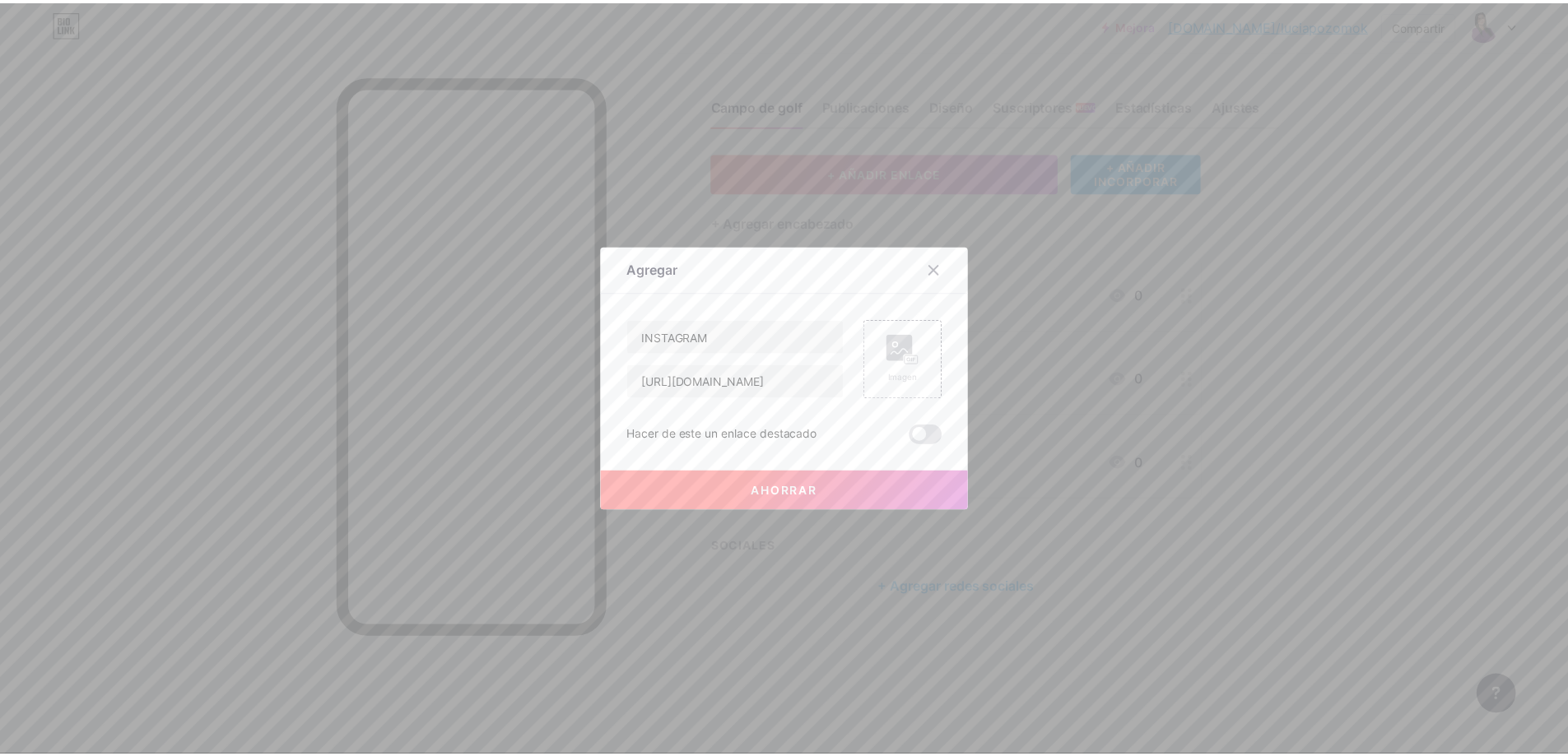
scroll to position [0, 0]
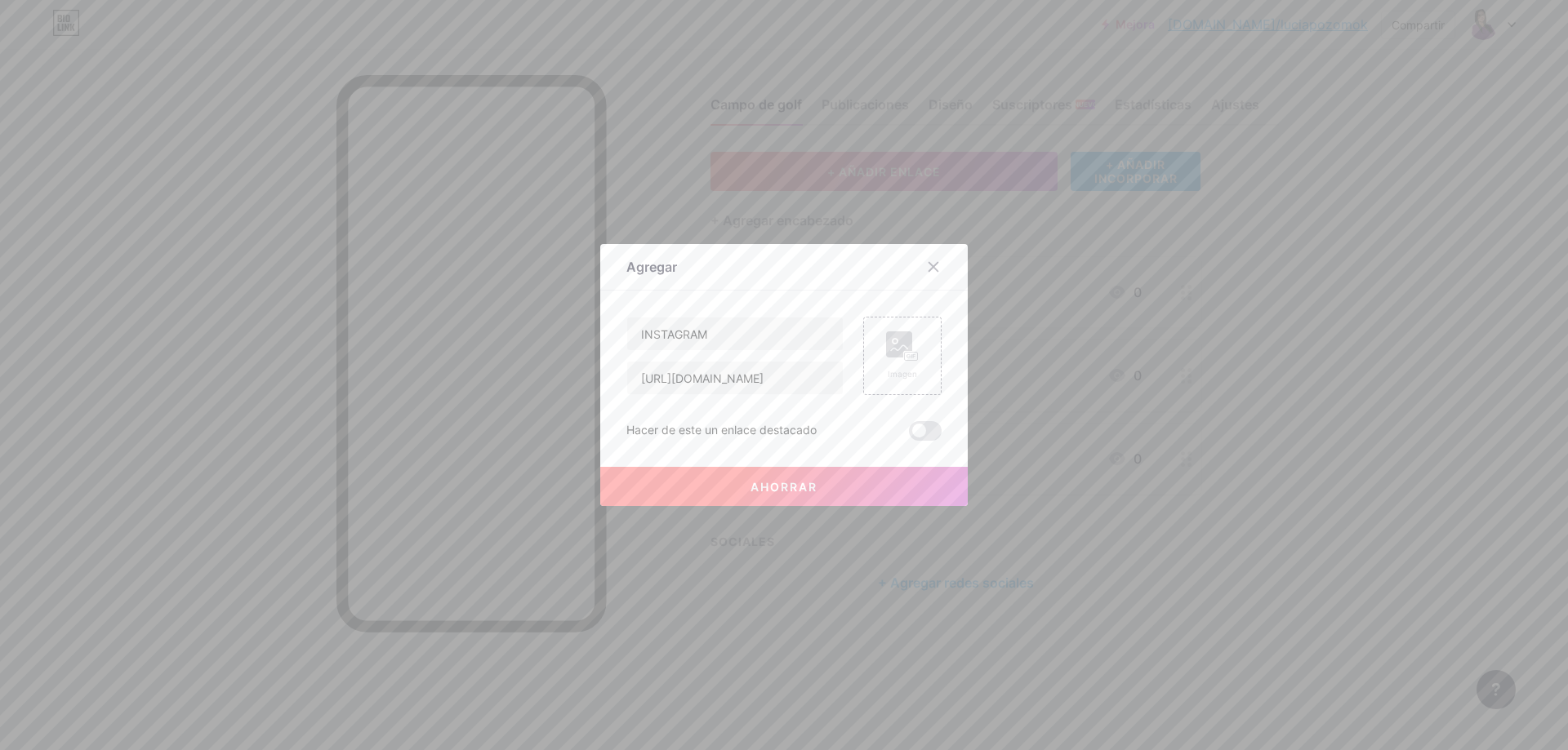
click at [787, 490] on font "Ahorrar" at bounding box center [784, 486] width 67 height 14
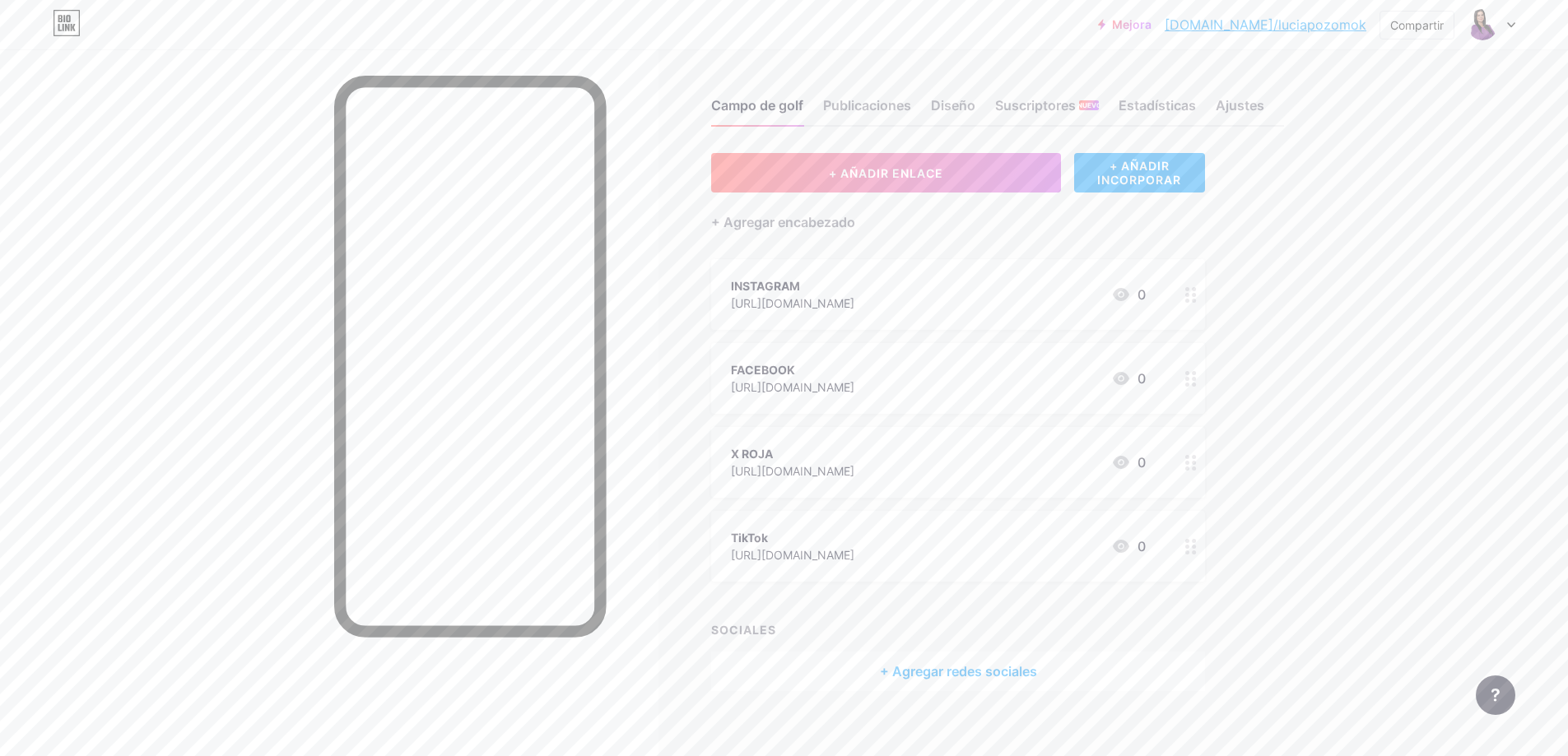
drag, startPoint x: 1047, startPoint y: 283, endPoint x: 1116, endPoint y: 335, distance: 86.4
click at [1047, 402] on span "INSTAGRAM [URL][DOMAIN_NAME] 0 FACEBOOK [URL][DOMAIN_NAME] 0 X ROJA [URL][DOMAI…" at bounding box center [958, 420] width 494 height 322
click at [1319, 289] on div "Campo de golf Publicaciones Diseño Suscriptores NUEVO Estadísticas Ajustes + AÑ…" at bounding box center [676, 411] width 1353 height 724
drag, startPoint x: 1181, startPoint y: 272, endPoint x: 1199, endPoint y: 376, distance: 105.5
click at [1181, 392] on span "INSTAGRAM [URL][DOMAIN_NAME] 0 FACEBOOK [URL][DOMAIN_NAME] 0 X ROJA [URL][DOMAI…" at bounding box center [958, 420] width 494 height 322
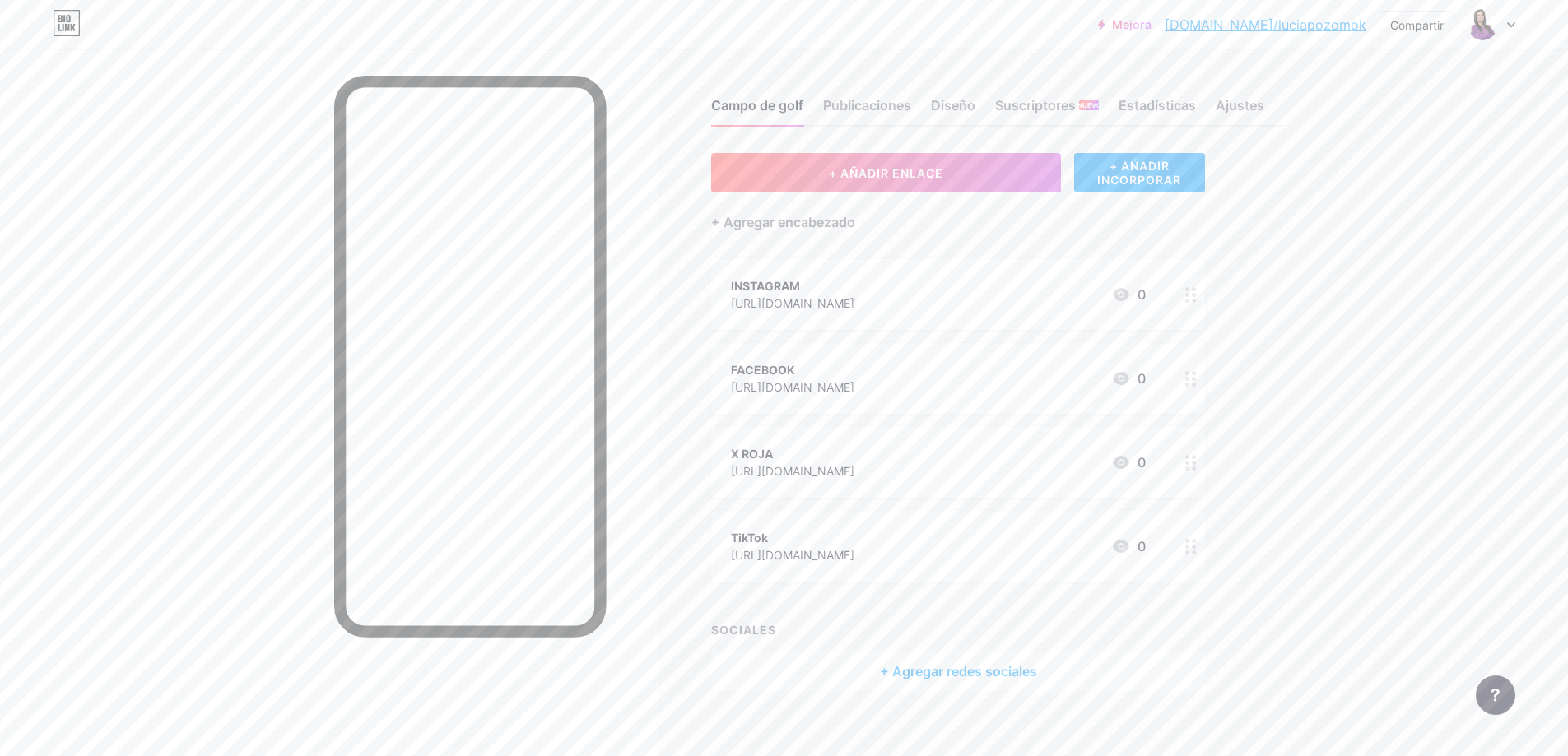
click at [1265, 355] on div "+ AÑADIR ENLACE + AÑADIR INCORPORAR + Agregar encabezado INSTAGRAM [URL][DOMAIN…" at bounding box center [998, 422] width 573 height 538
click at [1196, 299] on circle at bounding box center [1194, 301] width 4 height 4
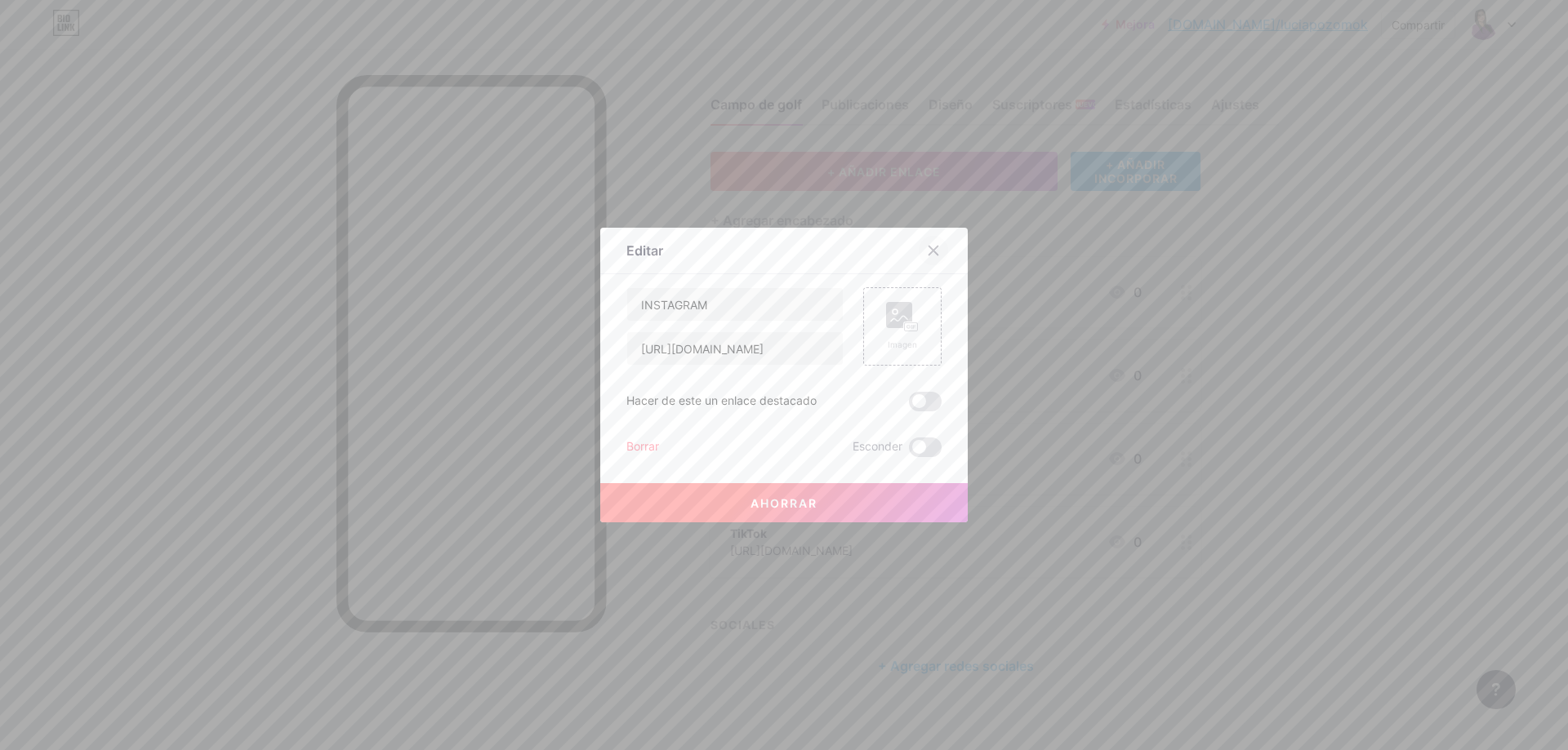
drag, startPoint x: 932, startPoint y: 250, endPoint x: 961, endPoint y: 252, distance: 29.1
click at [933, 250] on icon at bounding box center [933, 251] width 13 height 13
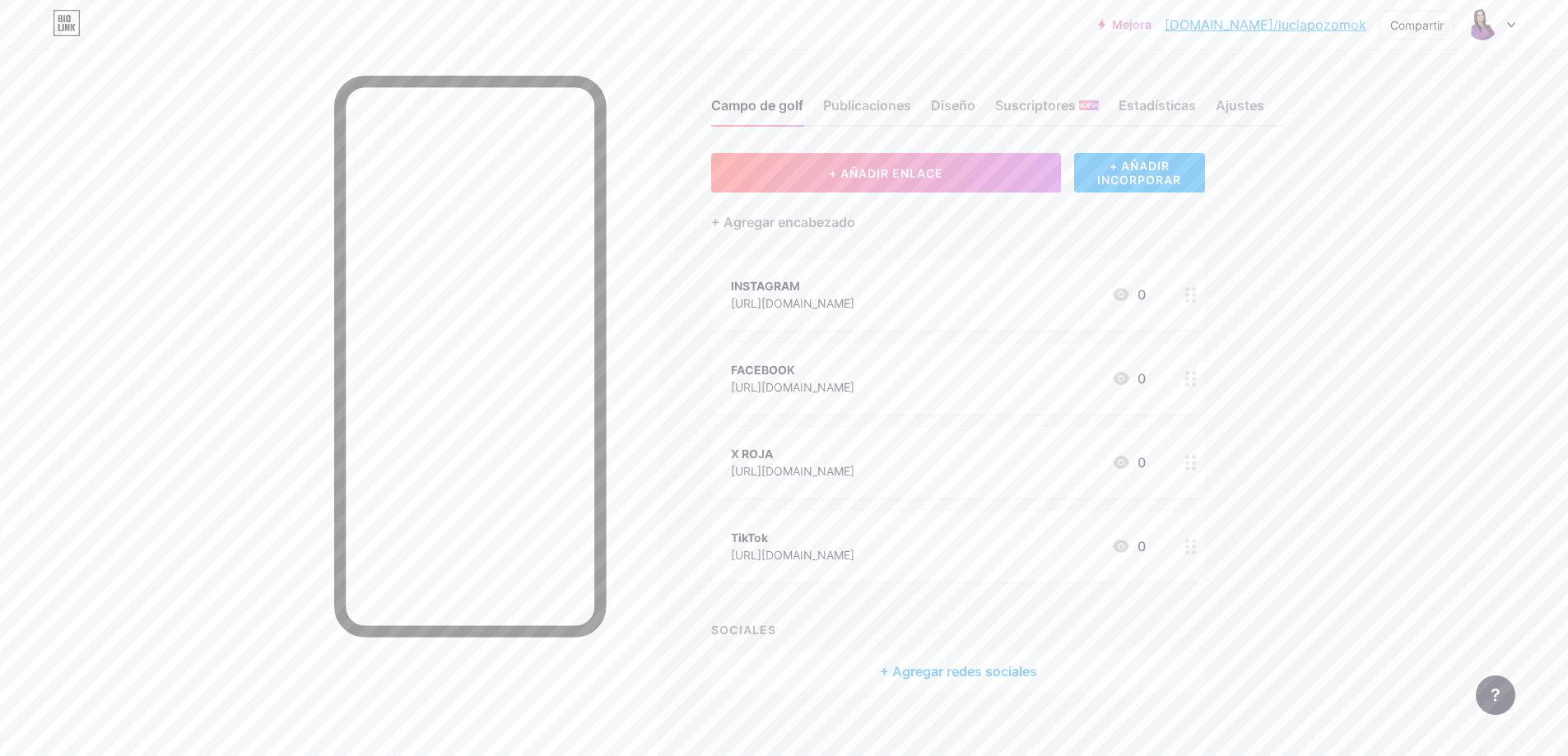
click at [1360, 308] on div "Mejora [DOMAIN_NAME]/luciap... [DOMAIN_NAME]/luciapozomok Compartir Cambiar de …" at bounding box center [784, 387] width 1568 height 774
click at [868, 109] on font "Publicaciones" at bounding box center [867, 105] width 88 height 17
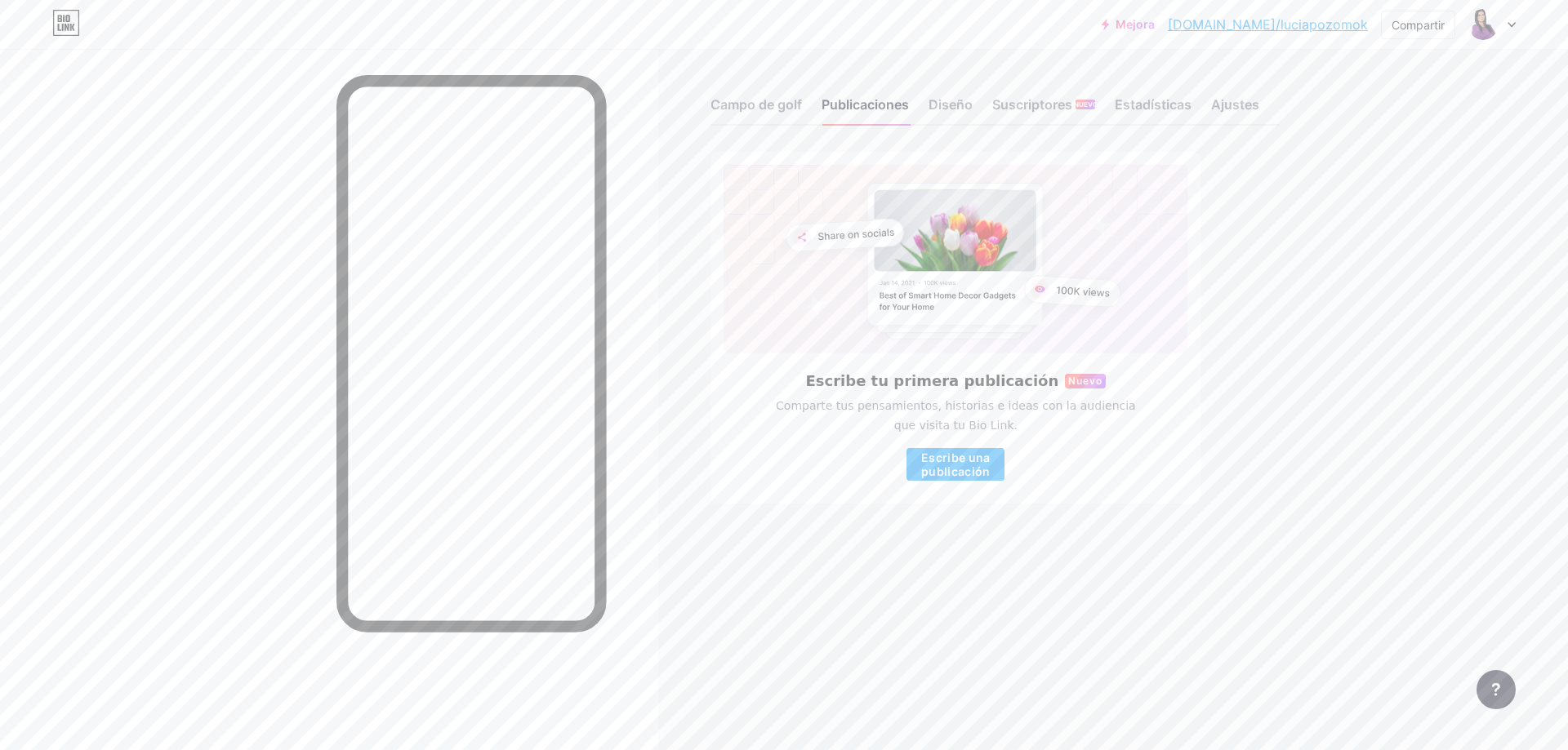
click at [979, 108] on div "Campo de golf Publicaciones Diseño Suscriptores NUEVO Estadísticas Ajustes" at bounding box center [995, 97] width 569 height 57
click at [946, 104] on font "Diseño" at bounding box center [950, 104] width 44 height 17
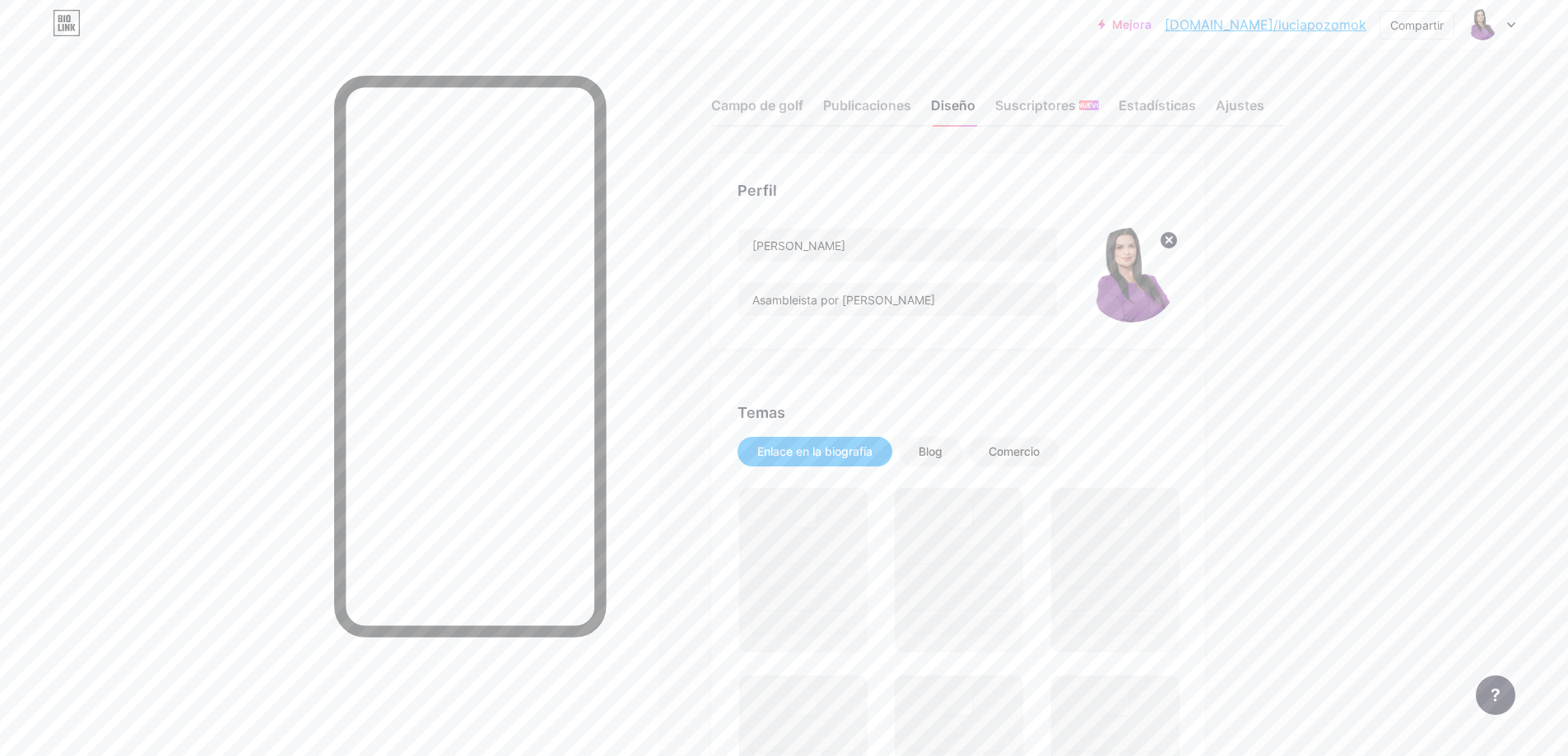
click at [1140, 283] on img at bounding box center [1131, 275] width 95 height 95
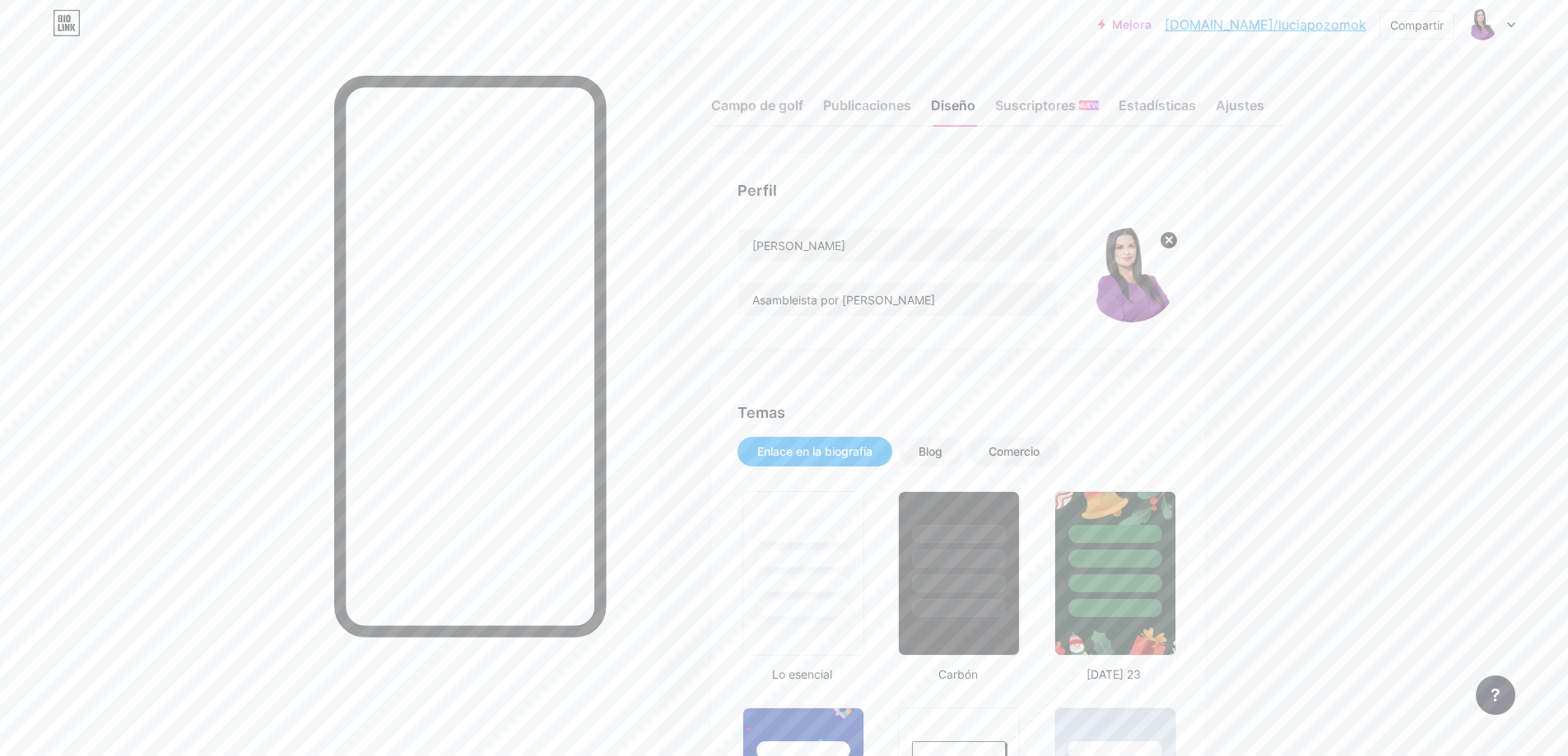
click at [1136, 285] on img at bounding box center [1131, 275] width 95 height 95
drag, startPoint x: 1136, startPoint y: 285, endPoint x: 1306, endPoint y: 252, distance: 173.2
click at [1051, 105] on font "Suscriptores" at bounding box center [1035, 105] width 81 height 17
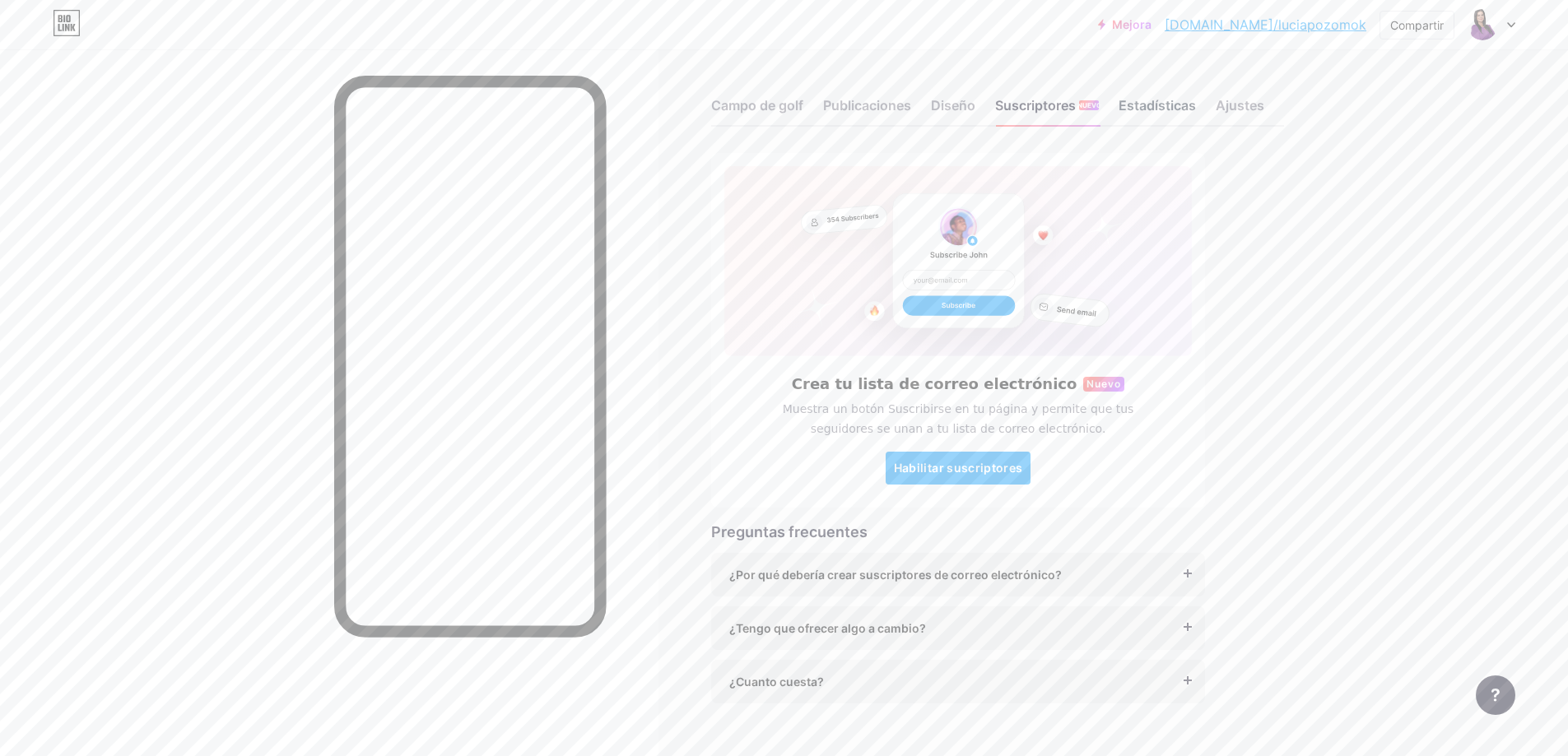
drag, startPoint x: 1125, startPoint y: 105, endPoint x: 1134, endPoint y: 106, distance: 9.1
click at [1126, 105] on div "Campo de golf Publicaciones Diseño Suscriptores NUEVO Estadísticas Ajustes" at bounding box center [998, 98] width 573 height 57
click at [1147, 106] on font "Estadísticas" at bounding box center [1157, 105] width 77 height 17
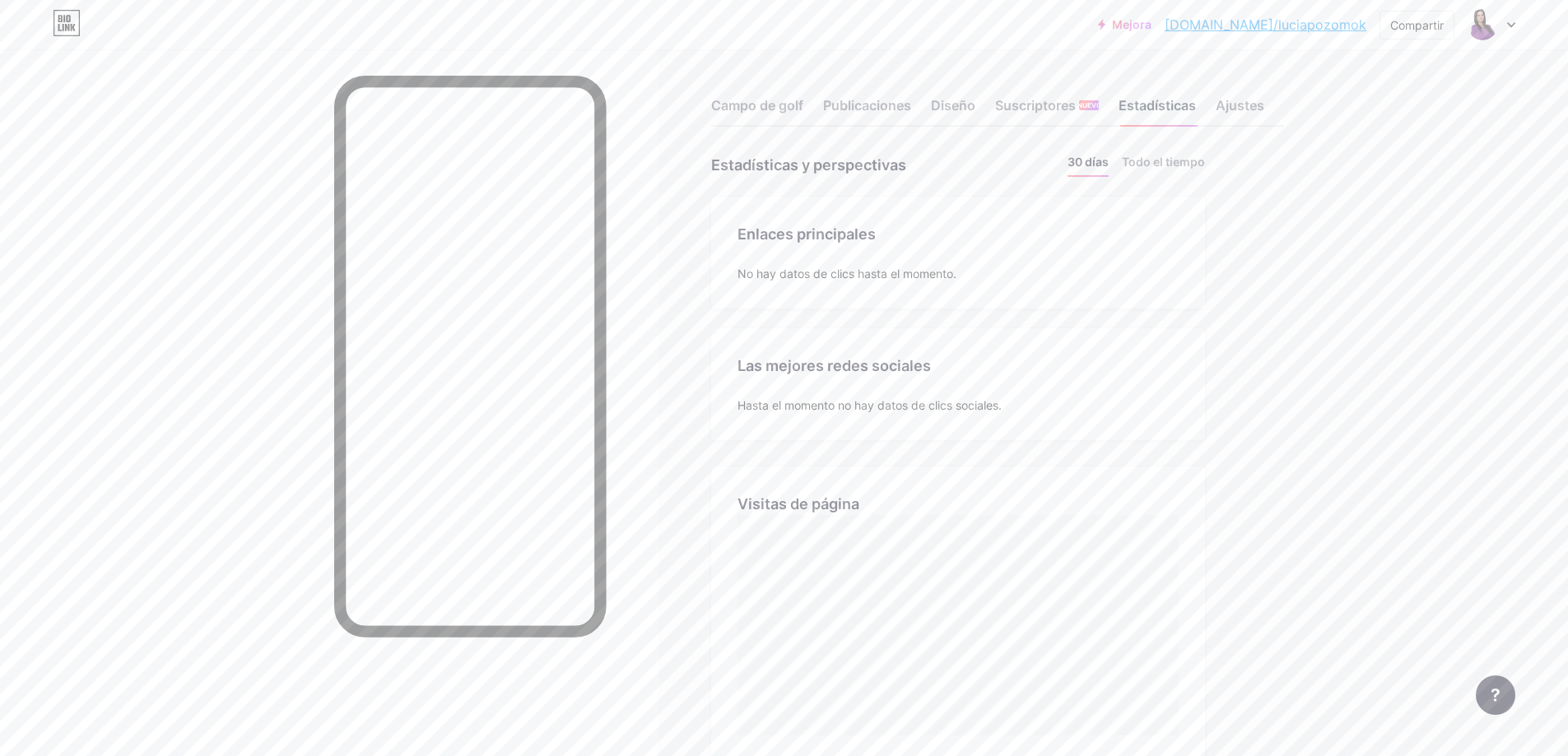
scroll to position [756, 1568]
click at [1216, 102] on div "Campo de golf Publicaciones Diseño Suscriptores NUEVO Estadísticas Ajustes" at bounding box center [998, 98] width 573 height 57
click at [1240, 102] on font "Ajustes" at bounding box center [1240, 105] width 49 height 17
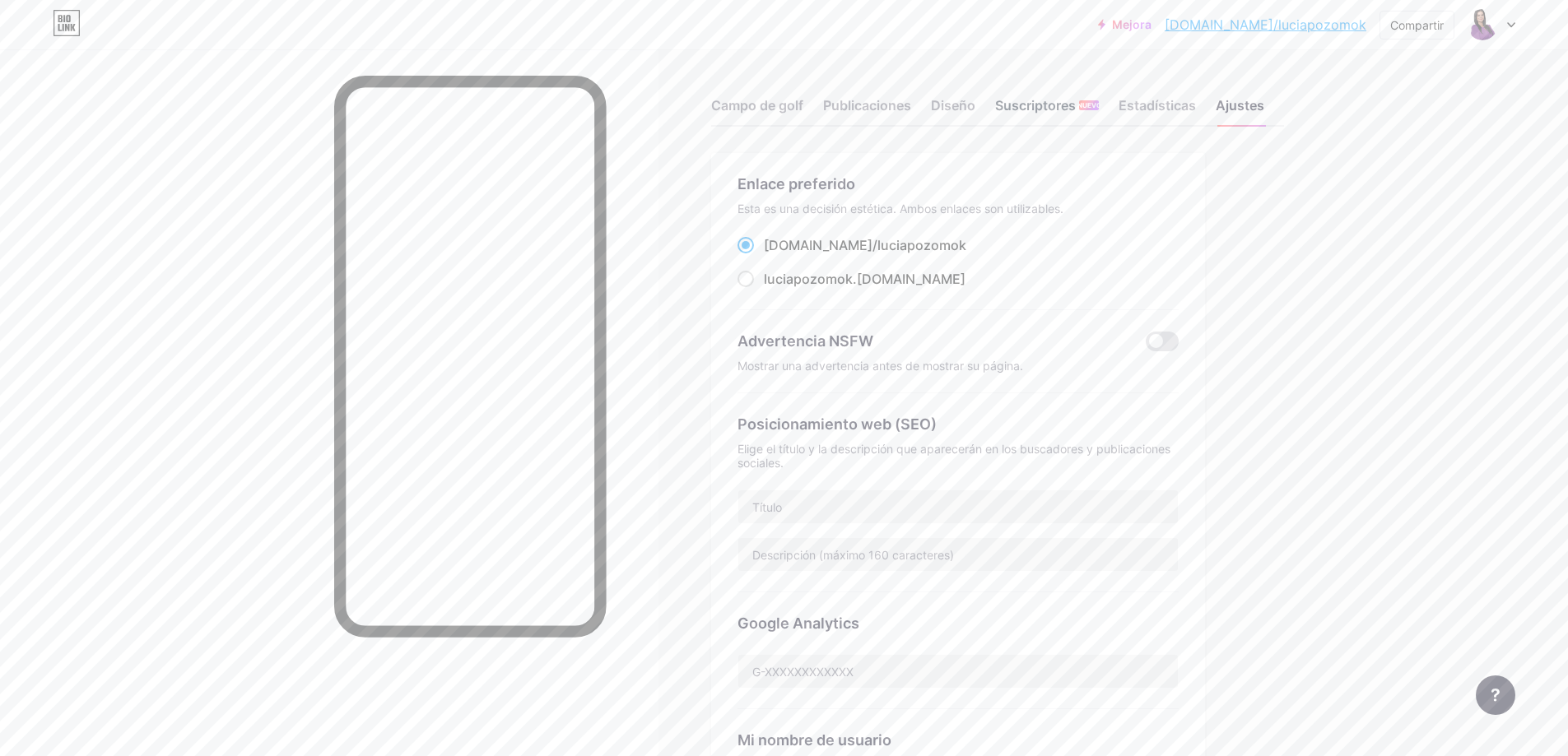
click at [1062, 103] on font "Suscriptores" at bounding box center [1035, 105] width 81 height 17
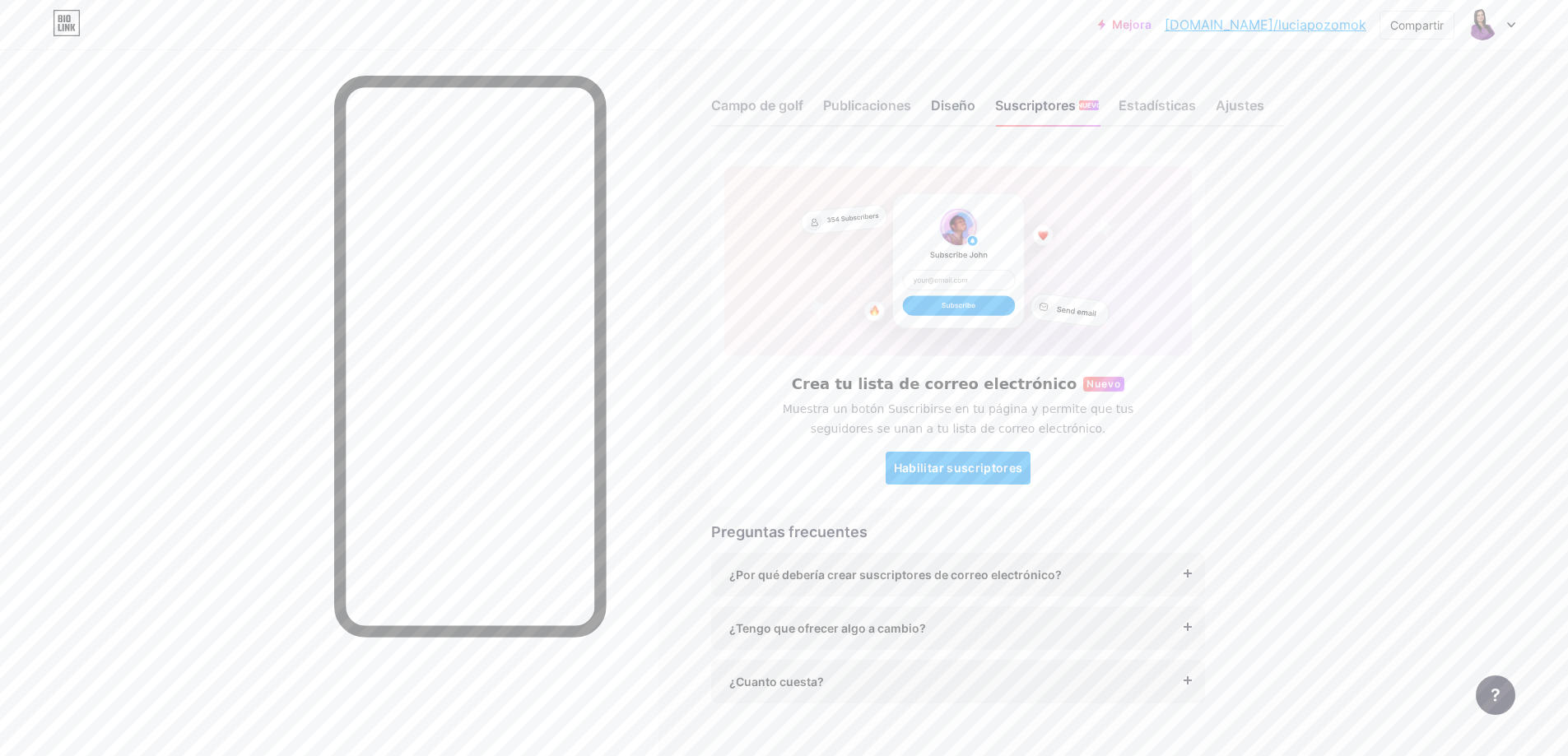
click at [971, 98] on font "Diseño" at bounding box center [953, 105] width 44 height 17
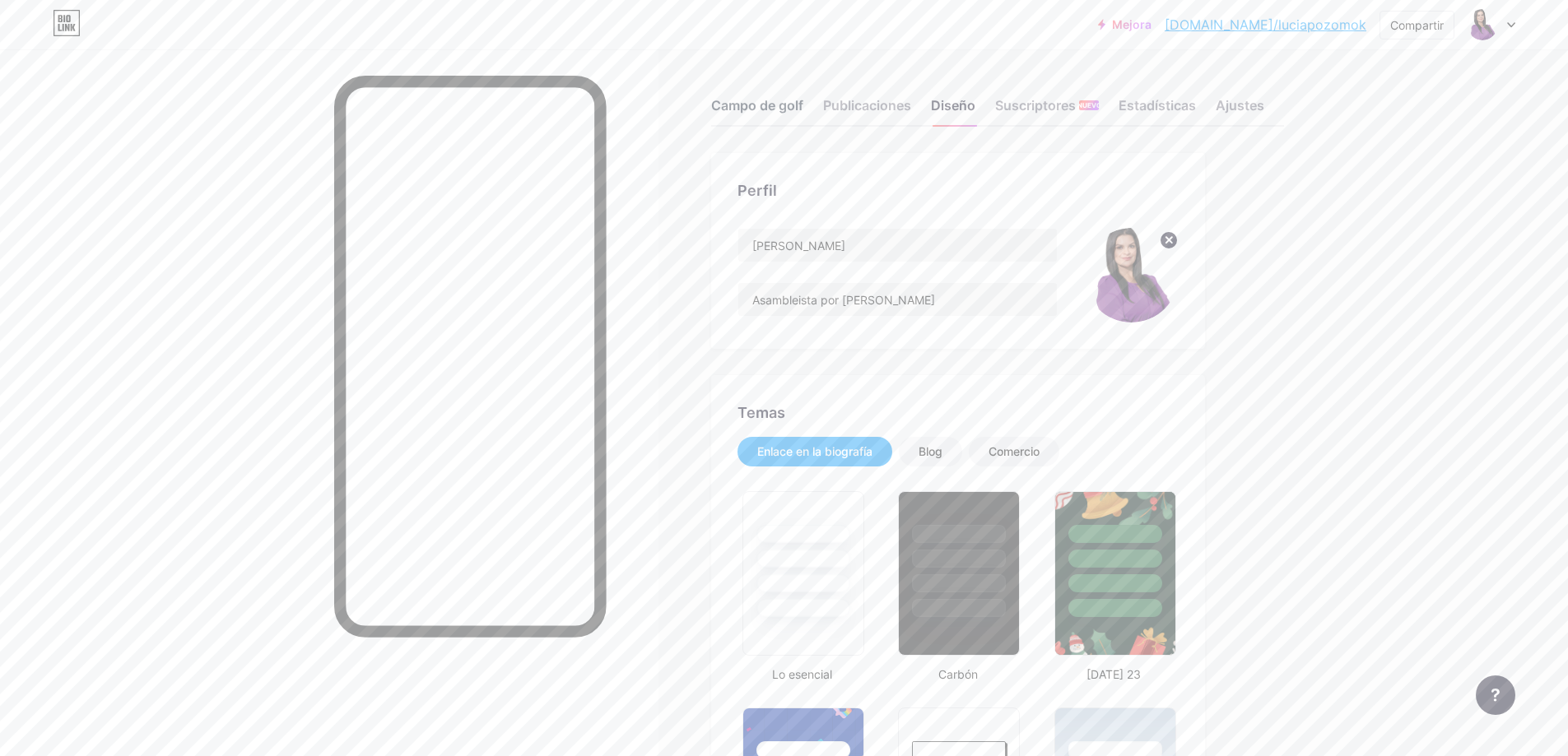
click at [780, 103] on font "Campo de golf" at bounding box center [757, 105] width 92 height 17
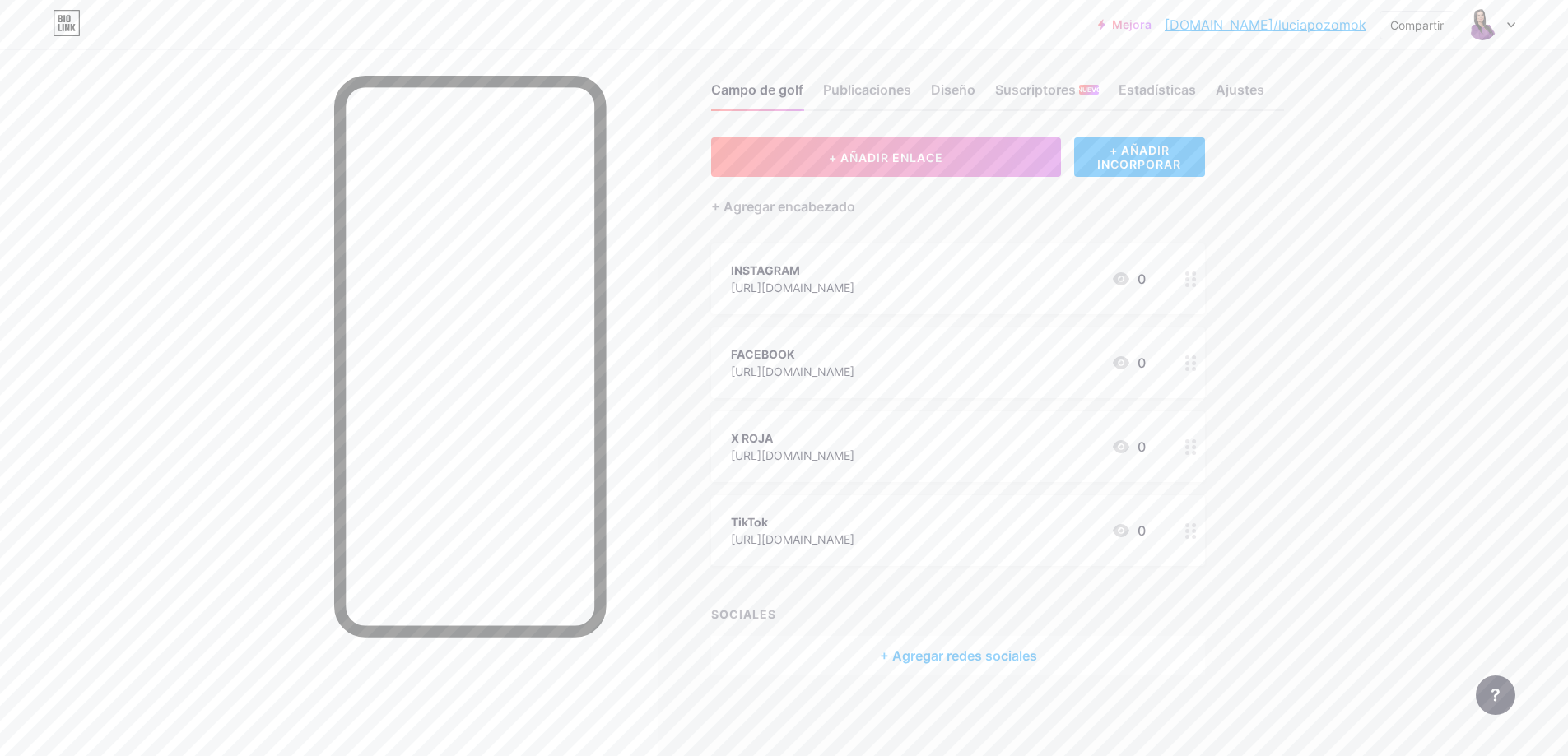
scroll to position [17, 0]
click at [867, 85] on font "Publicaciones" at bounding box center [867, 89] width 88 height 17
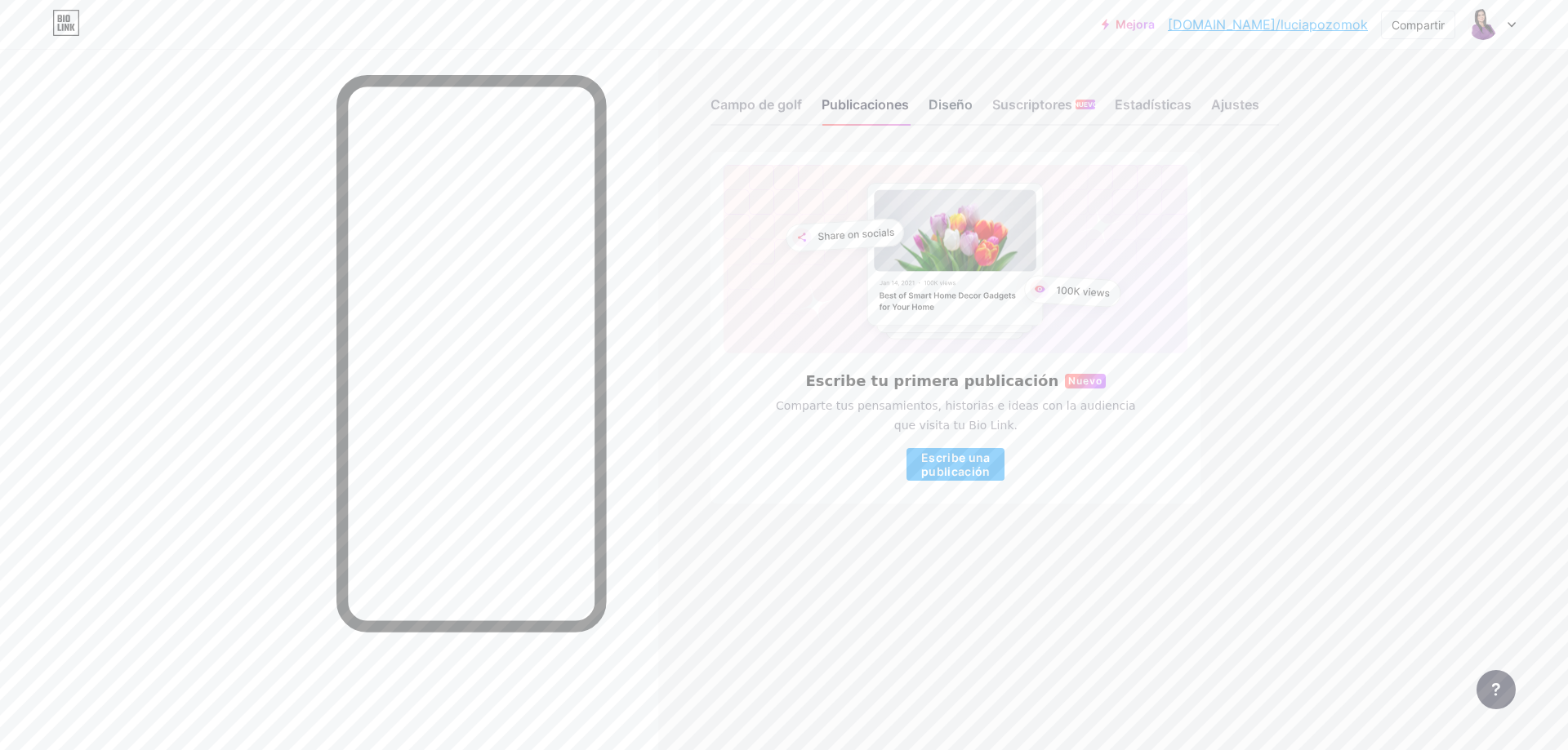
click at [948, 103] on font "Diseño" at bounding box center [950, 104] width 44 height 17
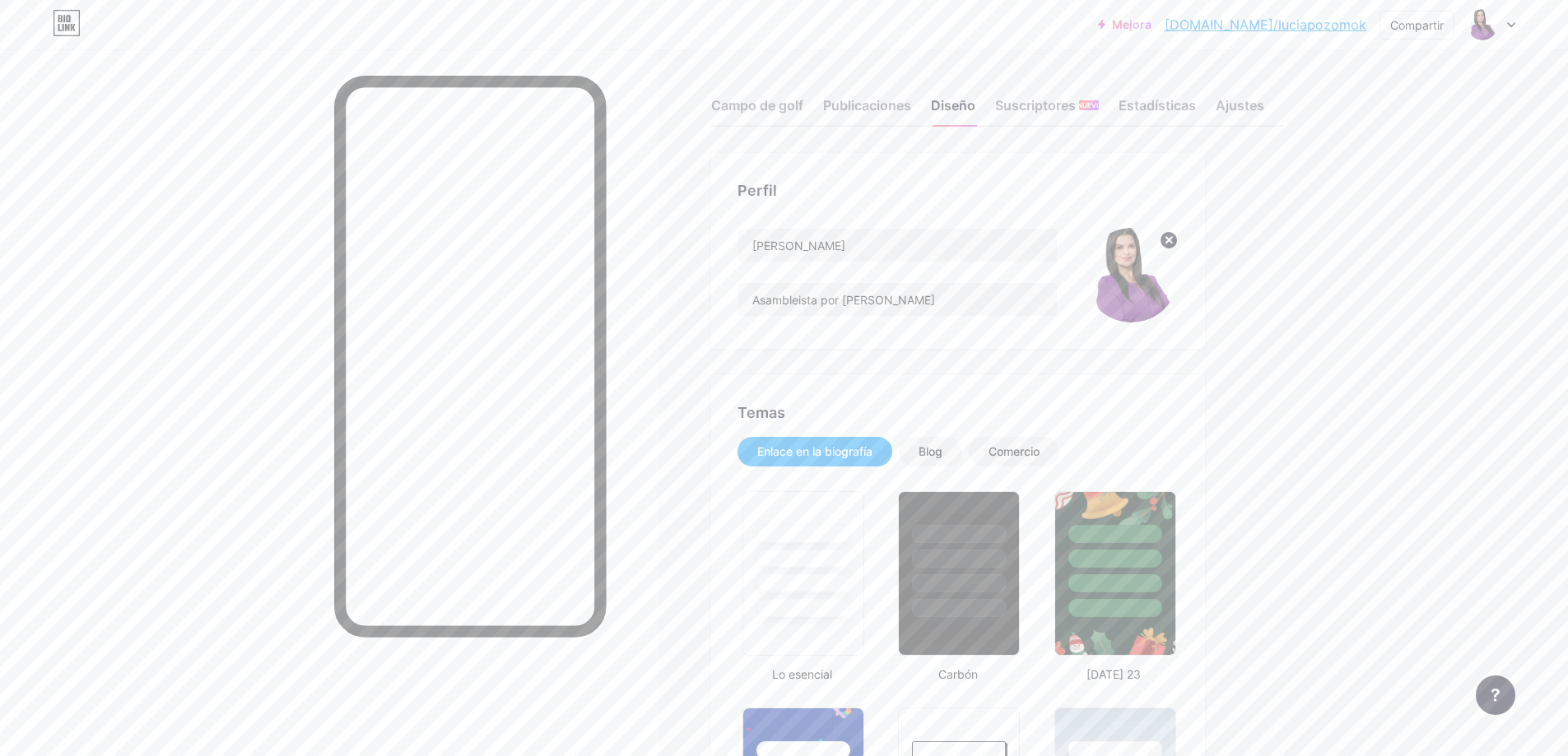
click at [1117, 255] on img at bounding box center [1131, 275] width 95 height 95
click at [921, 458] on div "Blog" at bounding box center [930, 452] width 63 height 30
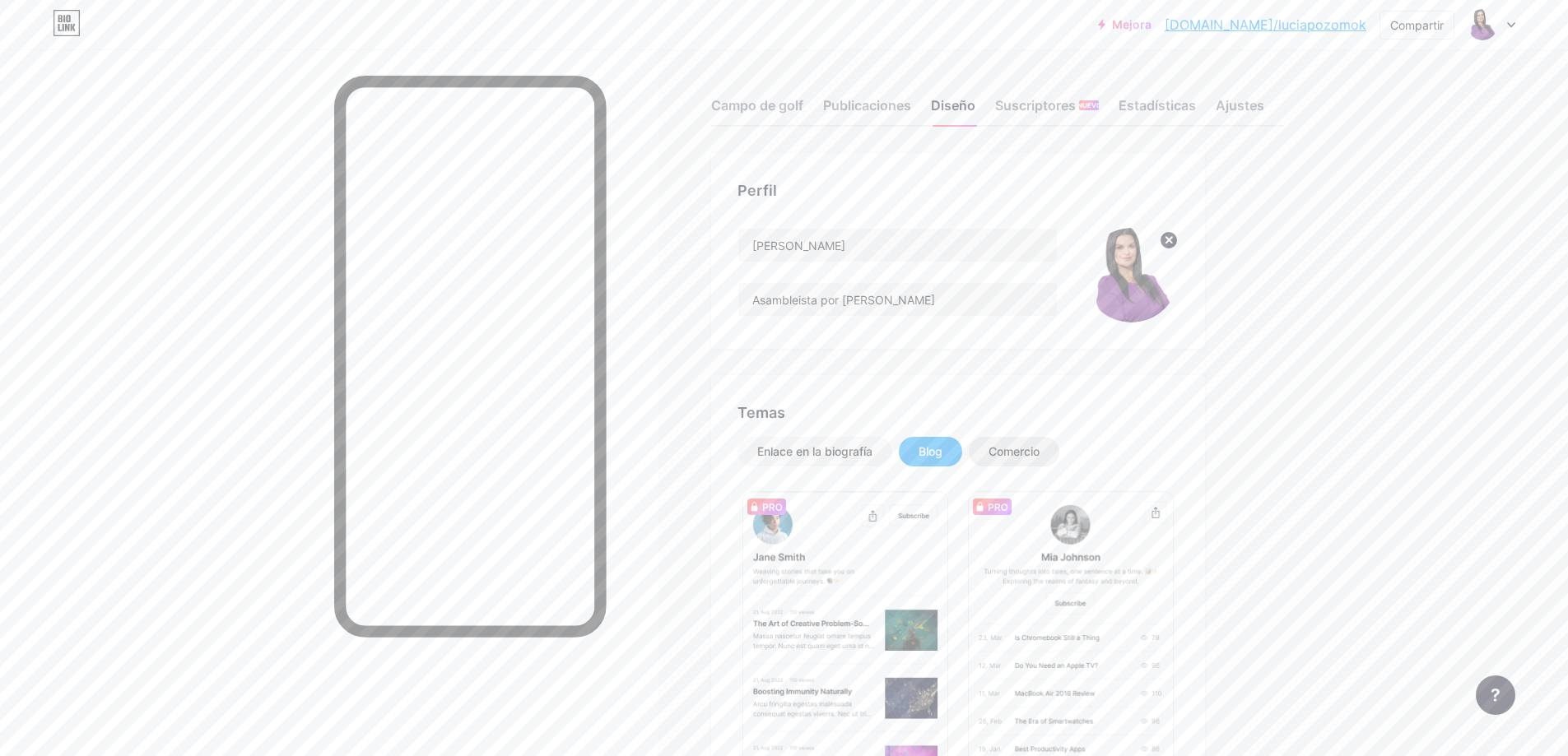
click at [1021, 452] on font "Comercio" at bounding box center [1014, 451] width 51 height 14
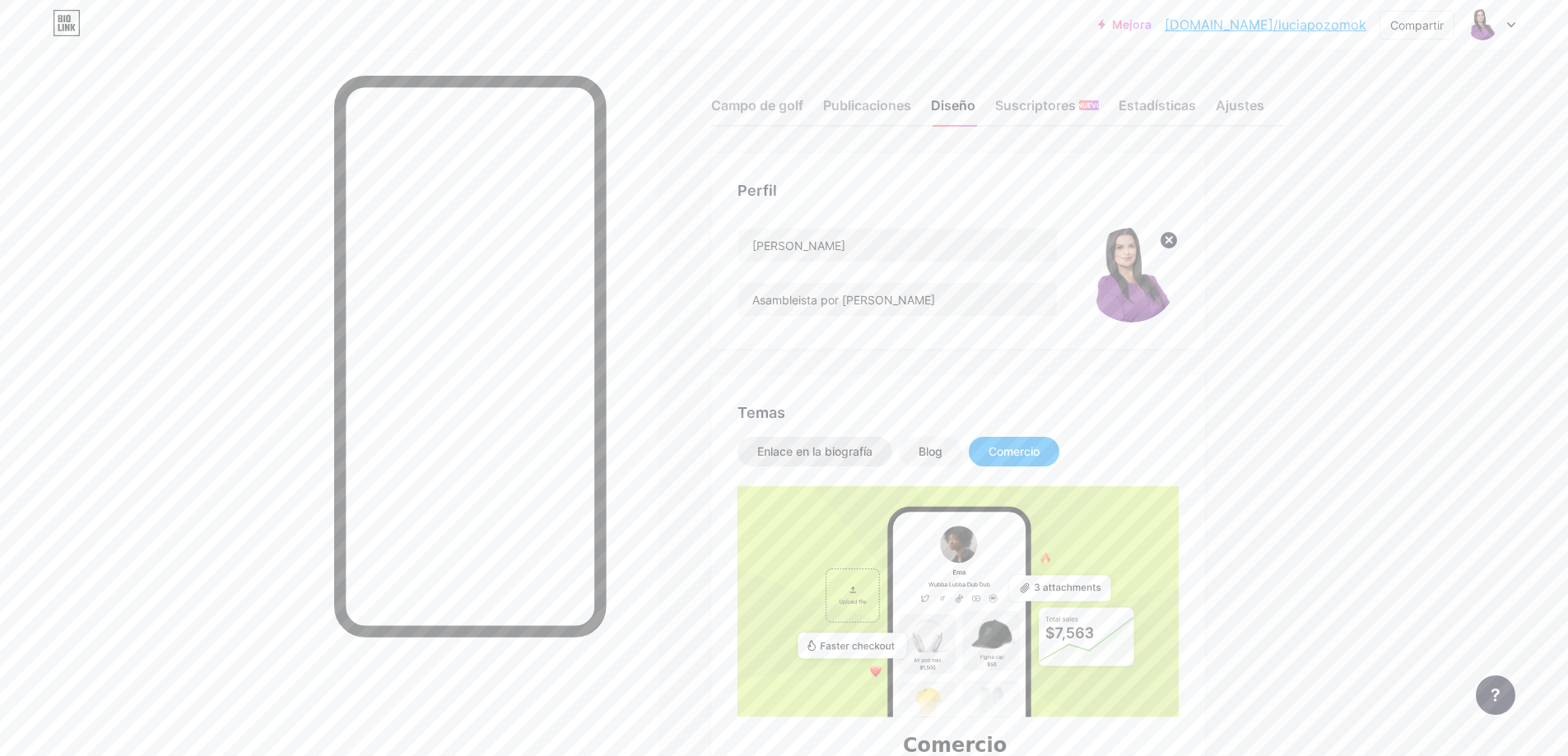
click at [812, 441] on div "Enlace en la biografía" at bounding box center [815, 452] width 155 height 30
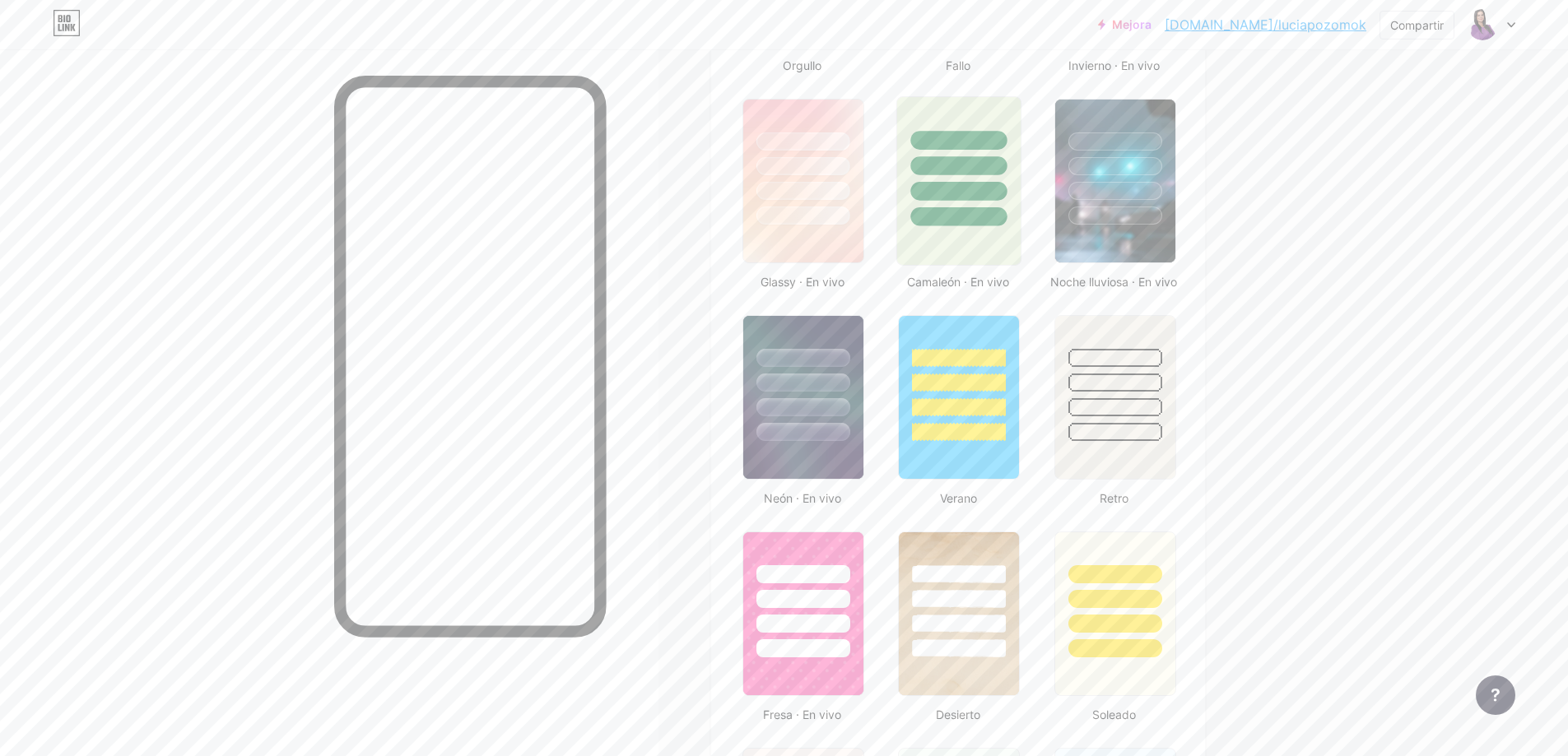
scroll to position [736, 0]
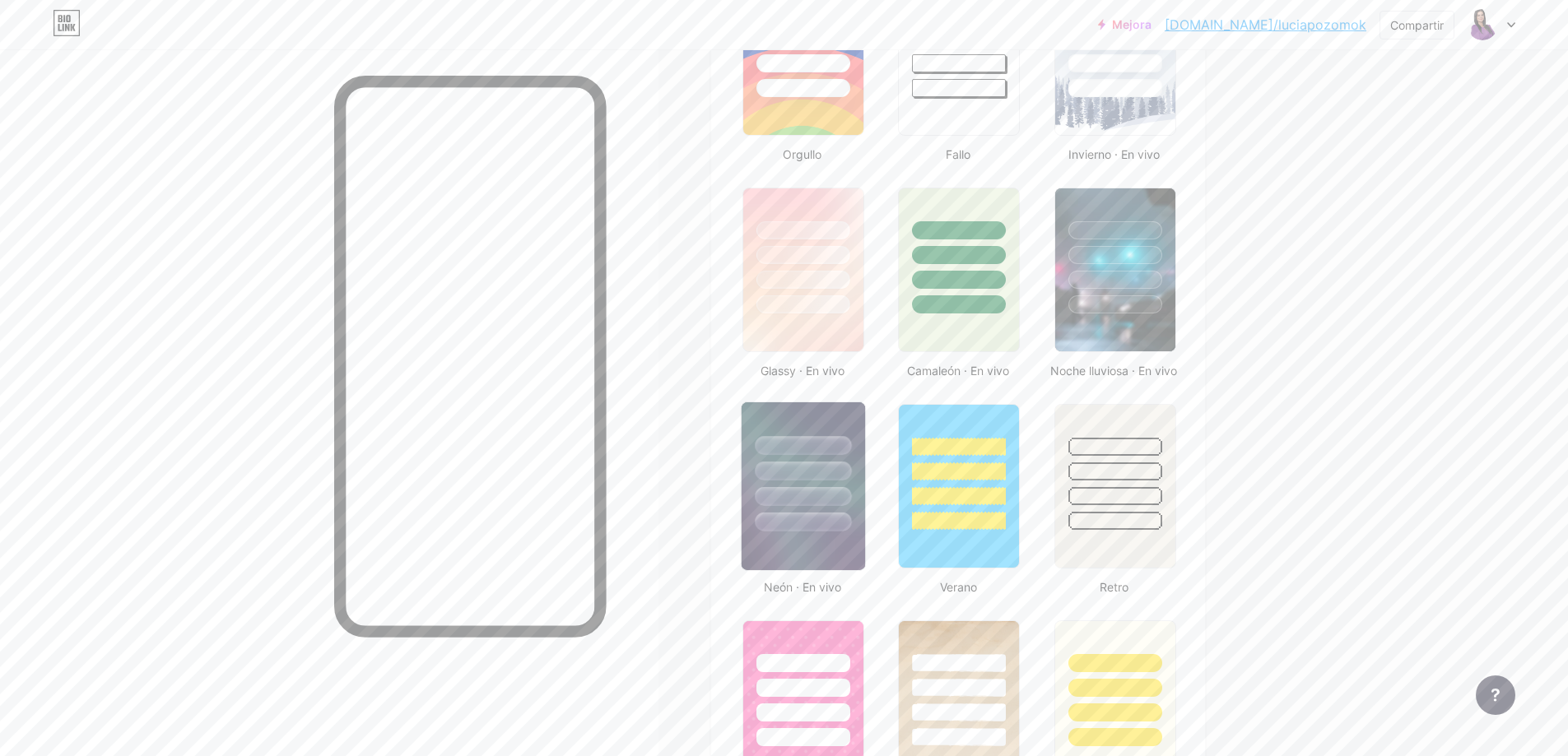
click at [847, 471] on div at bounding box center [802, 471] width 97 height 19
click at [1131, 344] on img at bounding box center [1114, 270] width 123 height 168
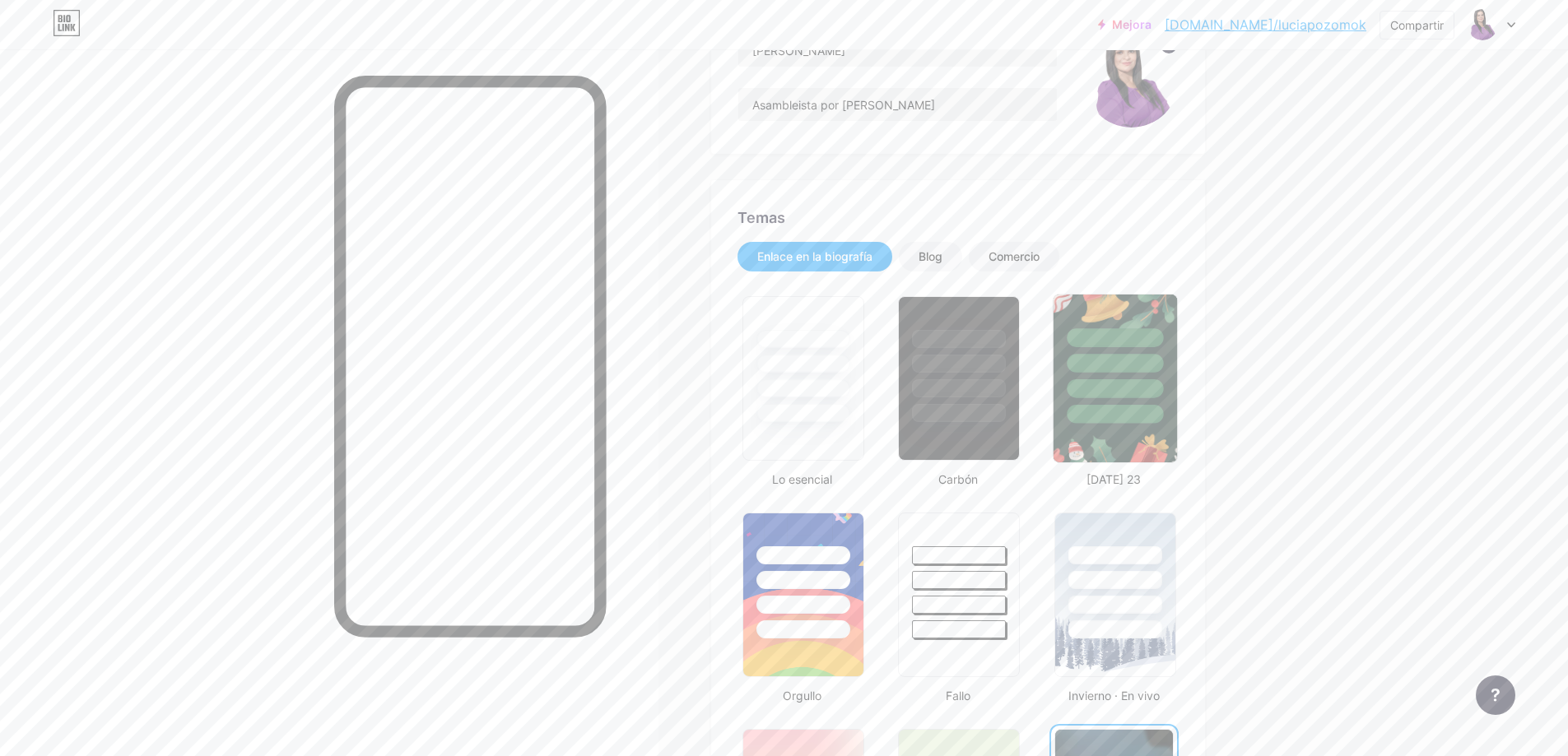
scroll to position [78, 0]
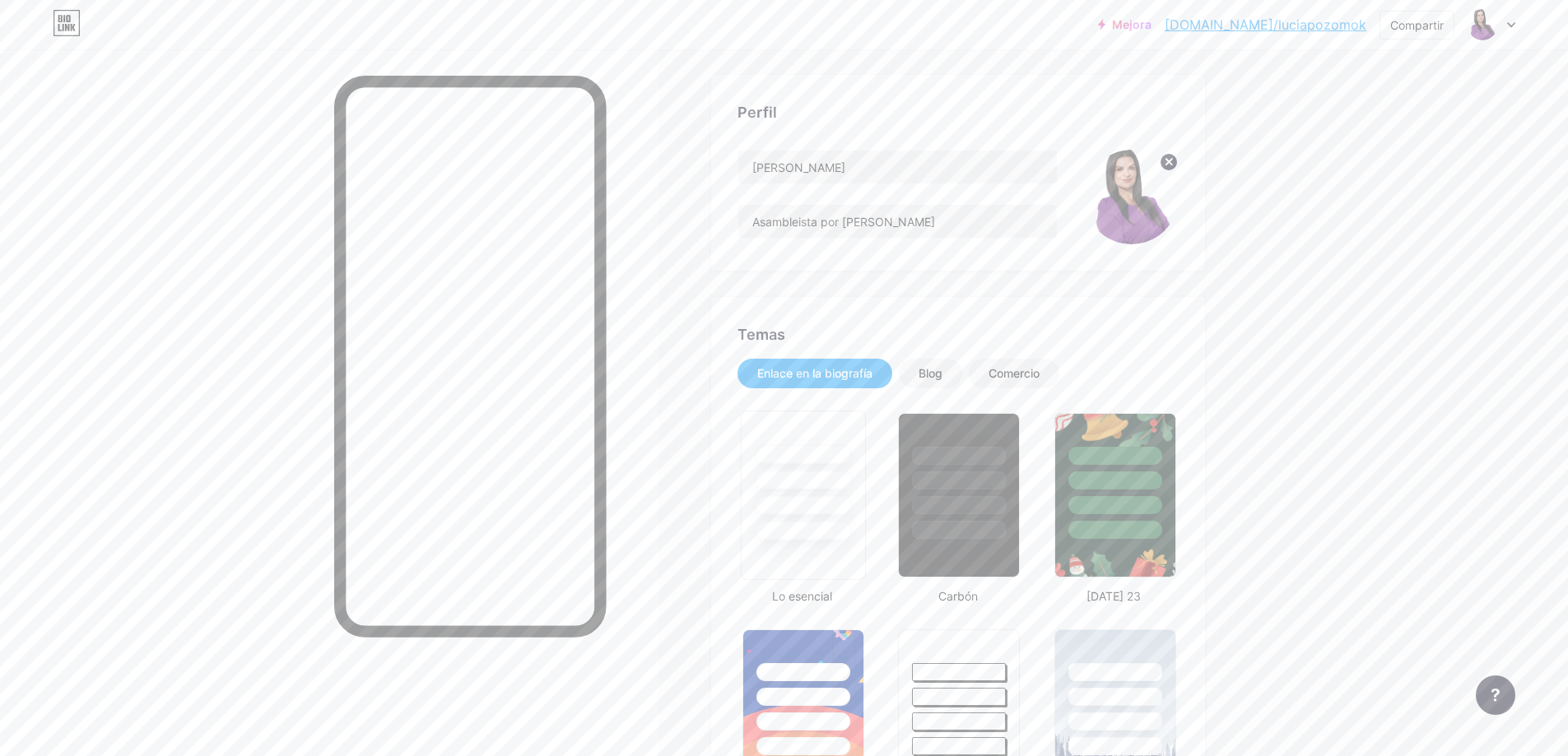
click at [820, 491] on div at bounding box center [802, 476] width 123 height 130
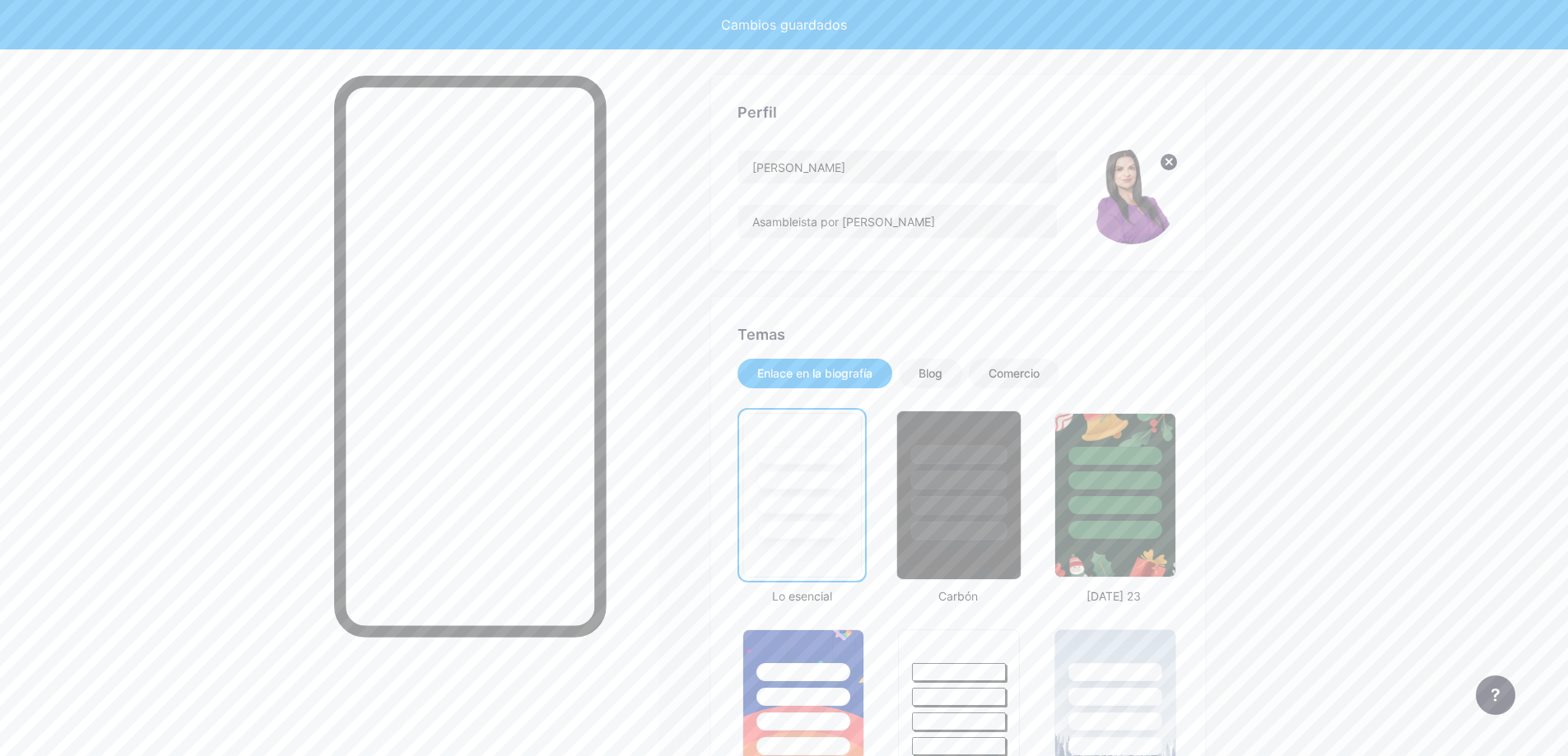
click at [934, 487] on div at bounding box center [959, 480] width 97 height 19
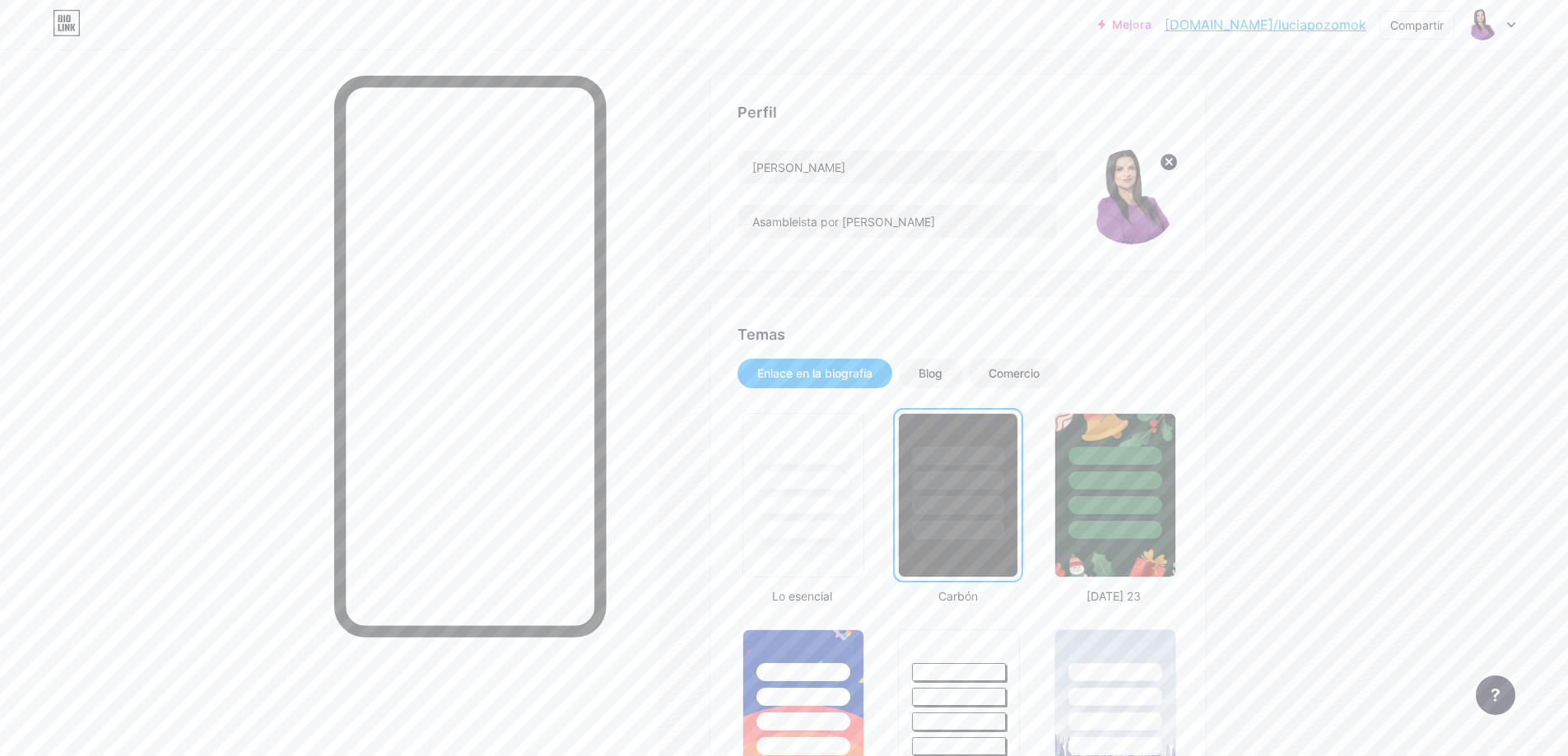
click at [1172, 162] on circle at bounding box center [1168, 162] width 18 height 18
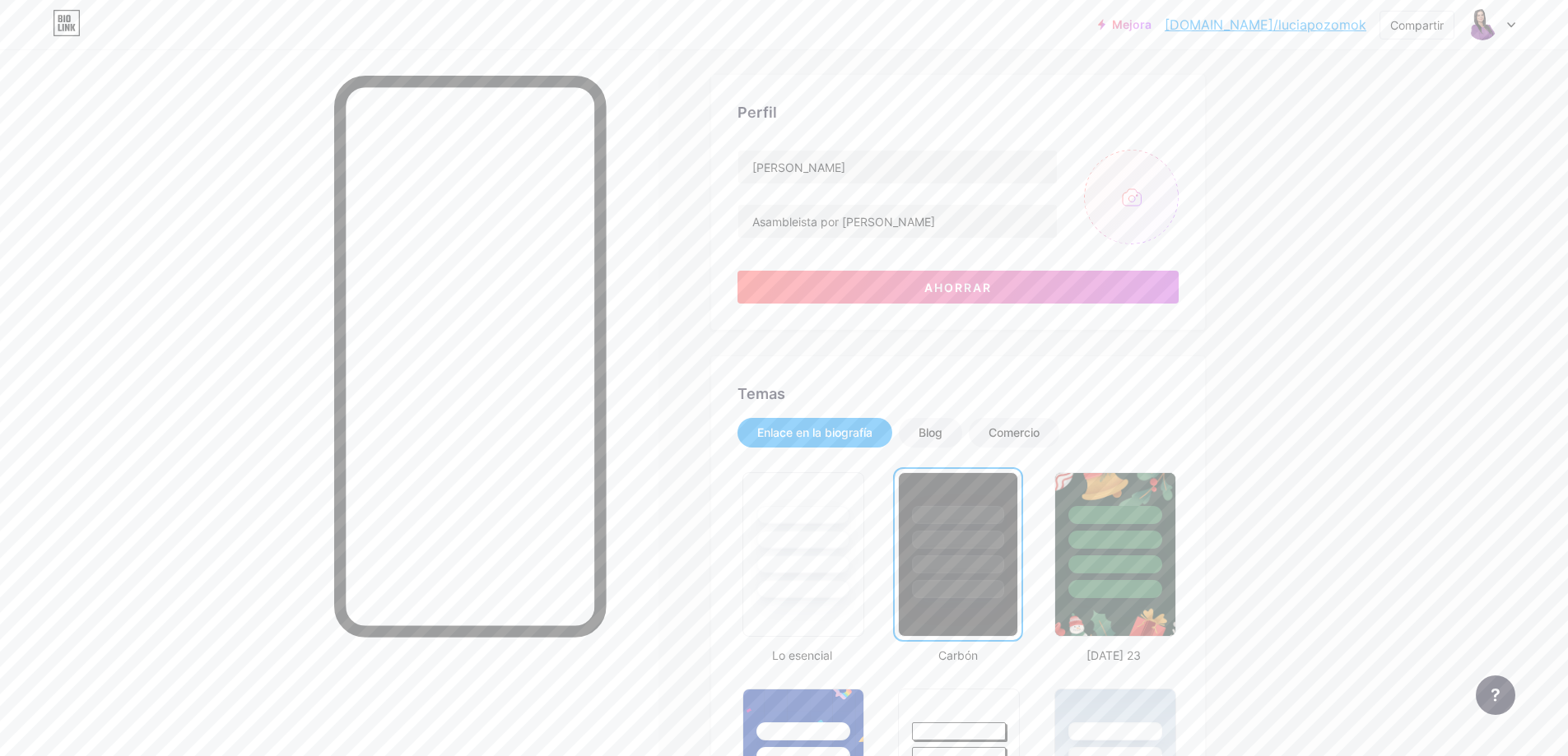
click at [1132, 212] on input "file" at bounding box center [1131, 196] width 95 height 95
type input "C:\fakepath\Screenshot_2.jpg"
click at [1126, 196] on img at bounding box center [1131, 196] width 95 height 95
click at [1070, 293] on button "Ahorrar" at bounding box center [958, 286] width 442 height 33
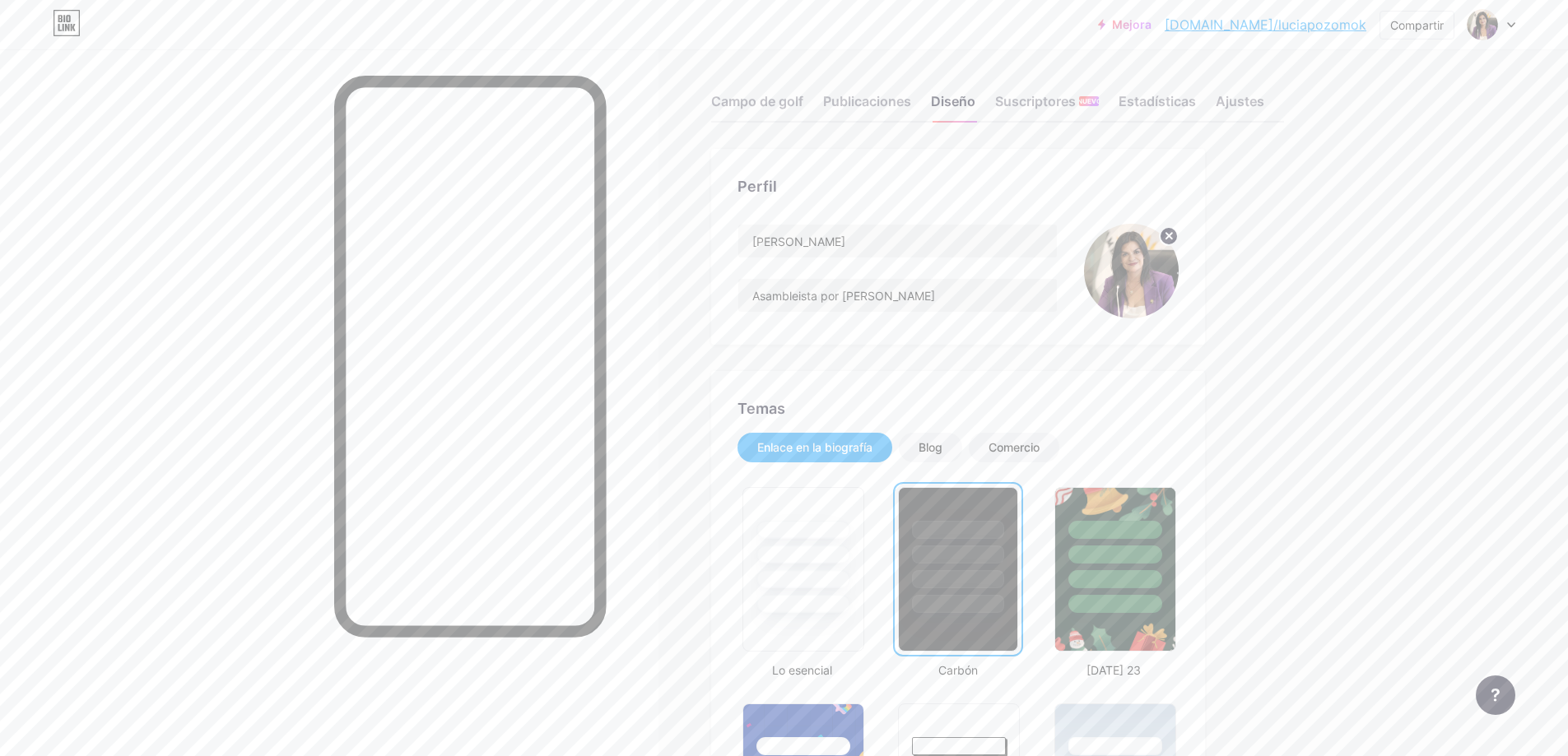
scroll to position [0, 0]
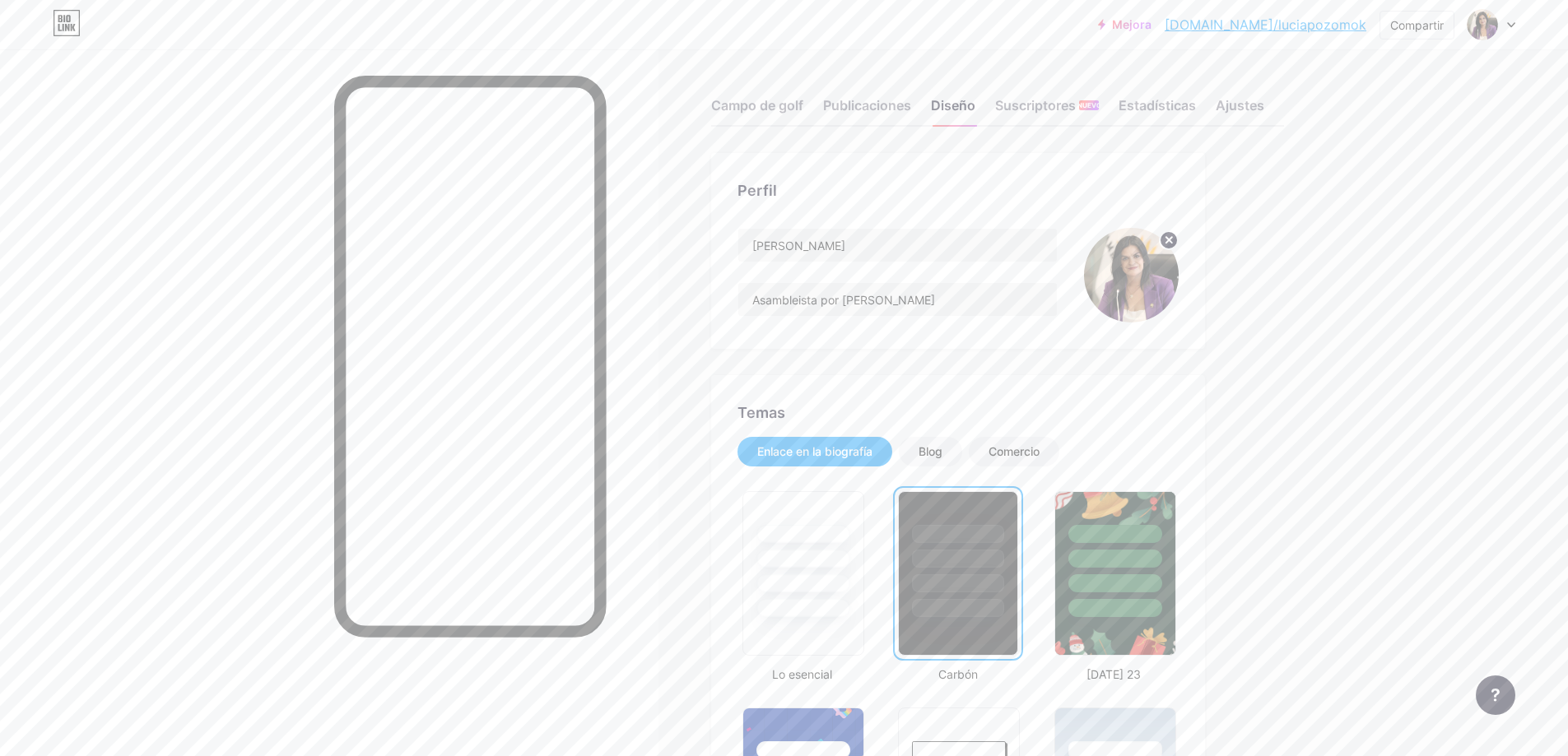
click at [280, 324] on div at bounding box center [329, 427] width 659 height 756
click at [880, 101] on font "Publicaciones" at bounding box center [867, 105] width 88 height 17
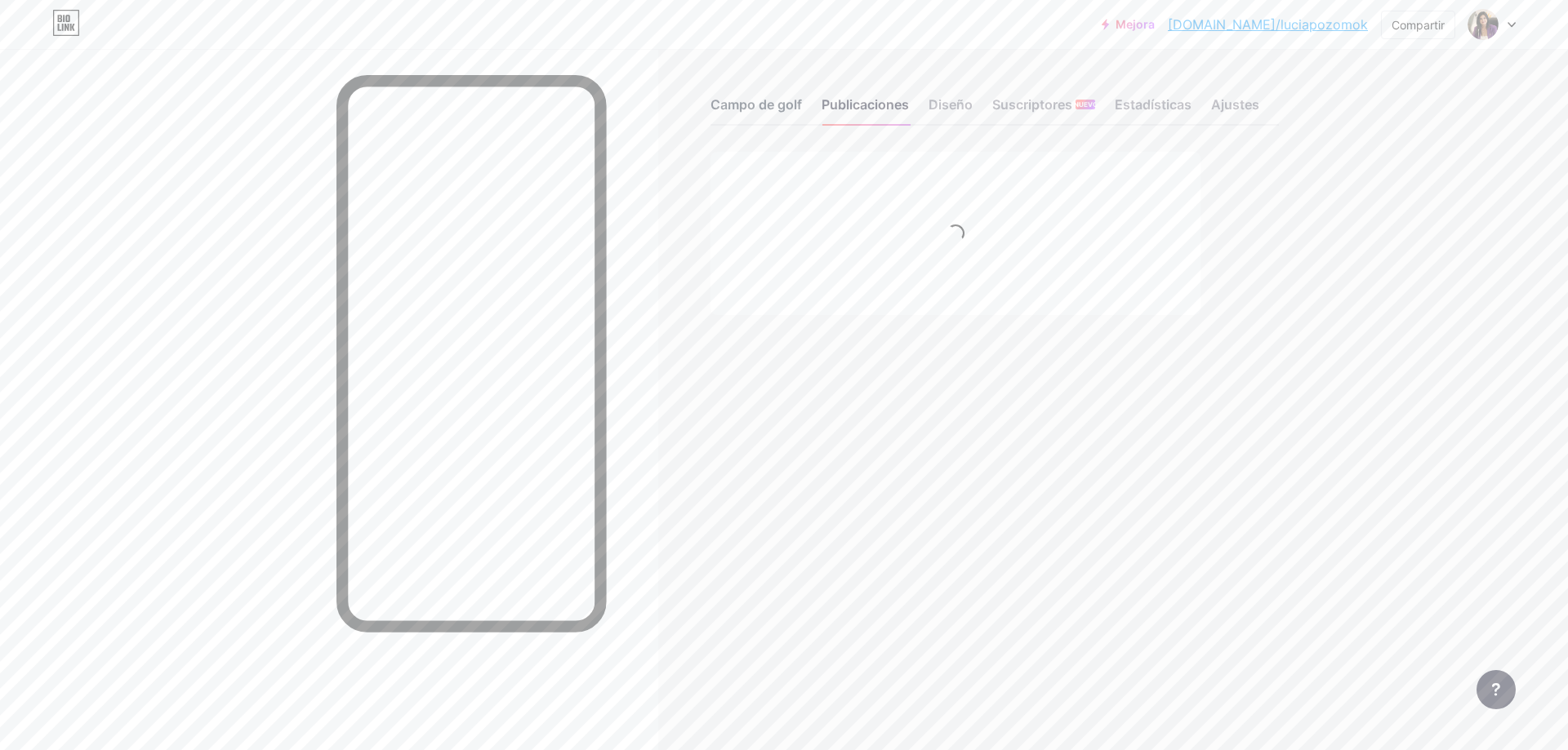
click at [760, 102] on font "Campo de golf" at bounding box center [756, 104] width 91 height 17
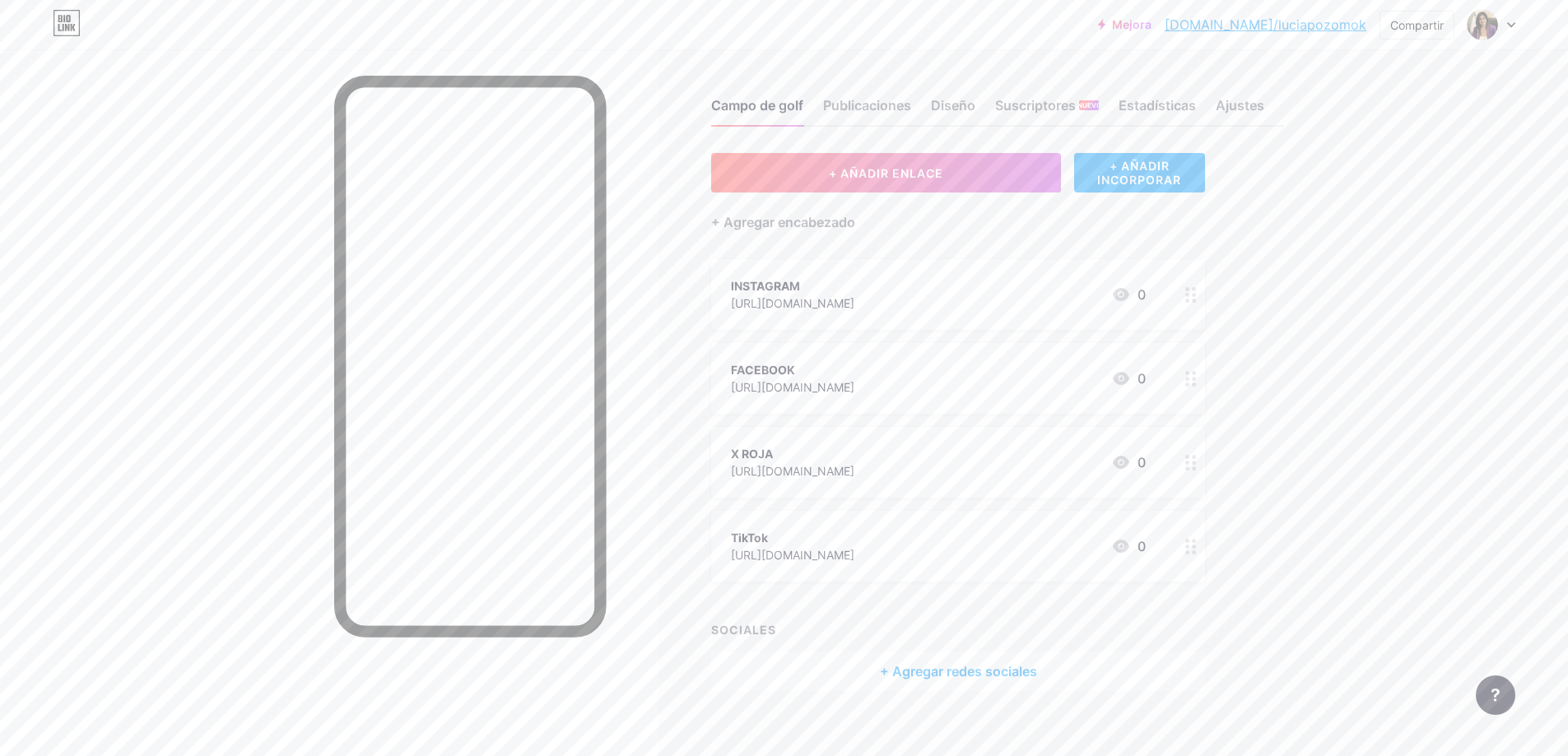
click at [792, 467] on font "[URL][DOMAIN_NAME]" at bounding box center [792, 471] width 123 height 14
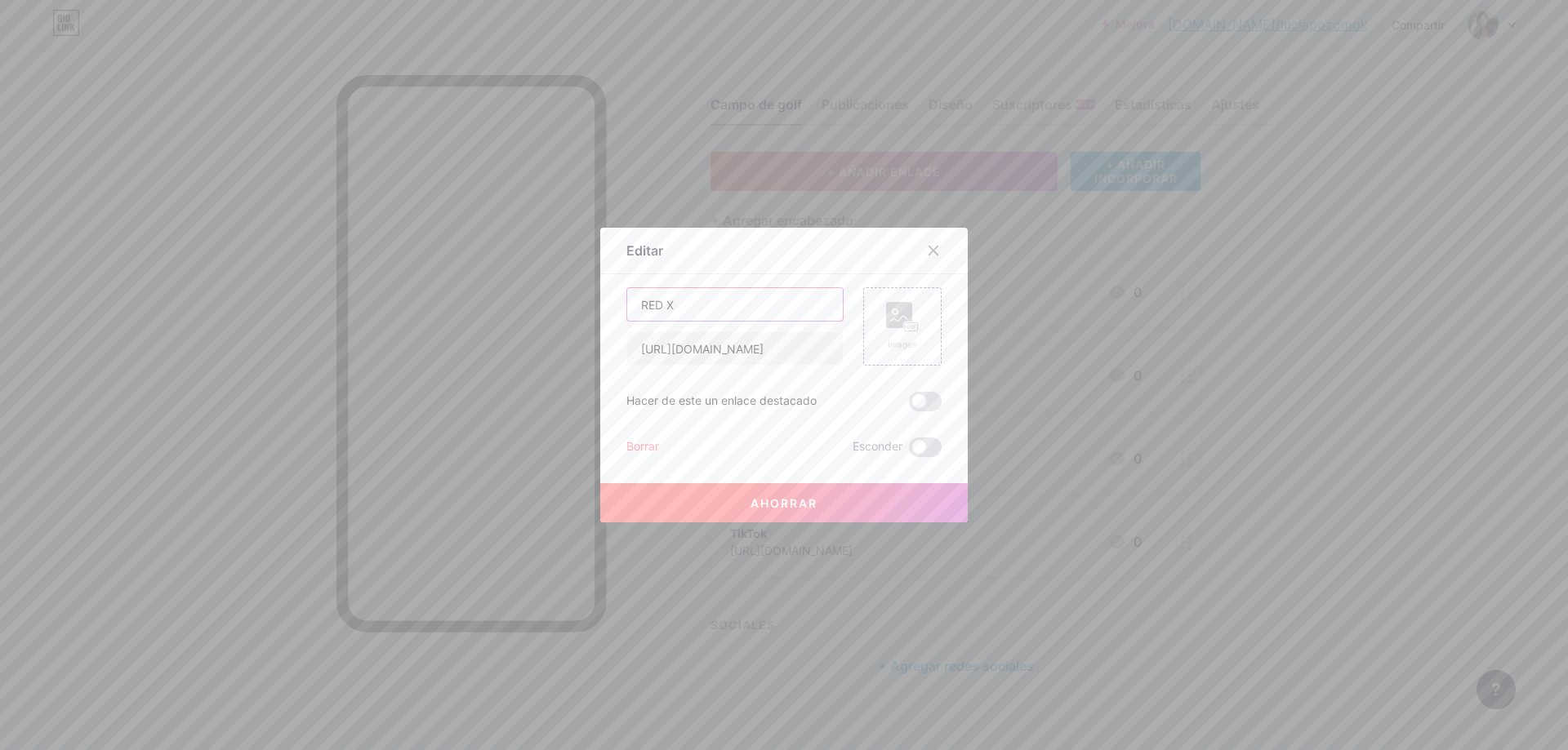
click at [659, 306] on input "RED X" at bounding box center [735, 304] width 215 height 33
type input "RED SOCIAL X"
click at [767, 507] on font "Ahorrar" at bounding box center [784, 503] width 67 height 14
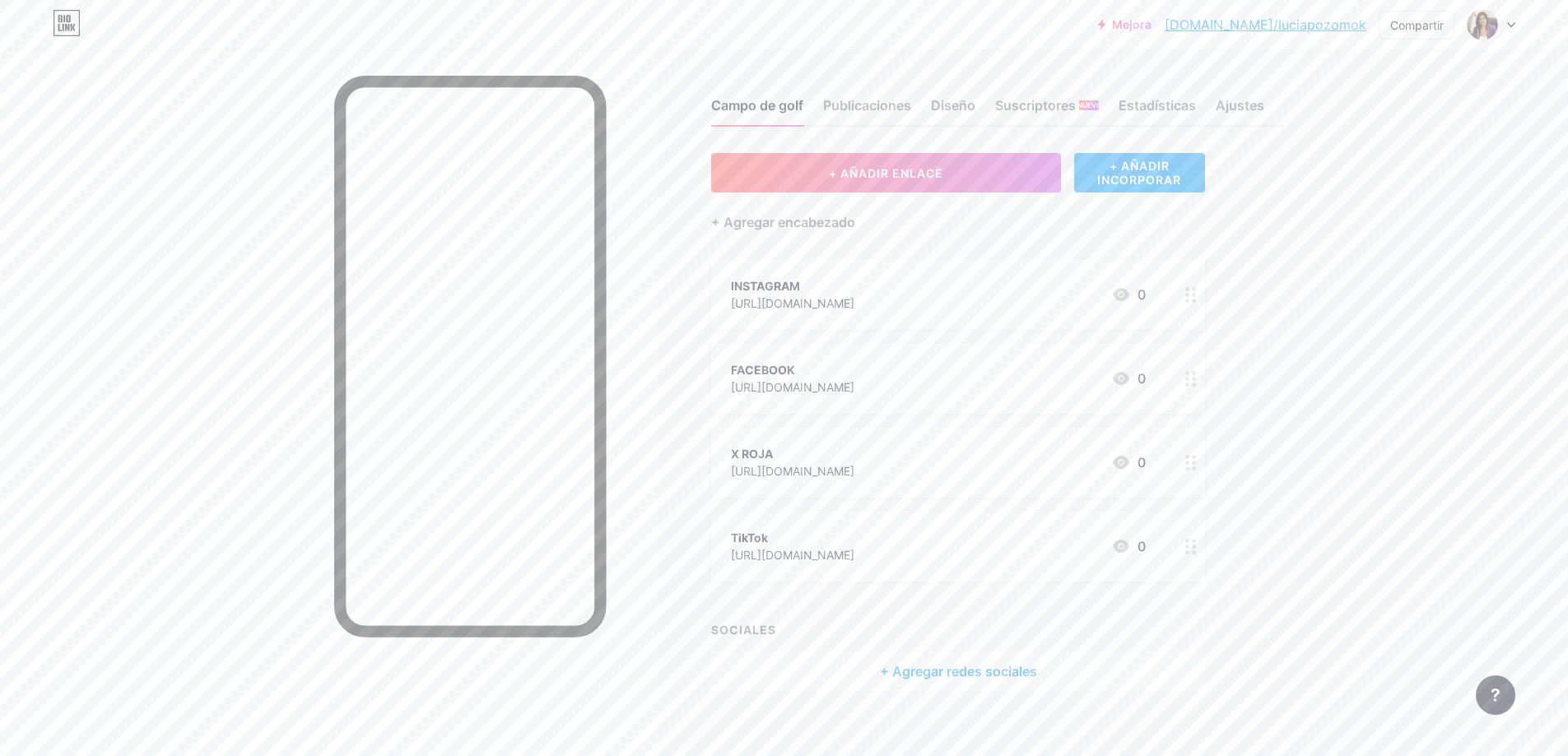
click at [565, 43] on div "Mejora [DOMAIN_NAME]/luciap... [DOMAIN_NAME]/luciapozomok Compartir Cambiar de …" at bounding box center [784, 24] width 1568 height 50
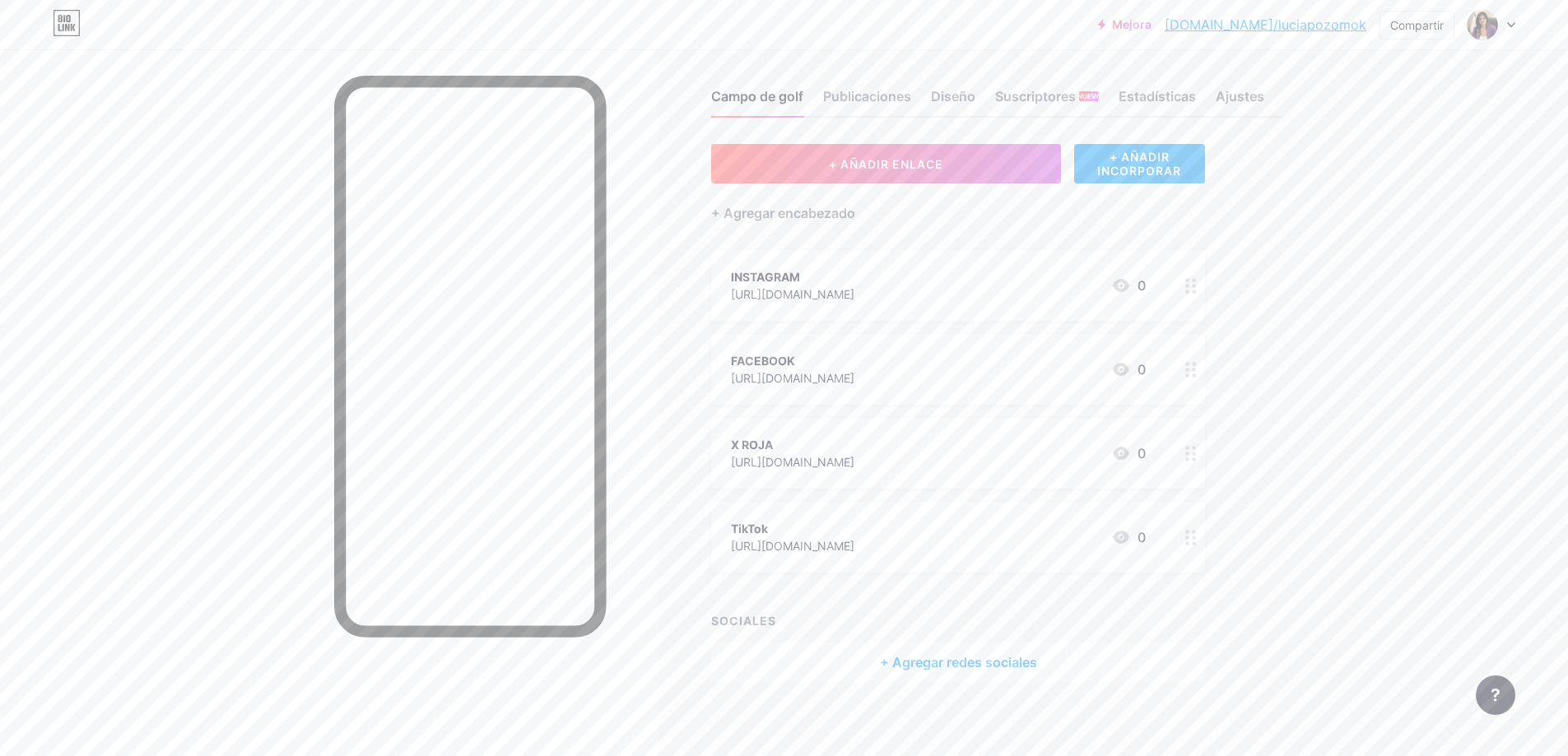
scroll to position [17, 0]
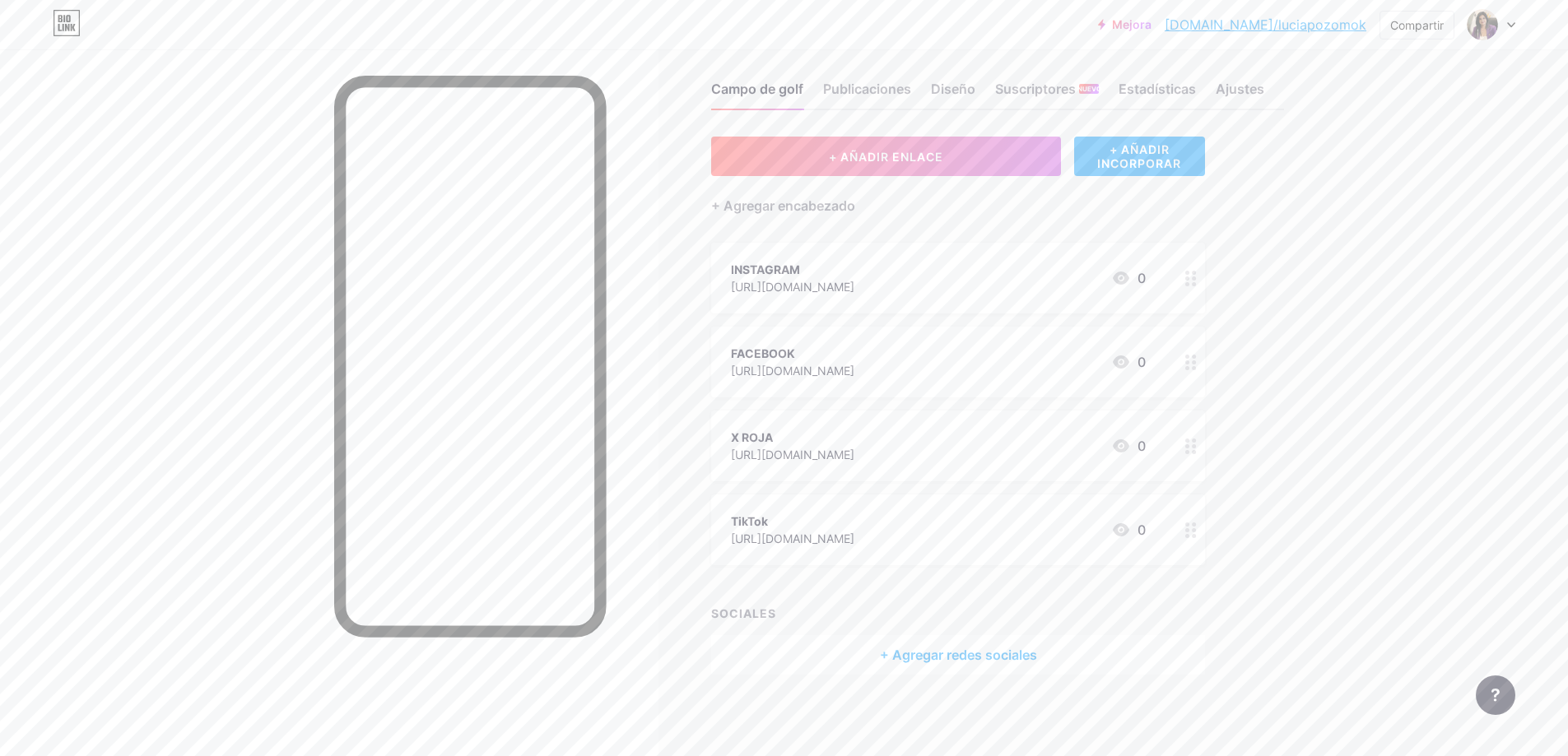
click at [644, 384] on div at bounding box center [329, 427] width 659 height 756
click at [880, 85] on font "Publicaciones" at bounding box center [867, 89] width 88 height 17
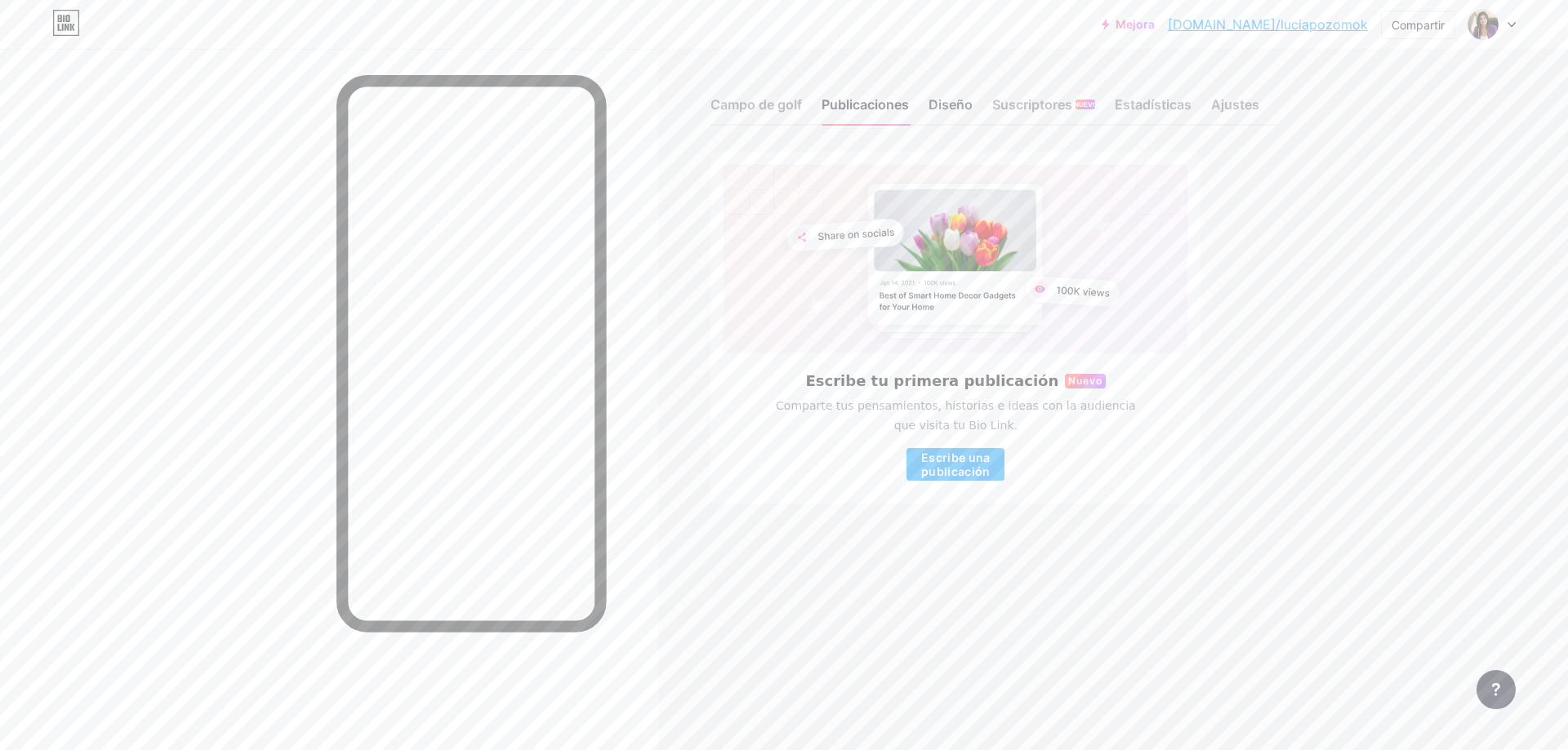
click at [944, 102] on font "Diseño" at bounding box center [950, 104] width 44 height 17
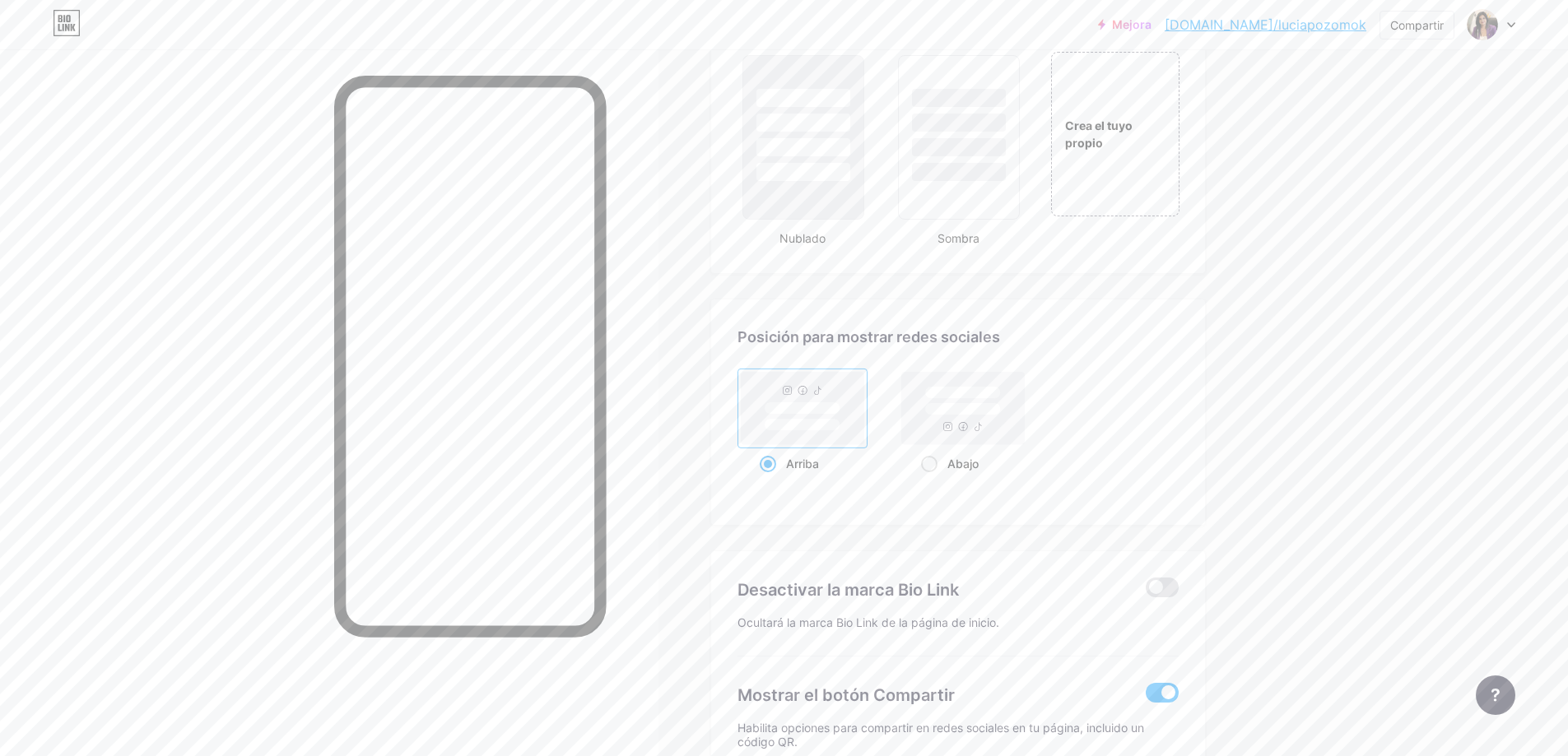
scroll to position [2053, 0]
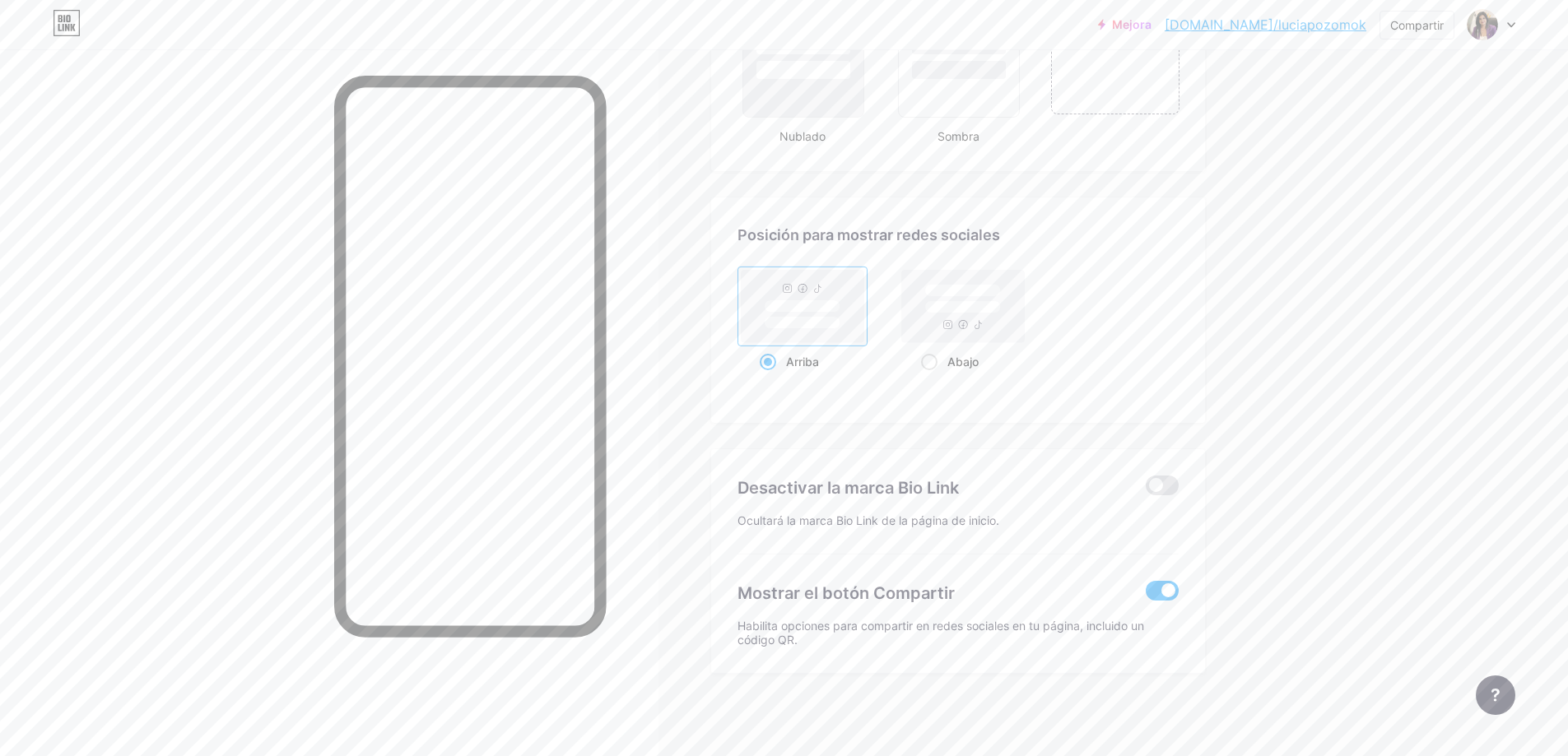
click at [1156, 589] on span at bounding box center [1162, 591] width 33 height 20
click at [1146, 594] on input "checkbox" at bounding box center [1146, 594] width 0 height 0
click at [1172, 594] on span at bounding box center [1162, 591] width 33 height 20
click at [1146, 594] on input "checkbox" at bounding box center [1146, 594] width 0 height 0
click at [1156, 594] on span at bounding box center [1162, 591] width 33 height 20
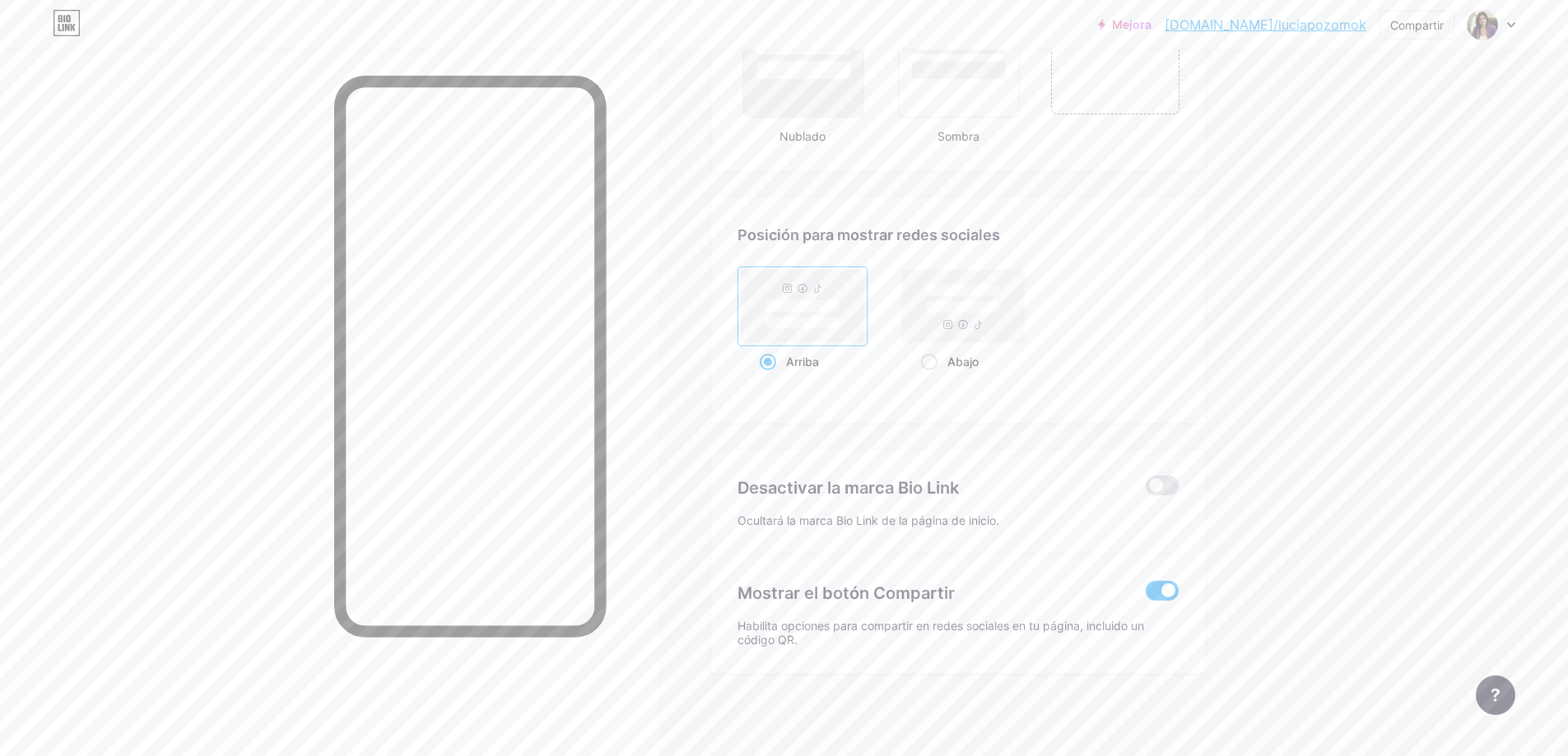
click at [1146, 594] on input "checkbox" at bounding box center [1146, 594] width 0 height 0
click at [1175, 588] on span at bounding box center [1162, 591] width 33 height 20
click at [1146, 594] on input "checkbox" at bounding box center [1146, 594] width 0 height 0
click at [1175, 488] on span at bounding box center [1162, 485] width 33 height 20
click at [1146, 489] on input "checkbox" at bounding box center [1146, 489] width 0 height 0
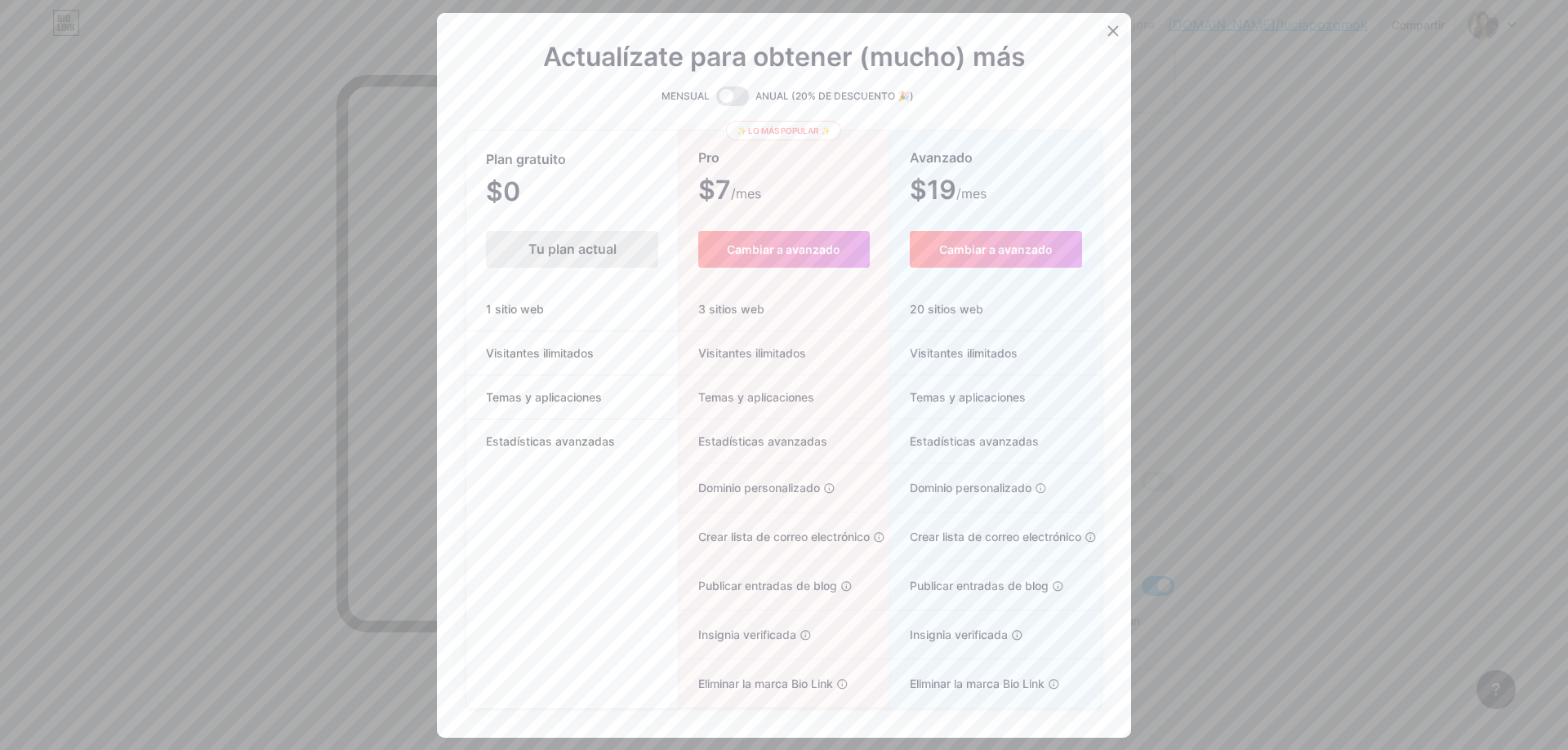
click at [1114, 18] on div at bounding box center [1113, 32] width 30 height 30
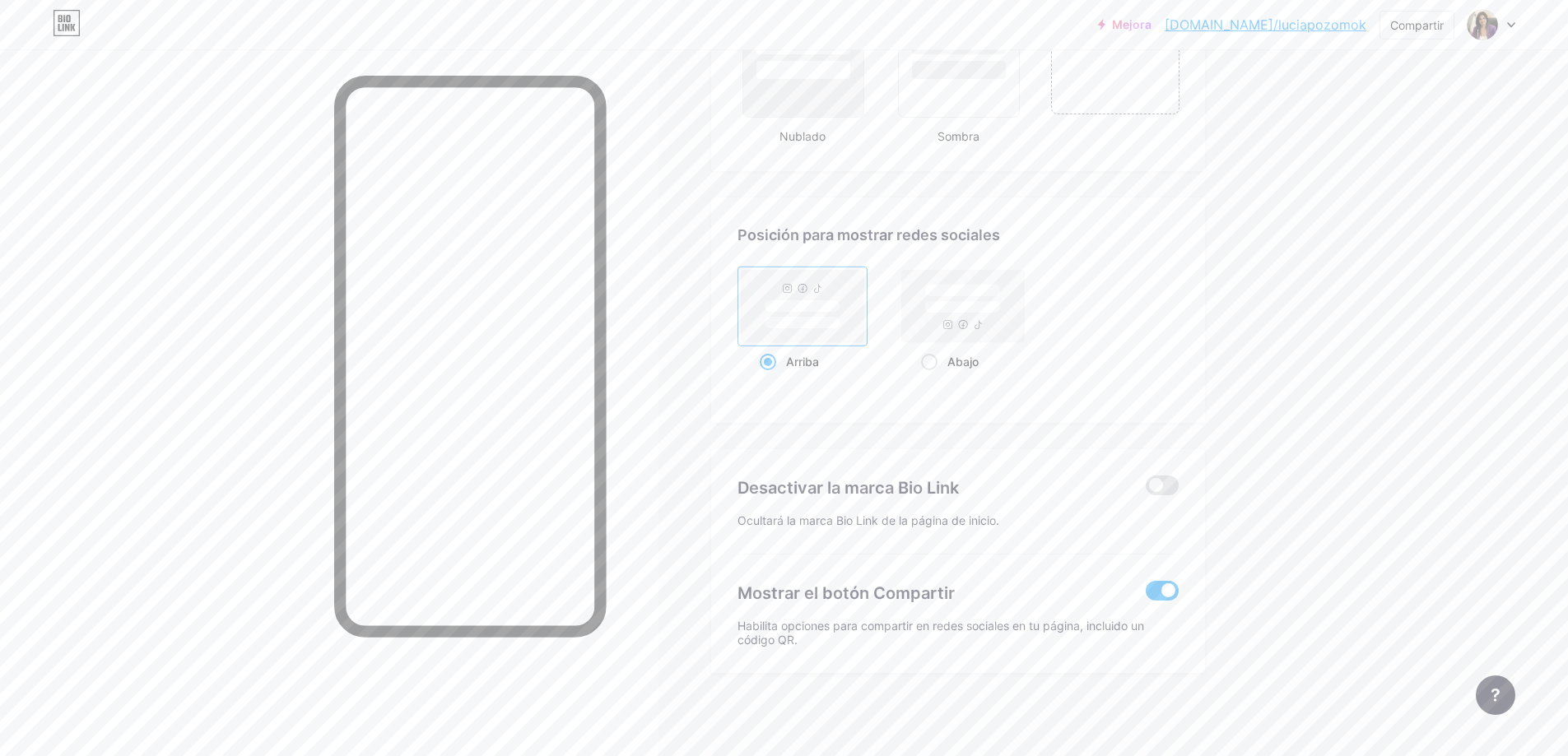
click at [1159, 592] on span at bounding box center [1162, 591] width 33 height 20
click at [1146, 594] on input "checkbox" at bounding box center [1146, 594] width 0 height 0
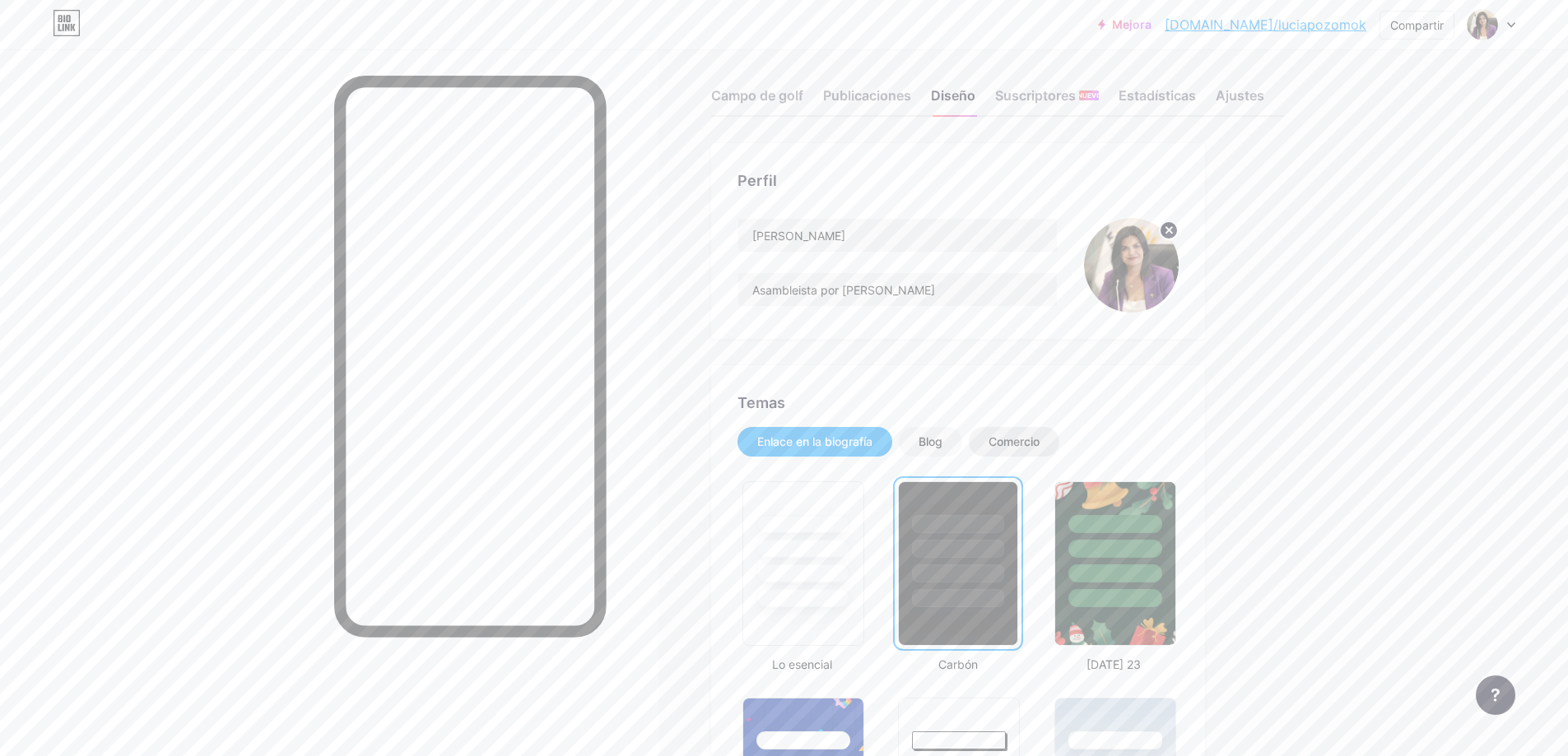
scroll to position [0, 0]
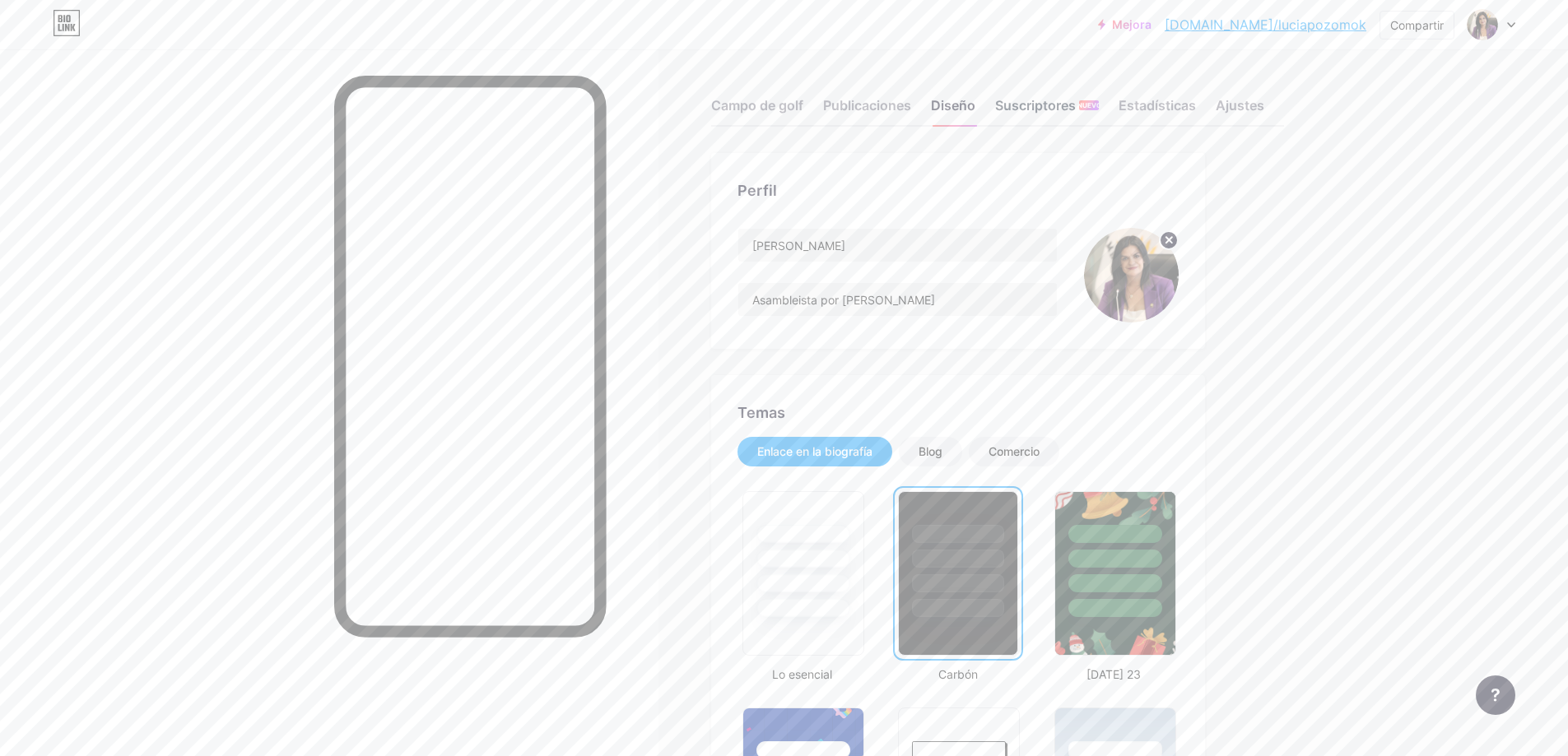
click at [1041, 103] on font "Suscriptores" at bounding box center [1035, 105] width 81 height 17
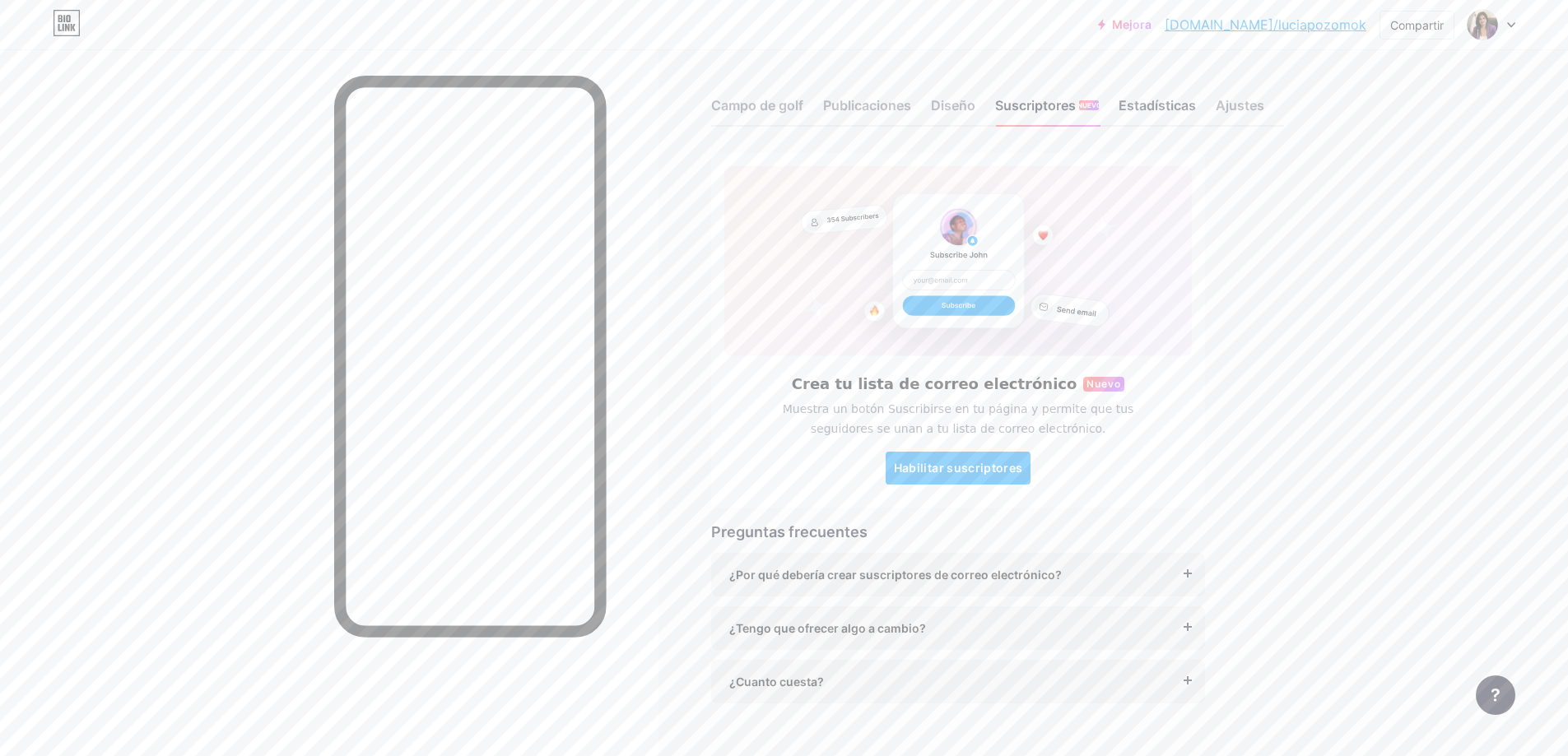
click at [1141, 105] on font "Estadísticas" at bounding box center [1157, 105] width 77 height 17
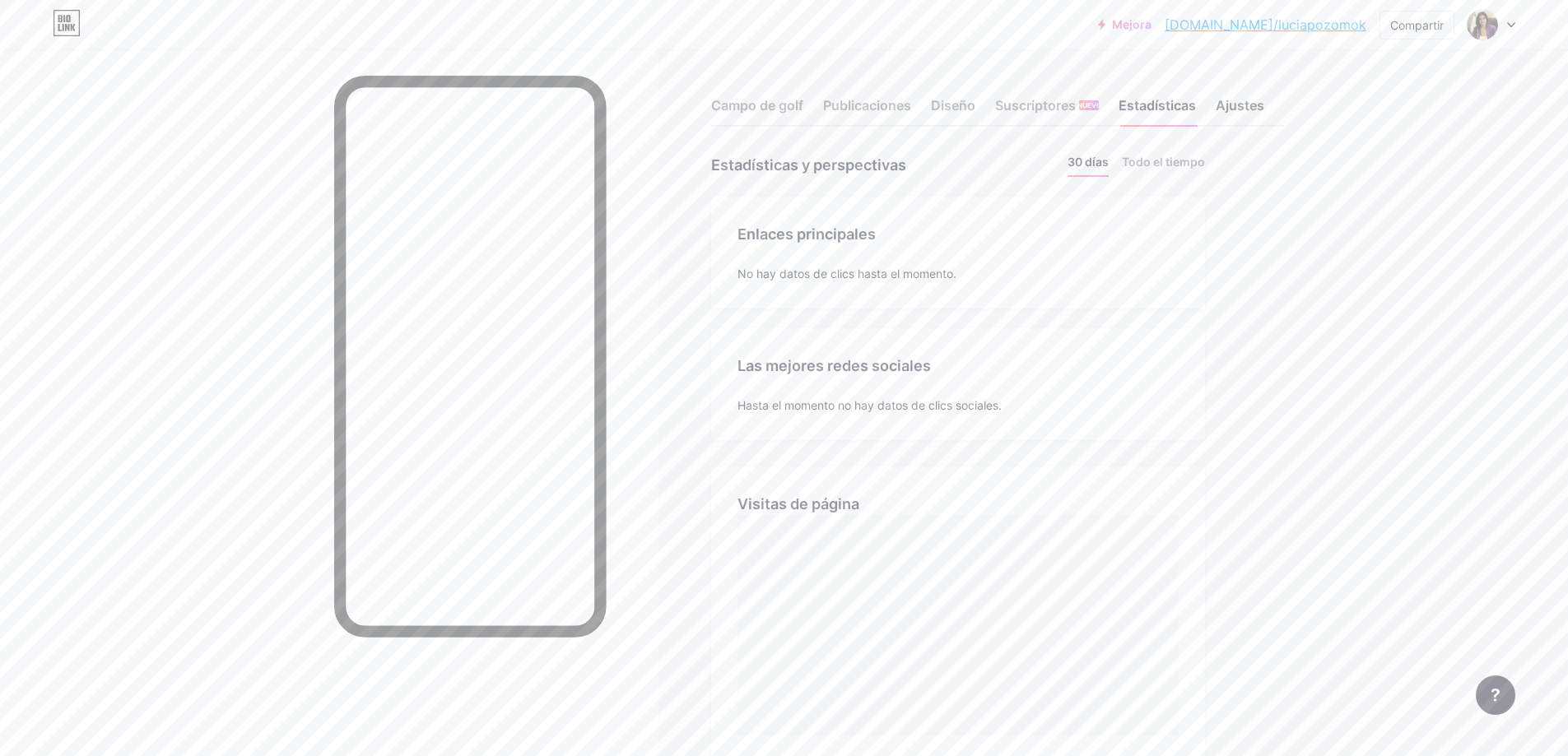
click at [1249, 102] on font "Ajustes" at bounding box center [1240, 105] width 49 height 17
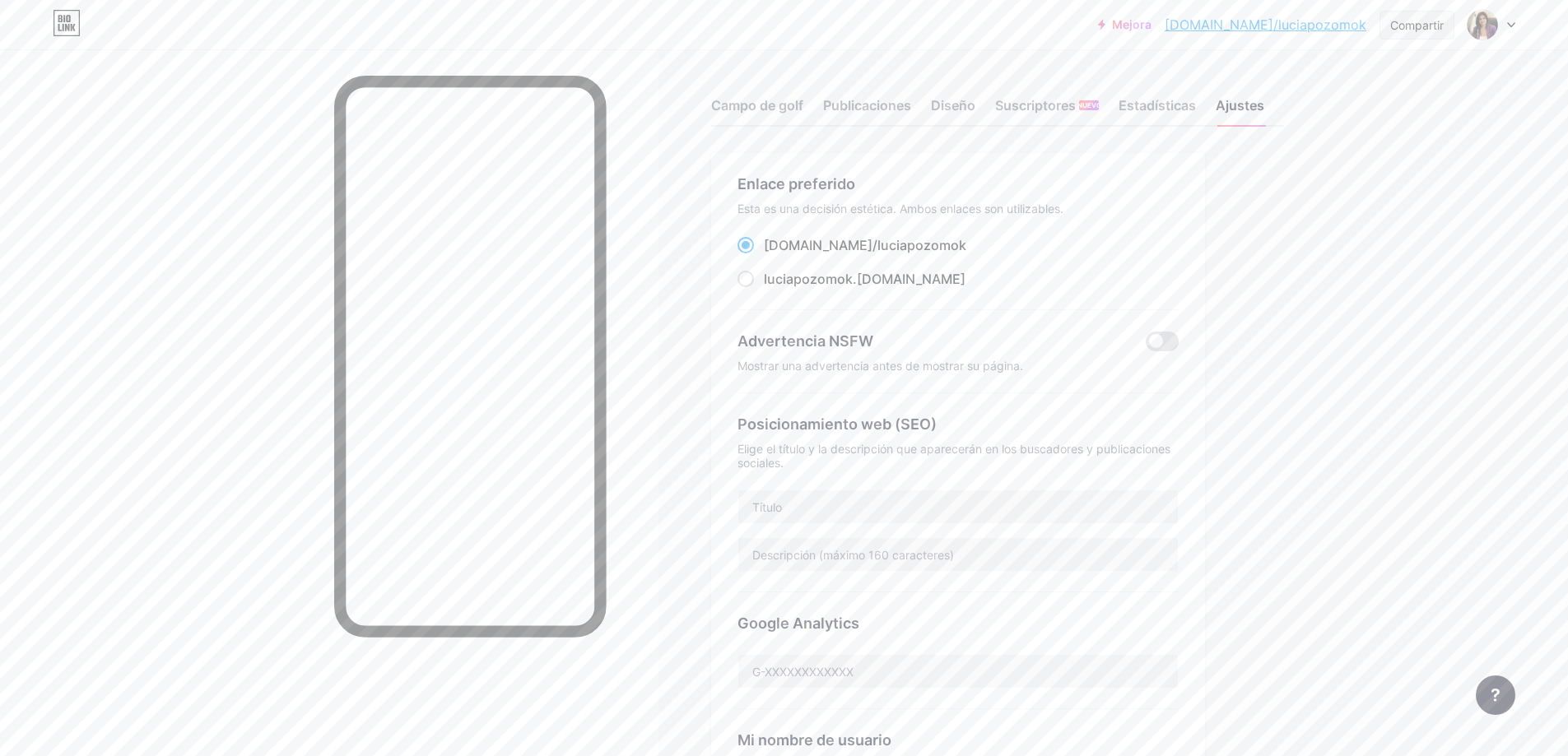
click at [1407, 30] on font "Compartir" at bounding box center [1417, 24] width 54 height 14
click at [1297, 89] on font "Copiar enlace" at bounding box center [1306, 84] width 90 height 16
click at [1297, 131] on font "Obtener mi código QR" at bounding box center [1330, 125] width 139 height 17
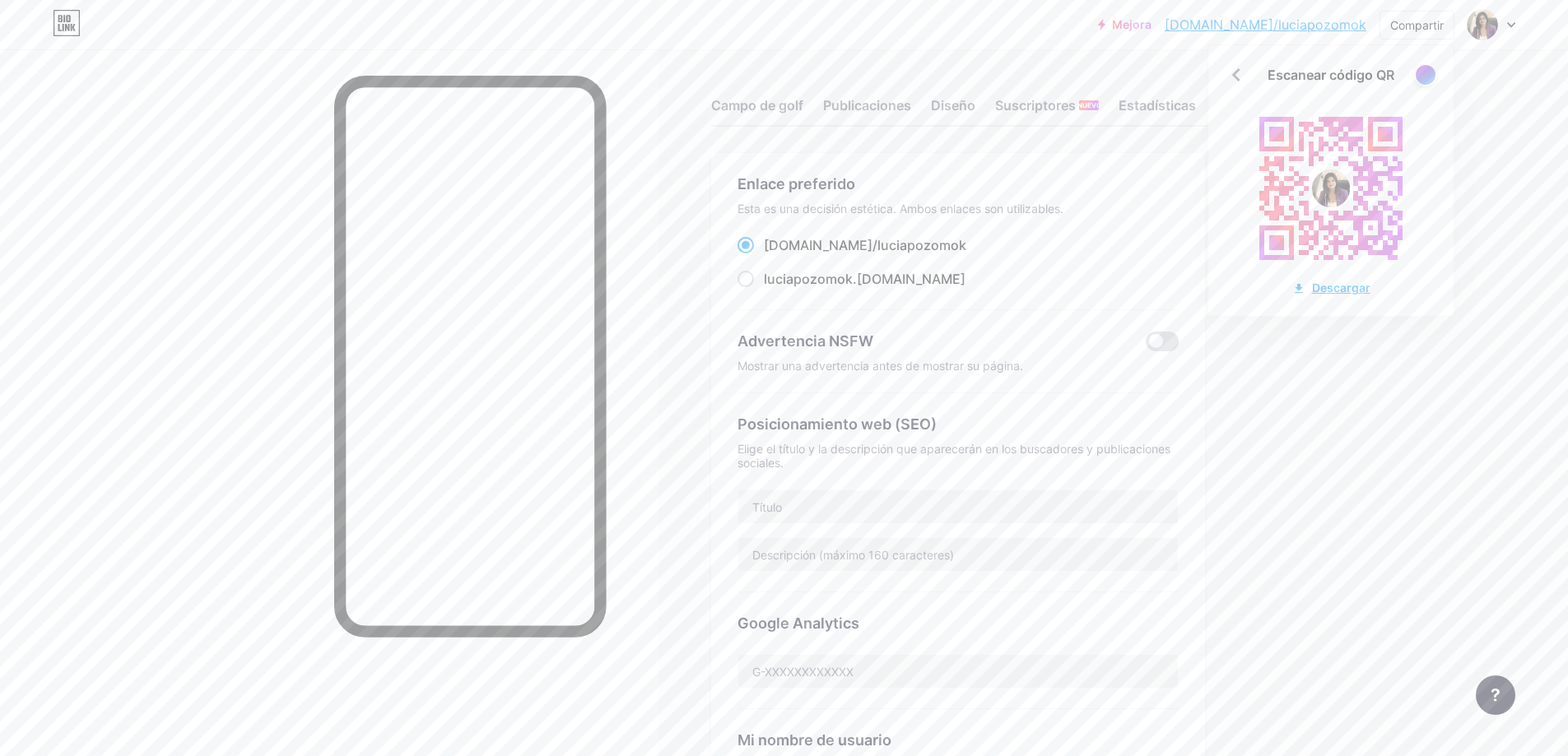
click at [1327, 289] on font "Descargar" at bounding box center [1342, 287] width 58 height 14
click at [1129, 17] on div "Mejora [DOMAIN_NAME]/luciap... [DOMAIN_NAME]/luciapozomok Compartir Escanear có…" at bounding box center [784, 25] width 1568 height 30
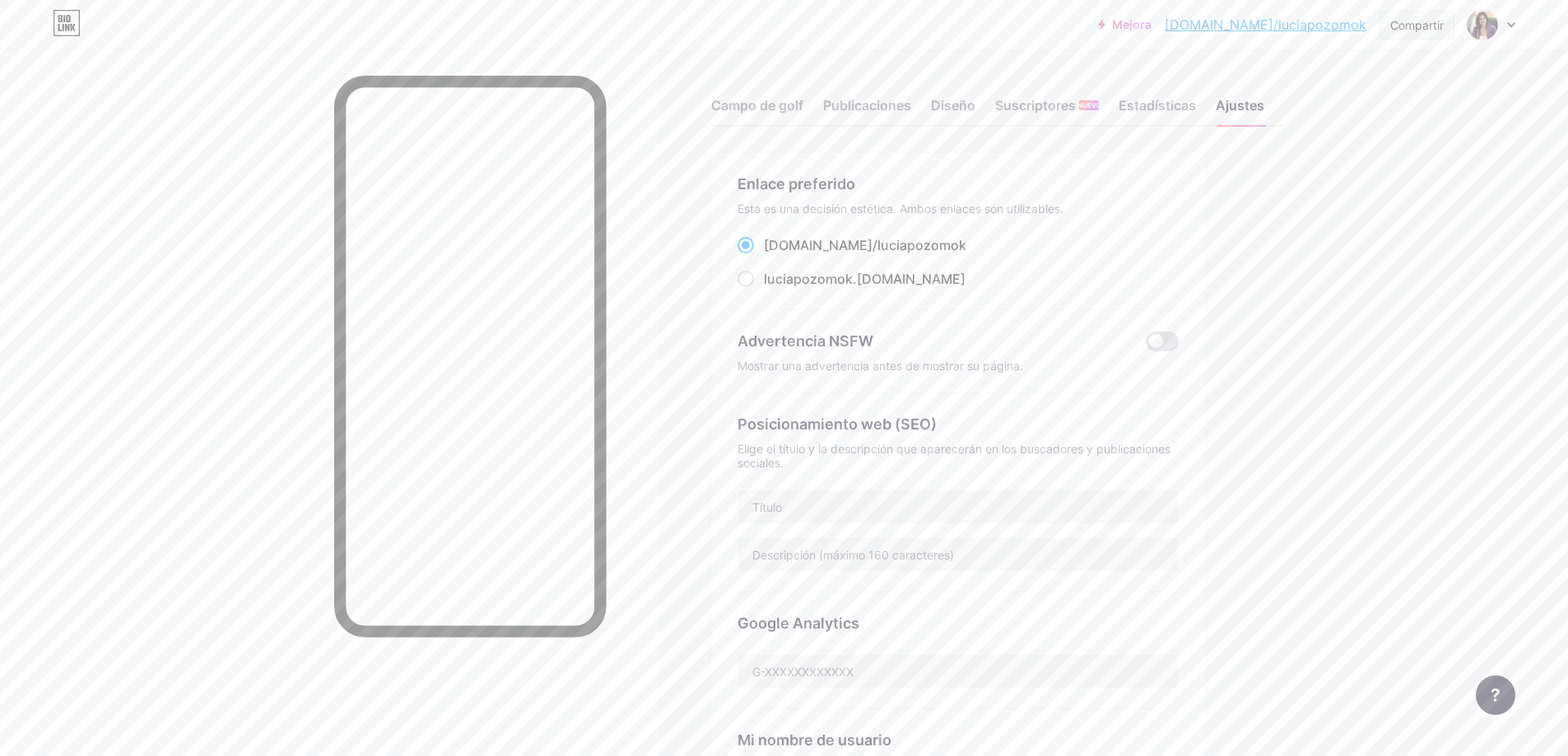
click at [1406, 32] on div "Compartir" at bounding box center [1417, 25] width 54 height 17
click at [1323, 78] on font "Copiar enlace" at bounding box center [1306, 84] width 90 height 16
click at [1317, 88] on font "Copiar enlace" at bounding box center [1306, 84] width 90 height 16
click at [1305, 90] on font "Copiar enlace" at bounding box center [1306, 84] width 90 height 16
